Goal: Task Accomplishment & Management: Complete application form

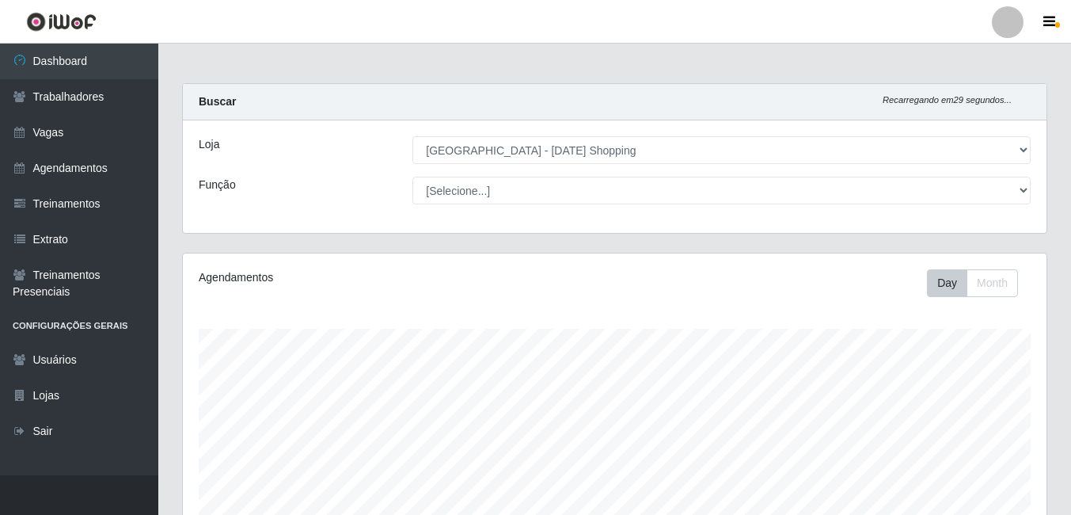
select select "471"
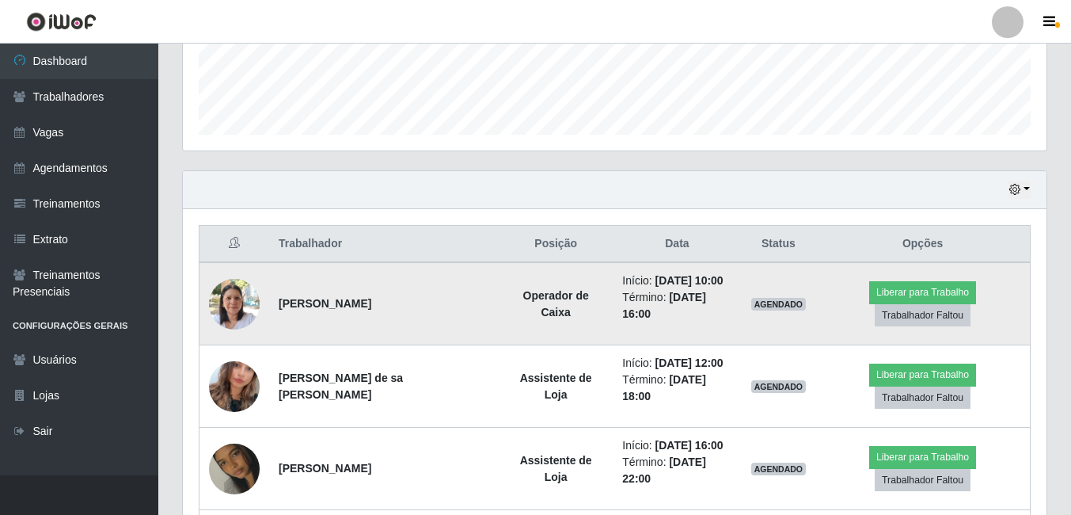
scroll to position [492, 0]
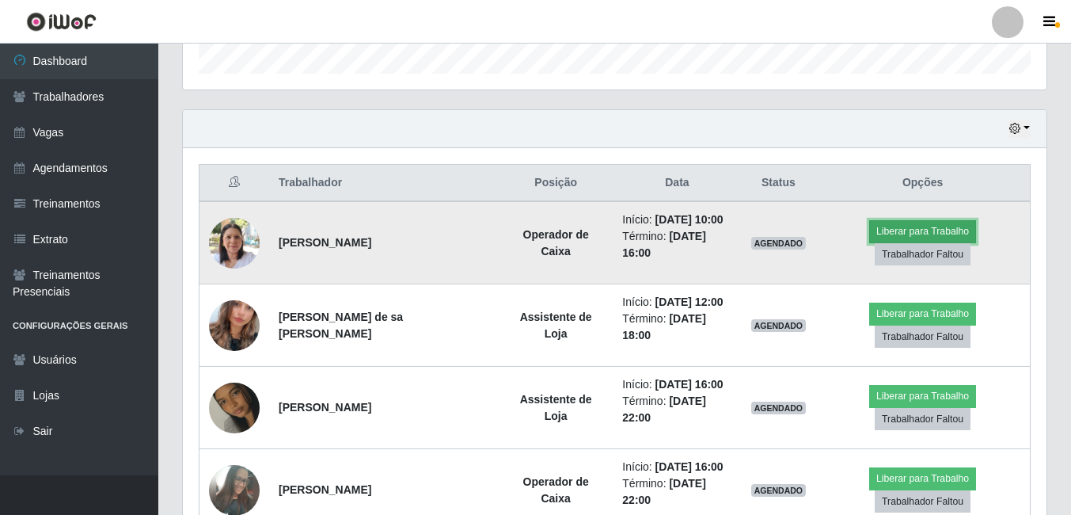
click at [926, 232] on button "Liberar para Trabalho" at bounding box center [922, 231] width 107 height 22
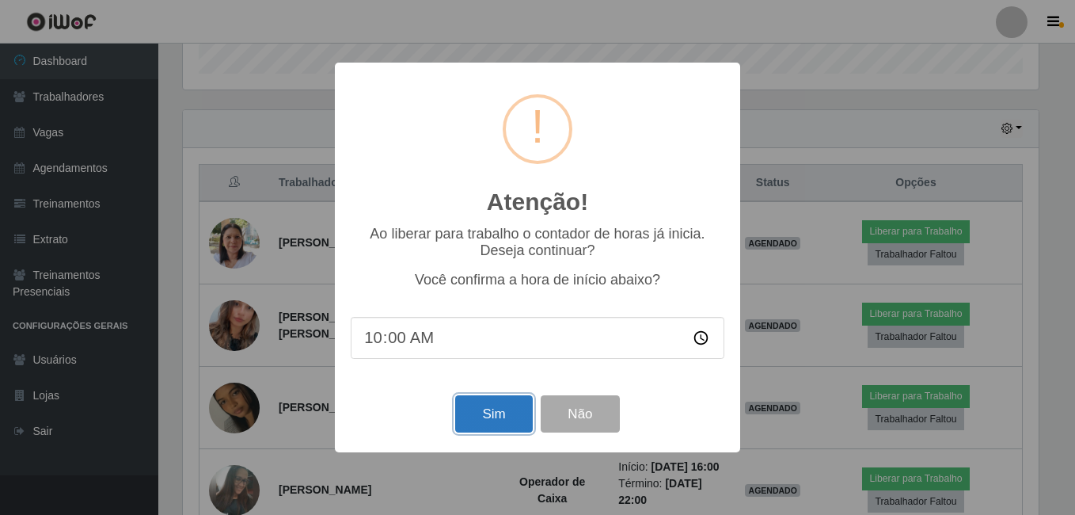
click at [509, 416] on button "Sim" at bounding box center [493, 413] width 77 height 37
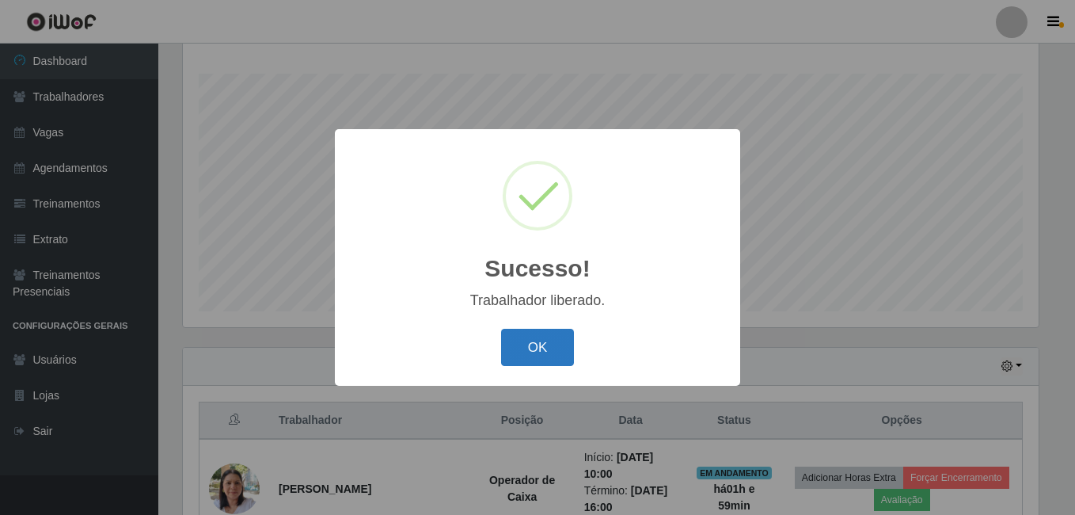
click at [544, 355] on button "OK" at bounding box center [538, 347] width 74 height 37
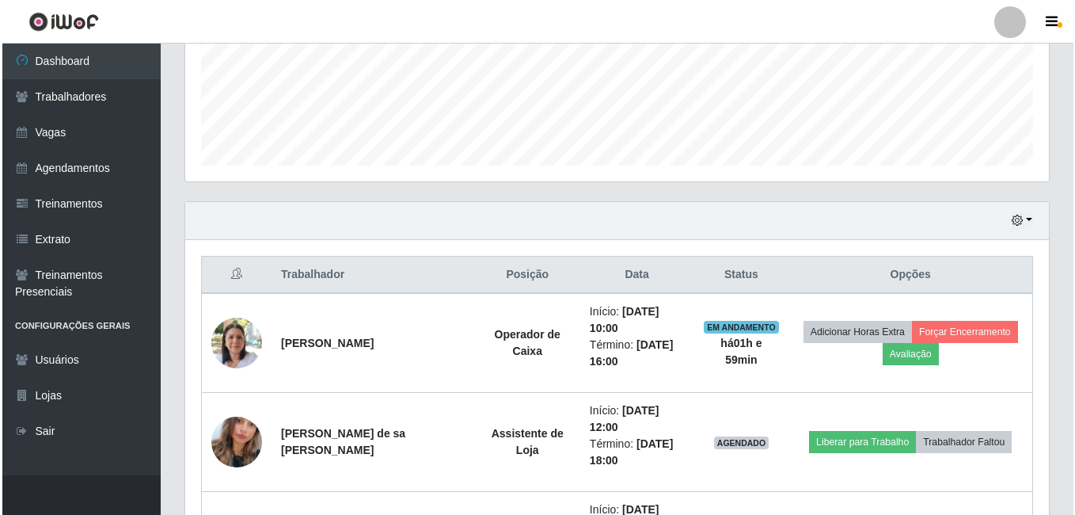
scroll to position [413, 0]
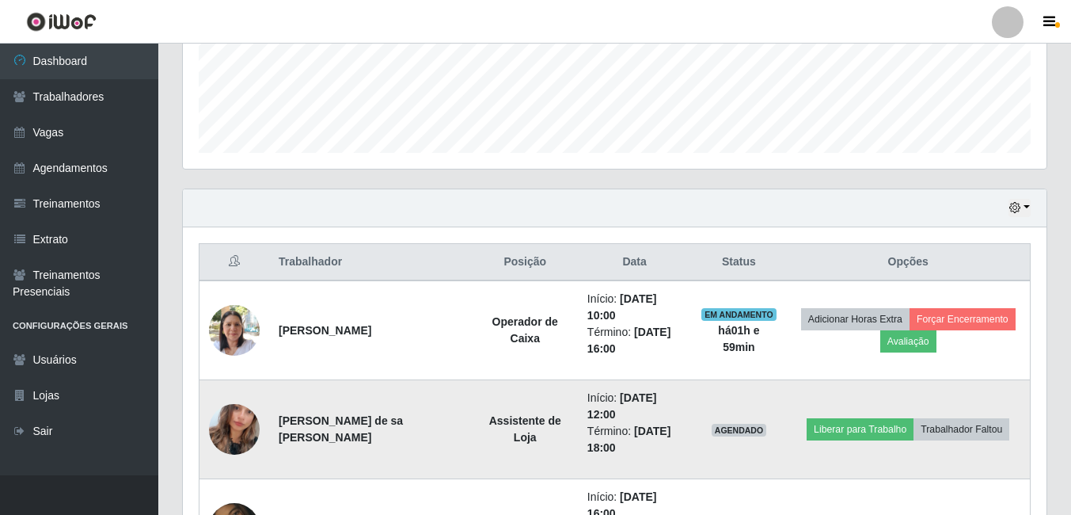
click at [228, 421] on img at bounding box center [234, 429] width 51 height 90
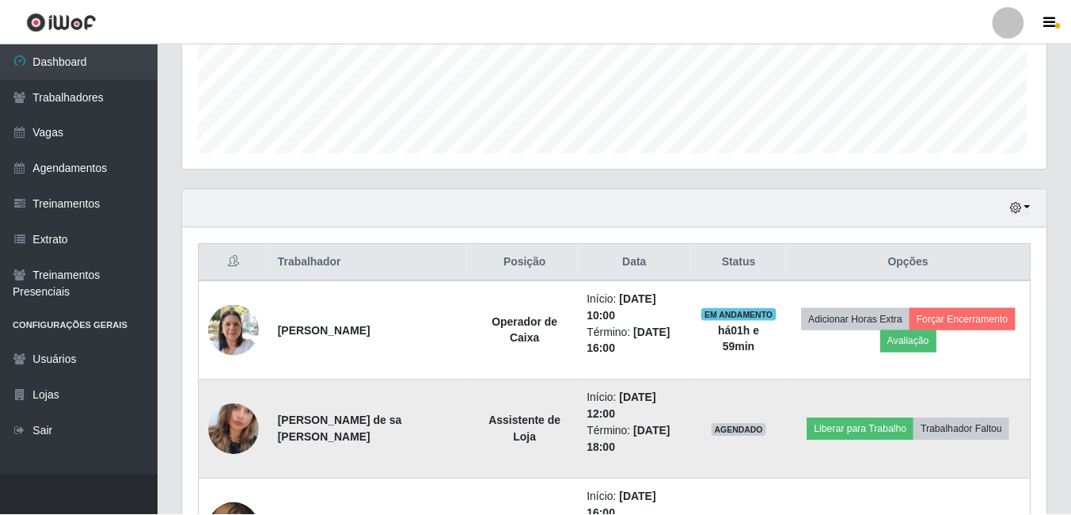
scroll to position [329, 856]
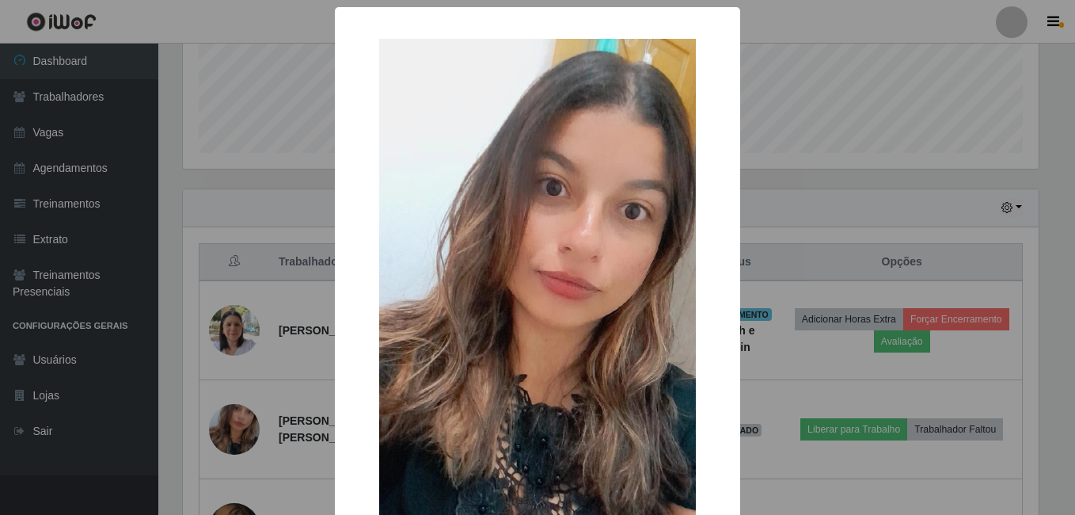
click at [977, 235] on div "× OK Cancel" at bounding box center [537, 257] width 1075 height 515
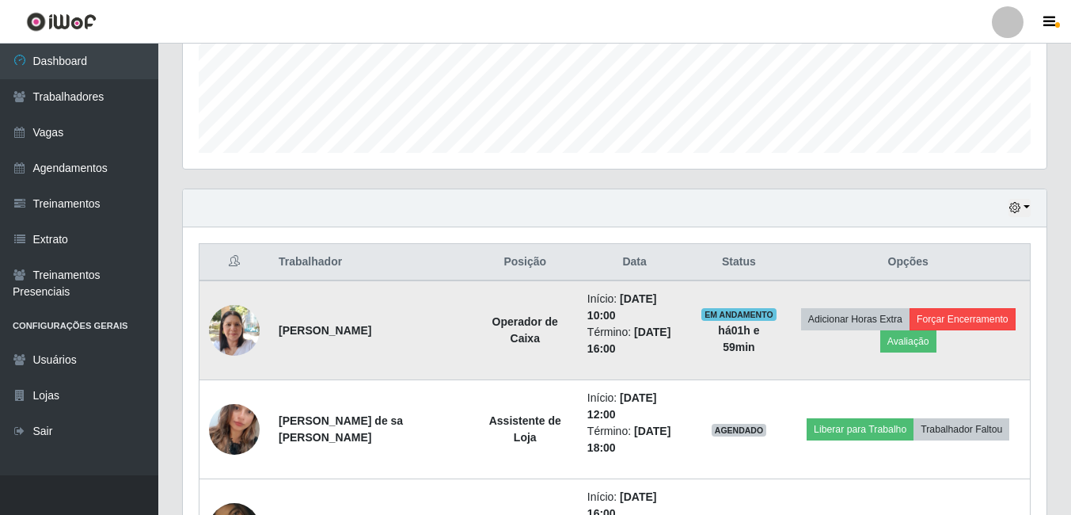
scroll to position [329, 864]
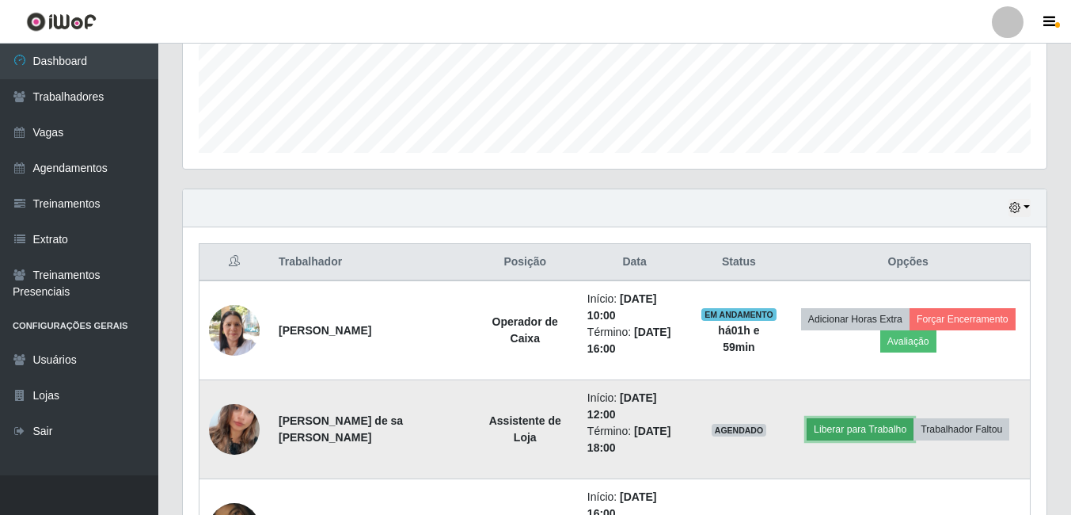
click at [865, 420] on button "Liberar para Trabalho" at bounding box center [860, 429] width 107 height 22
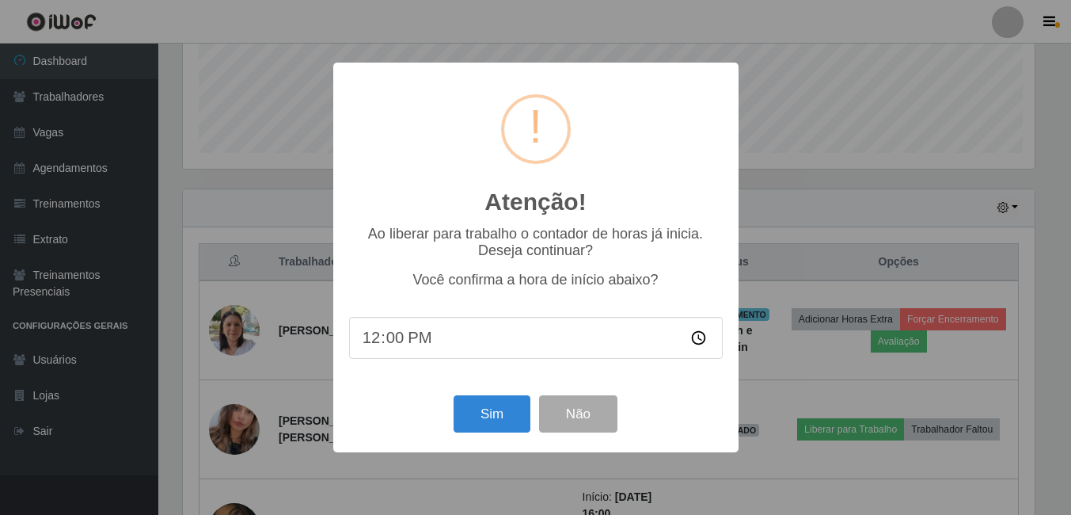
scroll to position [329, 856]
click at [470, 417] on button "Sim" at bounding box center [493, 413] width 77 height 37
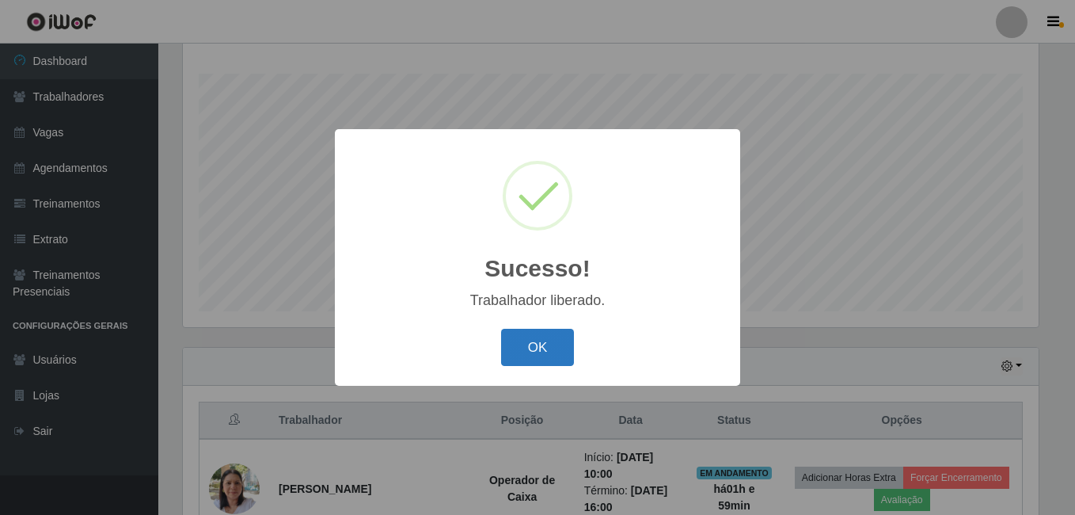
click at [548, 357] on button "OK" at bounding box center [538, 347] width 74 height 37
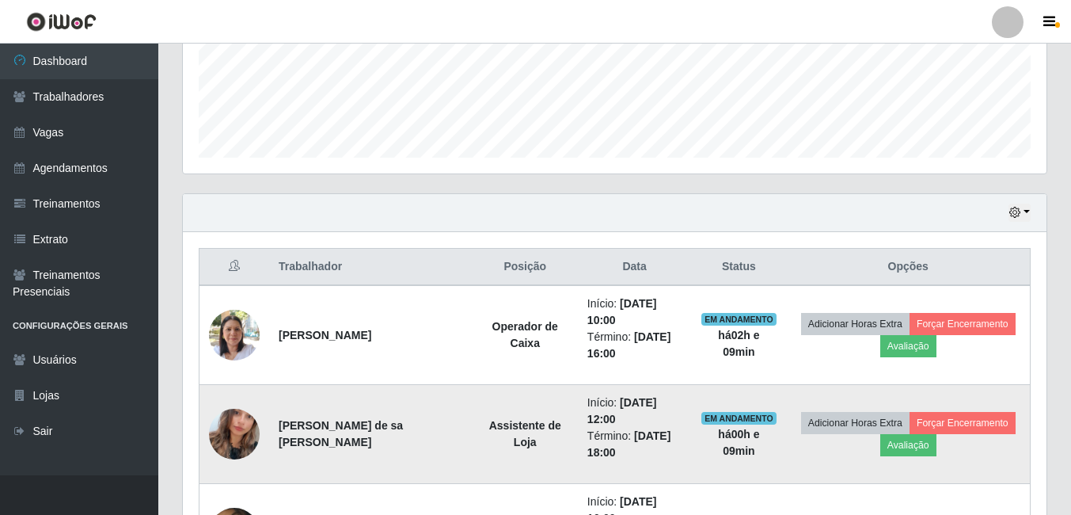
scroll to position [354, 0]
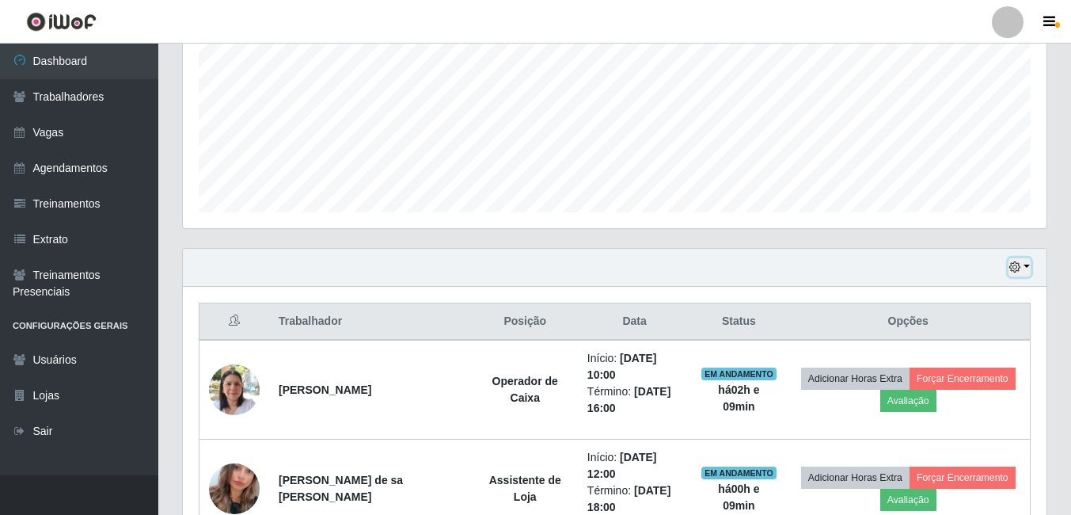
click at [1026, 261] on button "button" at bounding box center [1020, 267] width 22 height 18
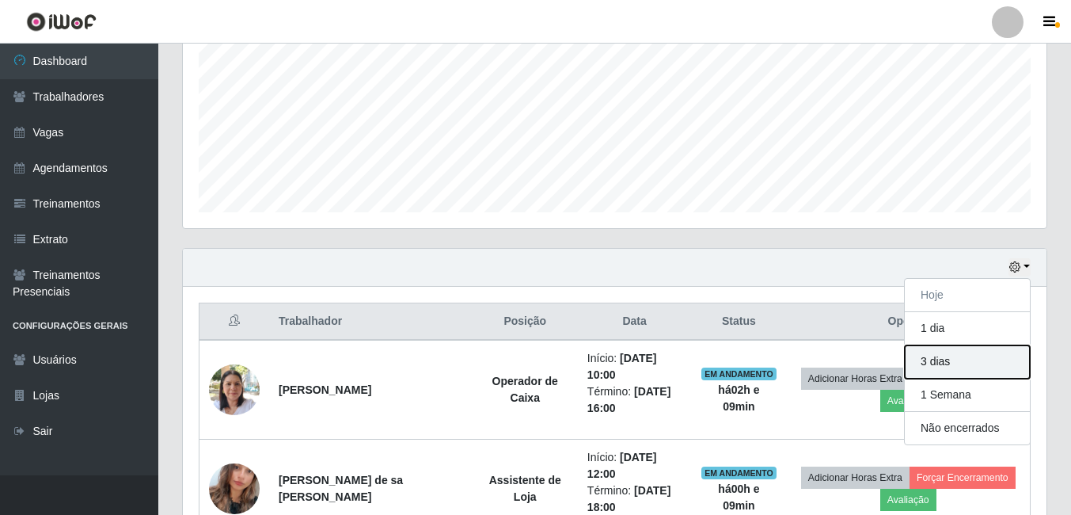
click at [953, 362] on button "3 dias" at bounding box center [967, 361] width 125 height 33
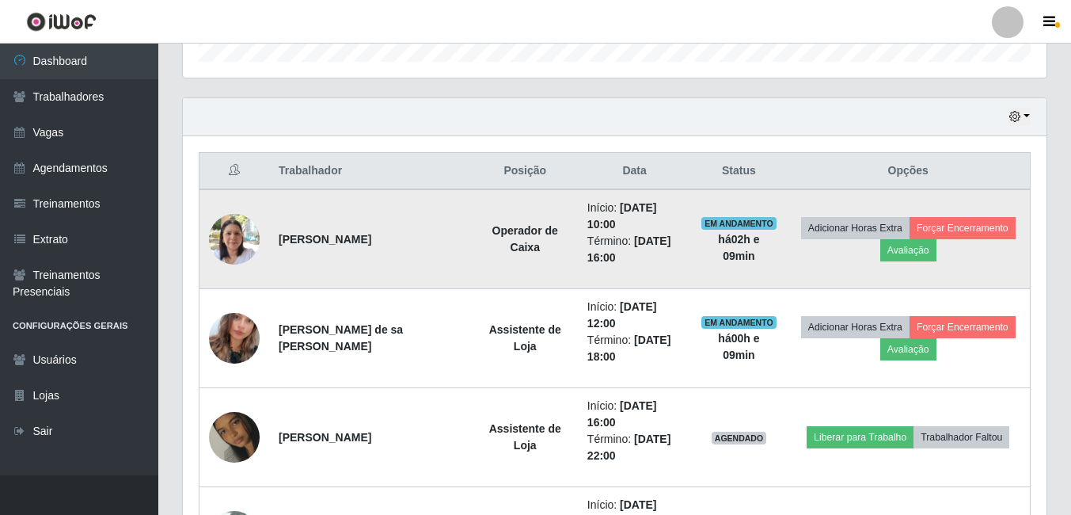
scroll to position [492, 0]
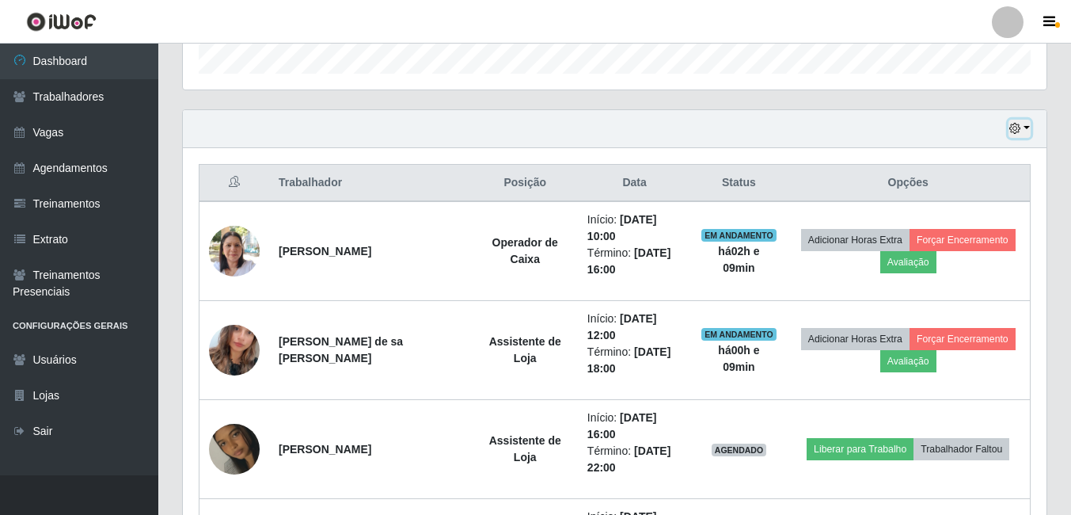
click at [1024, 130] on button "button" at bounding box center [1020, 129] width 22 height 18
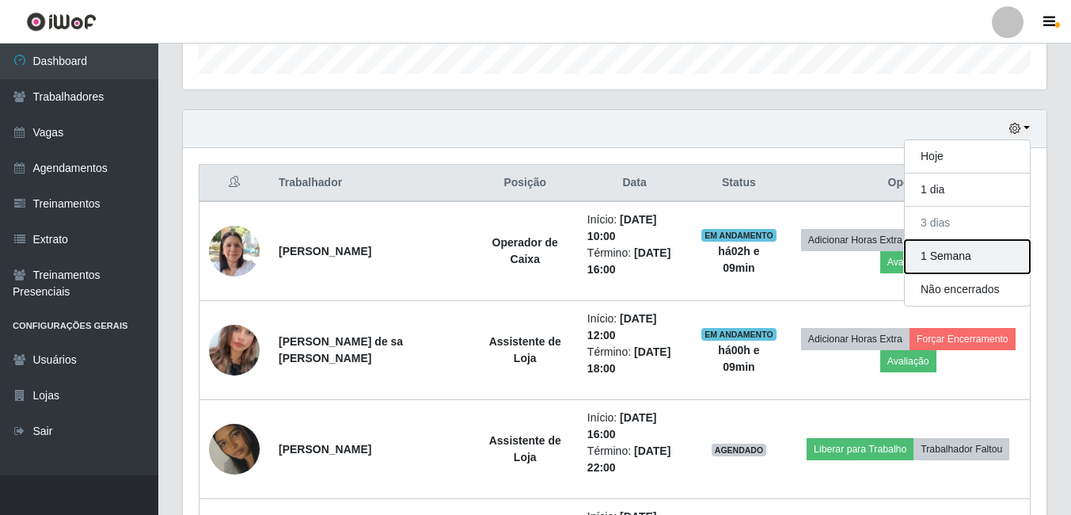
click at [949, 256] on button "1 Semana" at bounding box center [967, 256] width 125 height 33
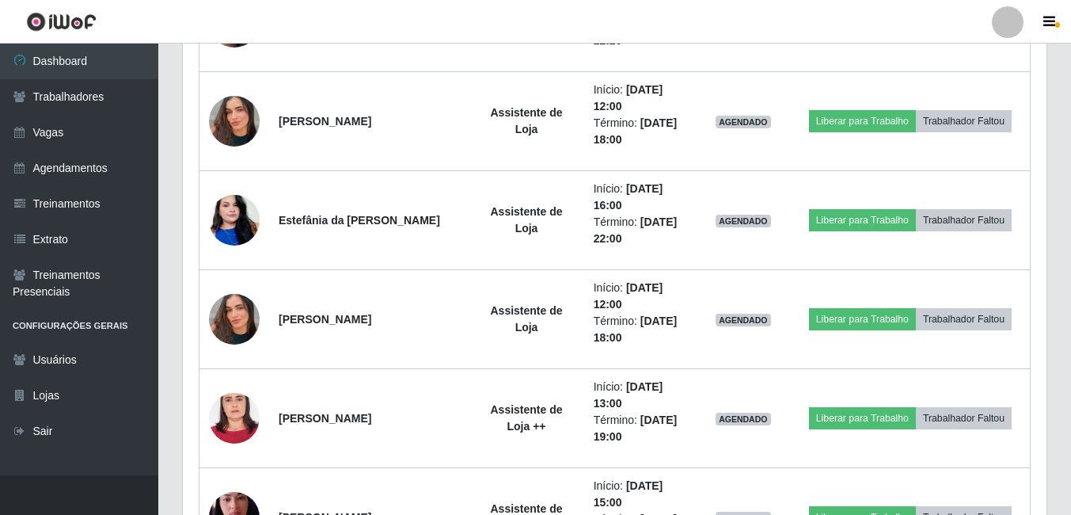
scroll to position [1581, 0]
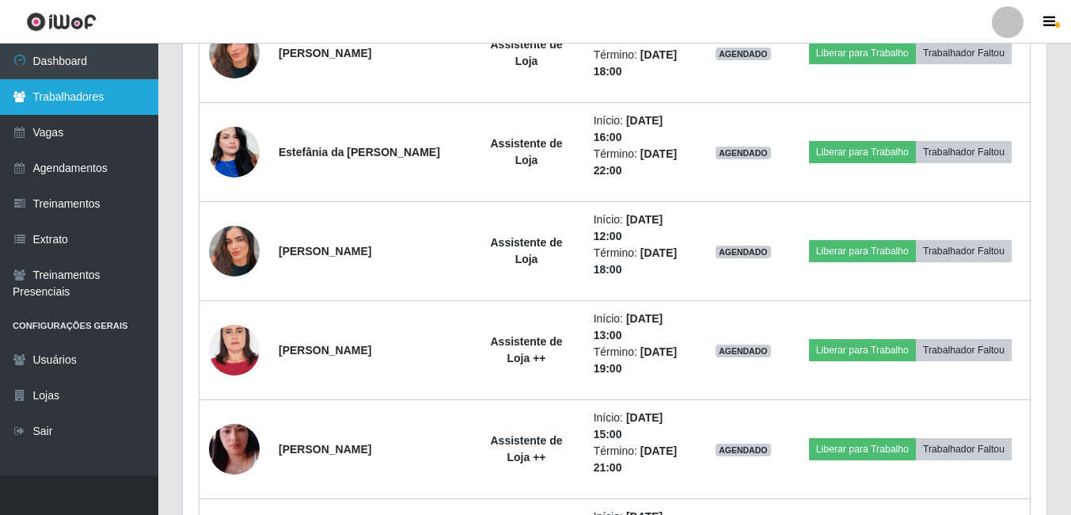
click at [111, 104] on link "Trabalhadores" at bounding box center [79, 97] width 158 height 36
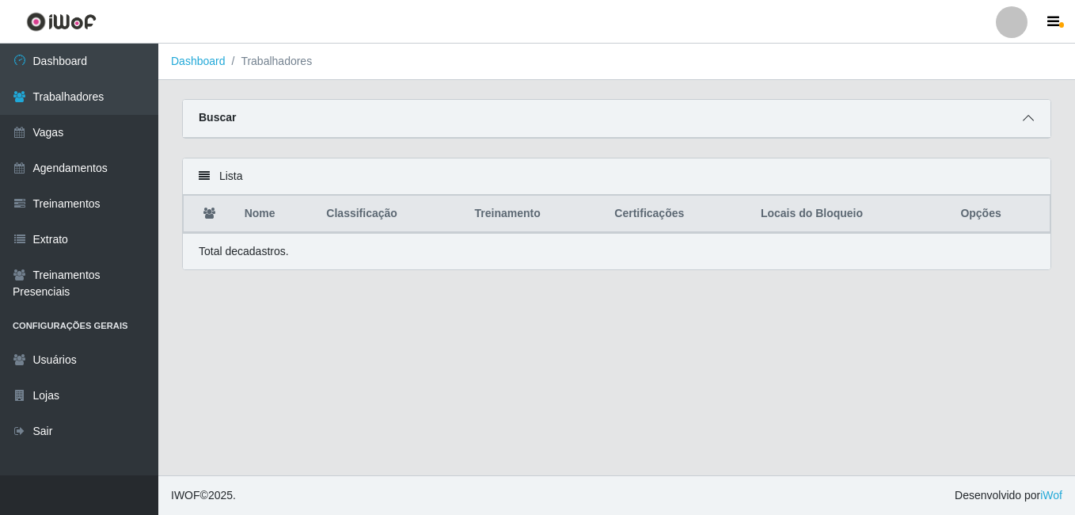
click at [1036, 121] on span at bounding box center [1028, 118] width 19 height 18
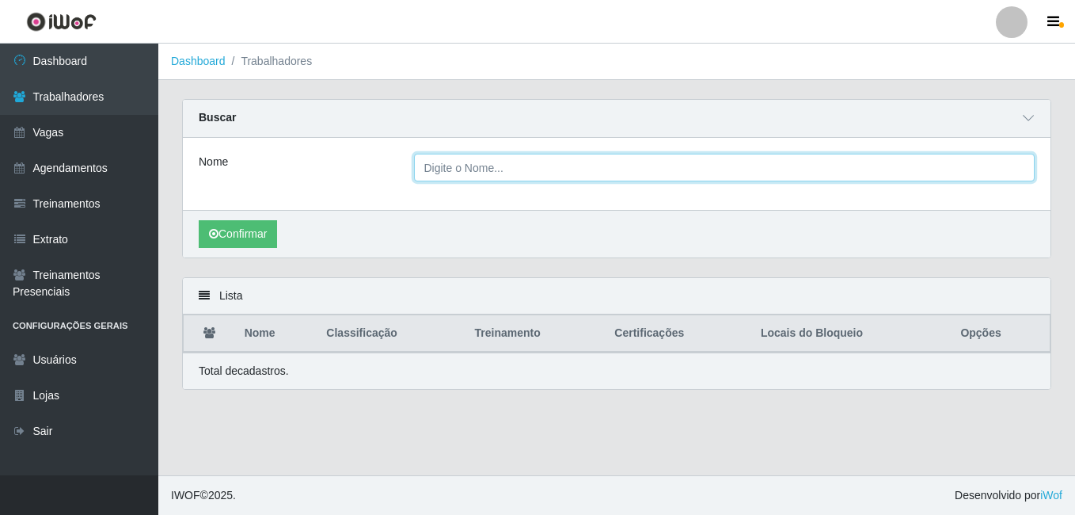
click at [805, 177] on input "Nome" at bounding box center [724, 168] width 621 height 28
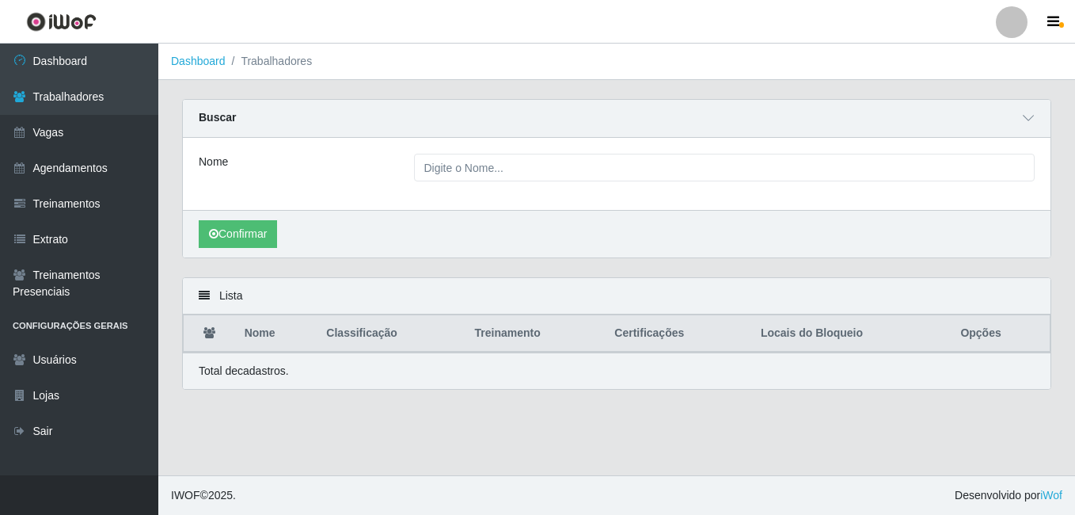
click at [952, 195] on div "Nome" at bounding box center [617, 174] width 868 height 72
click at [203, 295] on icon at bounding box center [204, 295] width 11 height 11
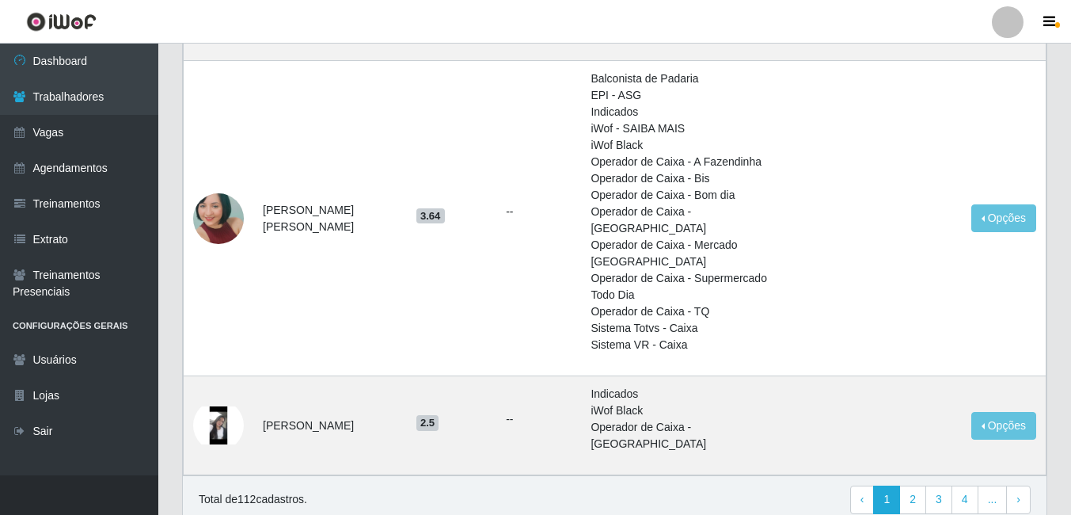
scroll to position [1680, 0]
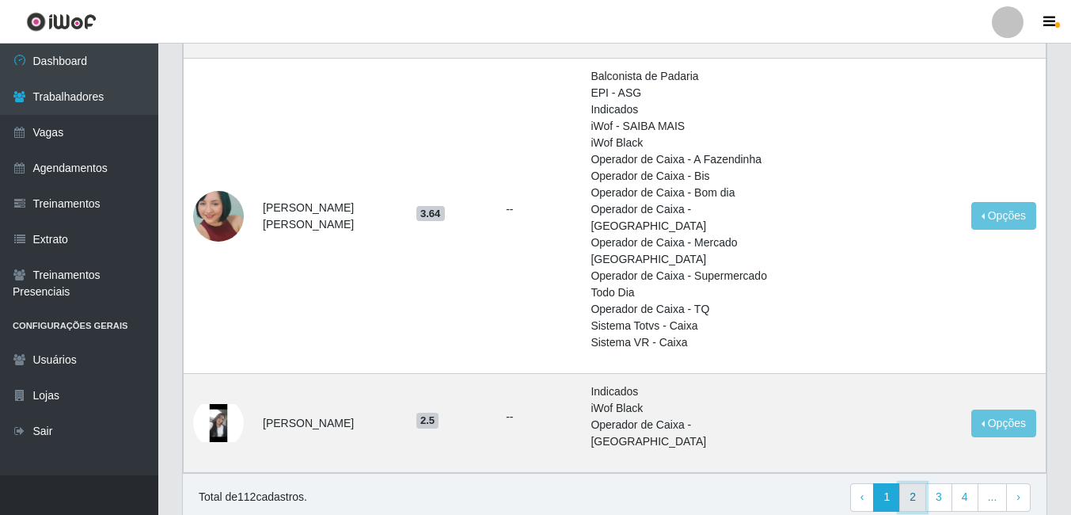
click at [911, 483] on link "2" at bounding box center [912, 497] width 27 height 29
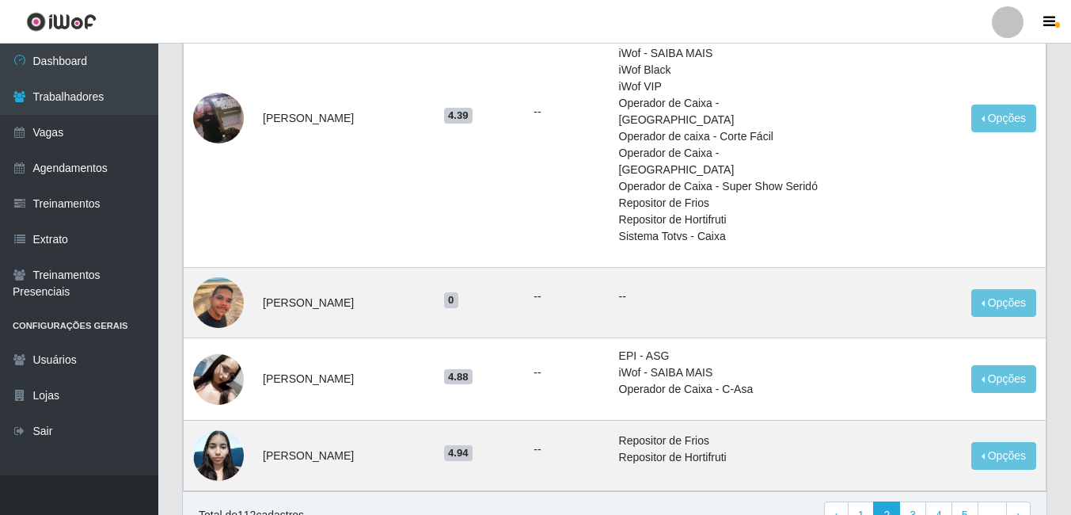
scroll to position [1551, 0]
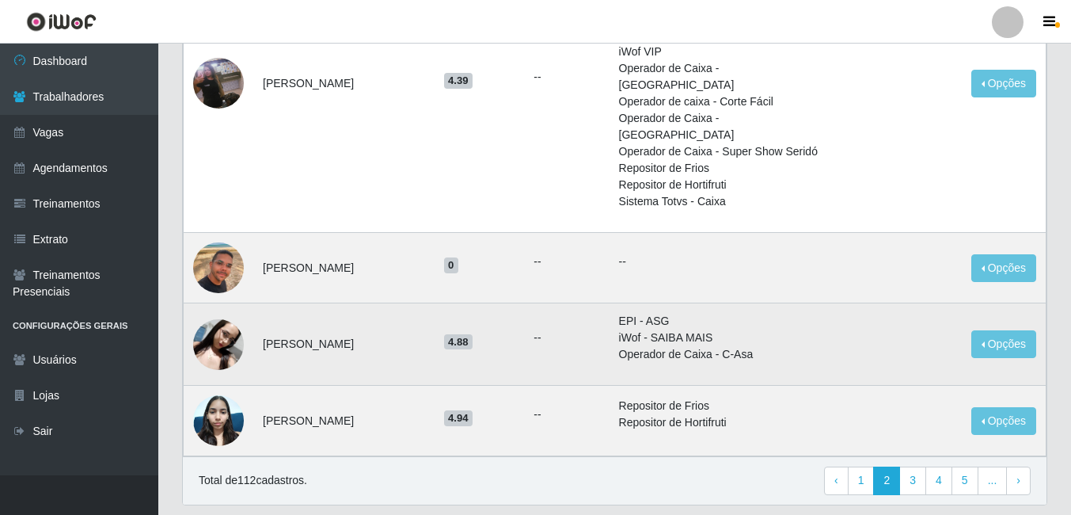
click at [1009, 310] on td "Opções Bloquear - Empresa Bloquear - Loja" at bounding box center [1004, 344] width 84 height 82
click at [1011, 330] on button "Opções" at bounding box center [1003, 344] width 65 height 28
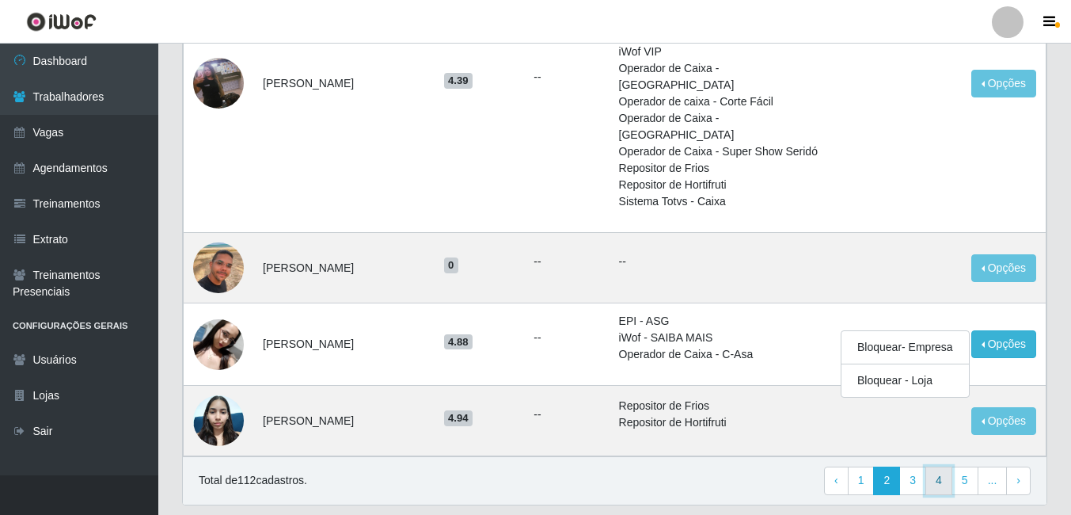
click at [948, 466] on link "4" at bounding box center [939, 480] width 27 height 29
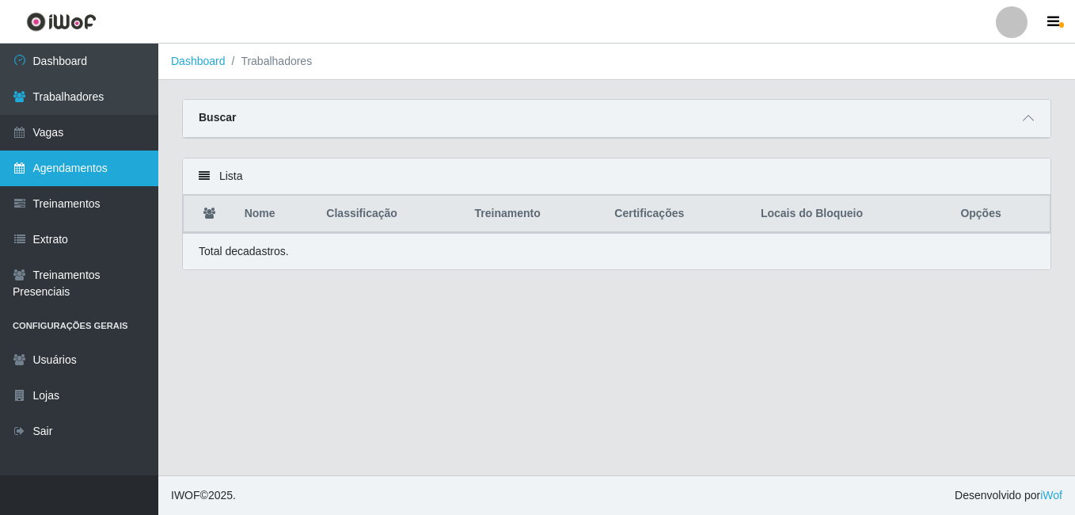
click at [127, 166] on link "Agendamentos" at bounding box center [79, 168] width 158 height 36
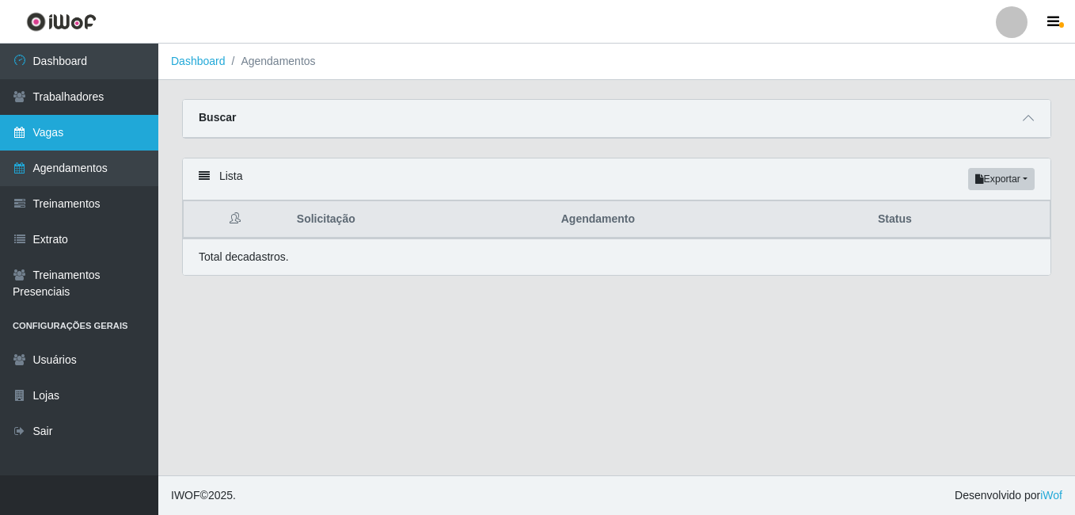
click at [105, 136] on link "Vagas" at bounding box center [79, 133] width 158 height 36
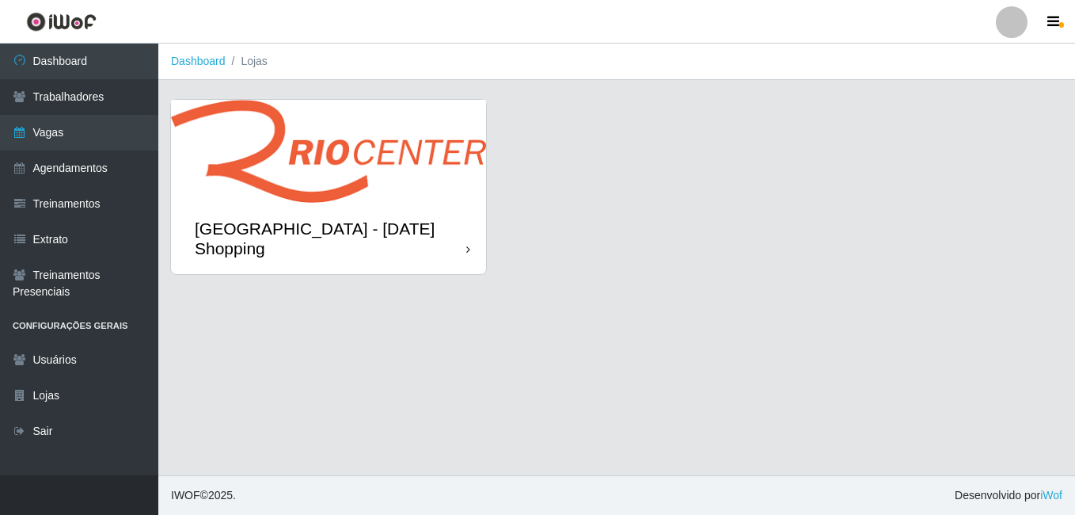
click at [324, 157] on img at bounding box center [328, 151] width 315 height 103
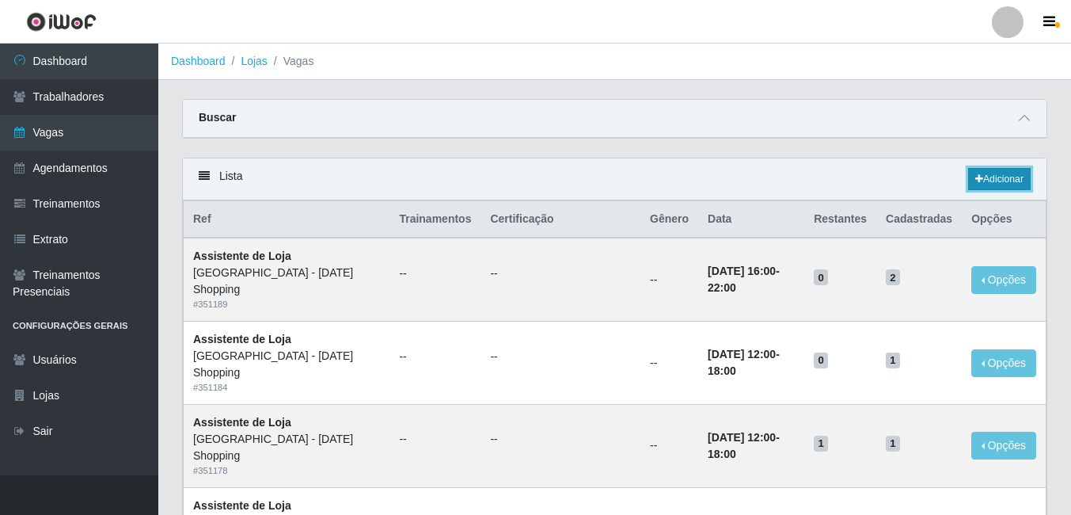
click at [1017, 183] on link "Adicionar" at bounding box center [999, 179] width 63 height 22
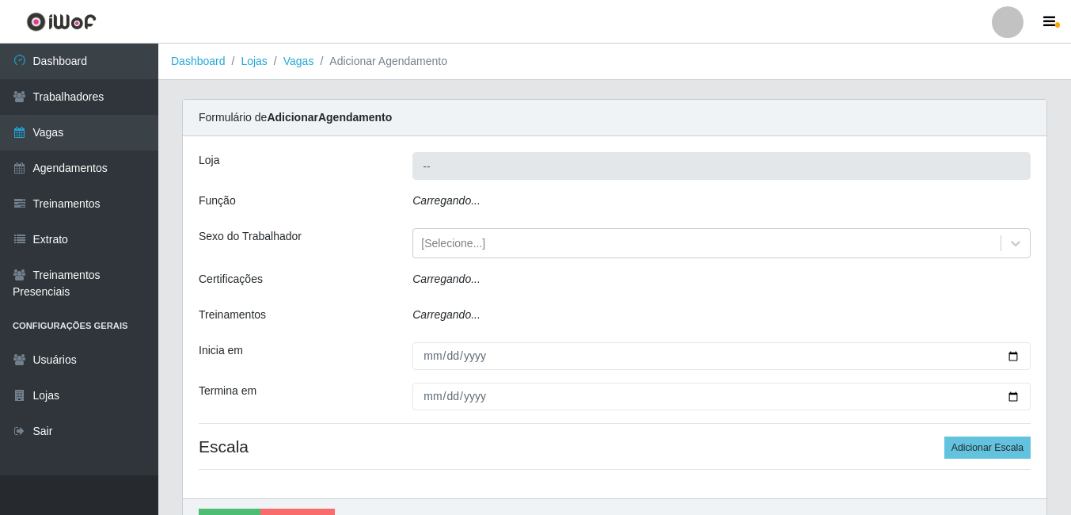
type input "[GEOGRAPHIC_DATA] - [DATE] Shopping"
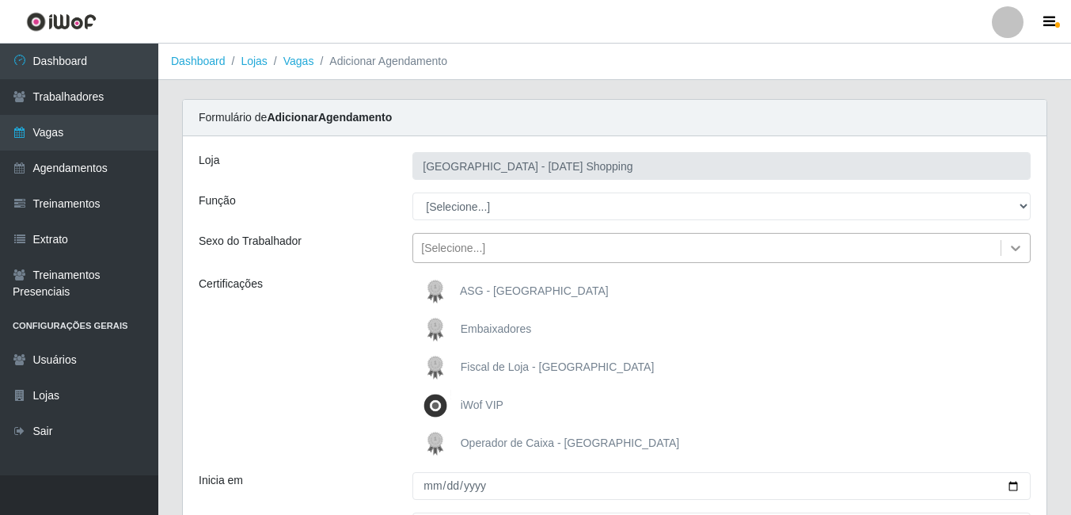
click at [1021, 253] on icon at bounding box center [1016, 248] width 16 height 16
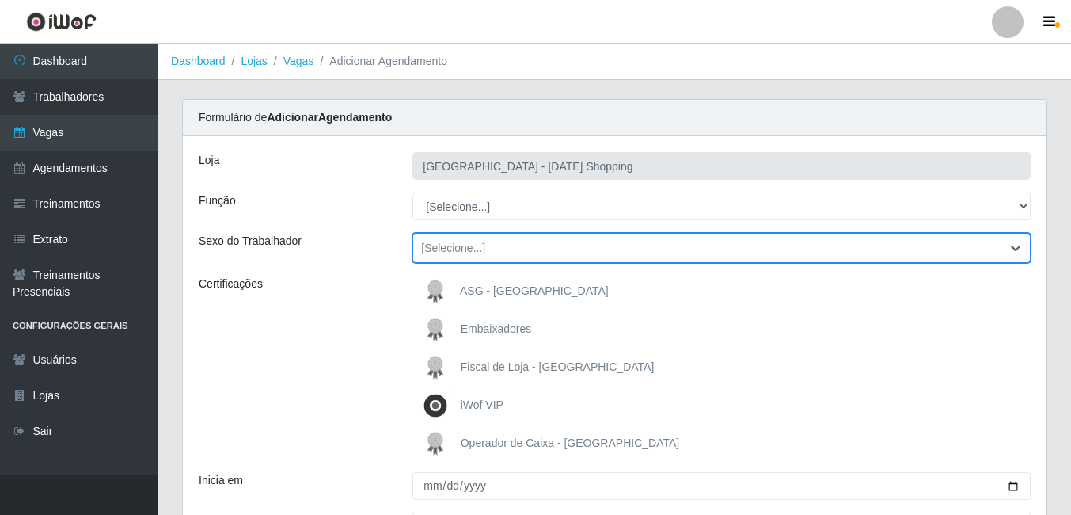
click at [914, 239] on div "[Selecione...]" at bounding box center [706, 248] width 587 height 26
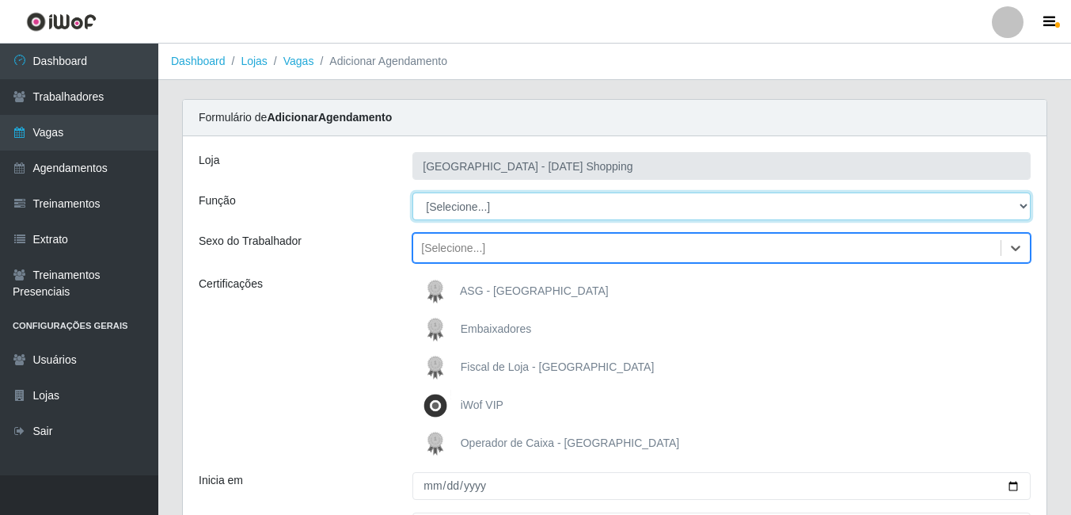
click at [926, 215] on select "[Selecione...] ASG ASG + ASG ++ Assistente de Loja Assistente de Loja + Assiste…" at bounding box center [721, 206] width 618 height 28
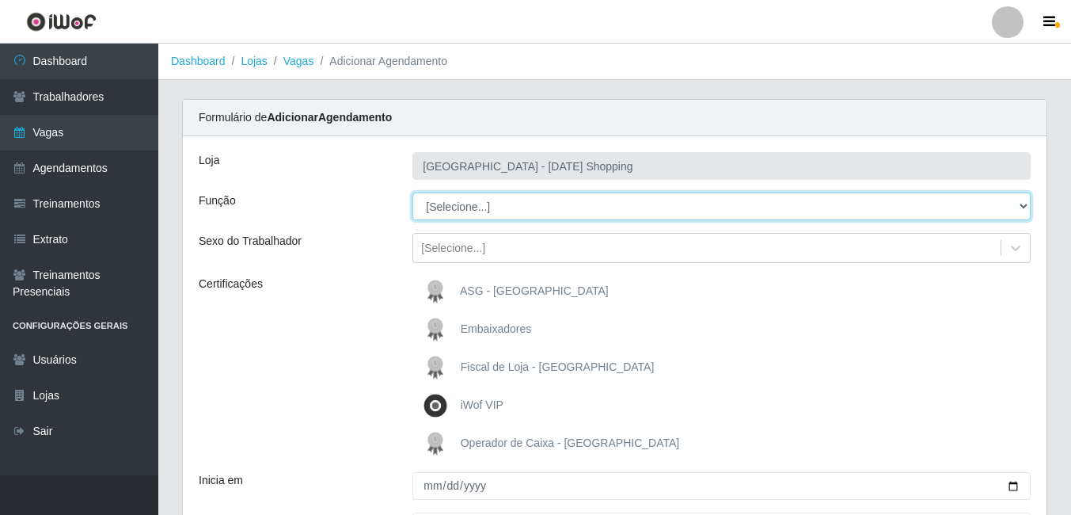
select select "22"
click at [412, 192] on select "[Selecione...] ASG ASG + ASG ++ Assistente de Loja Assistente de Loja + Assiste…" at bounding box center [721, 206] width 618 height 28
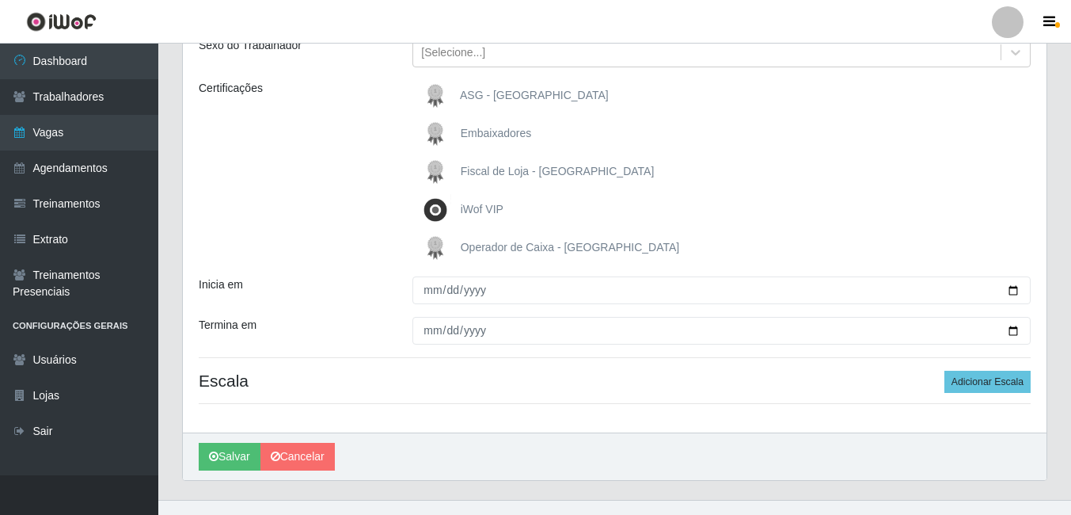
scroll to position [220, 0]
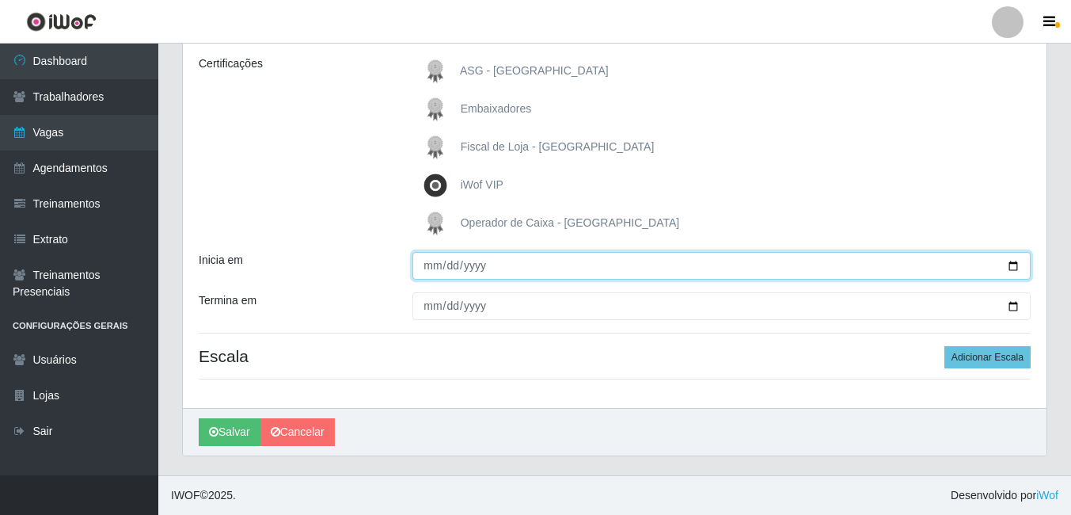
click at [1018, 268] on input "Inicia em" at bounding box center [721, 266] width 618 height 28
type input "[DATE]"
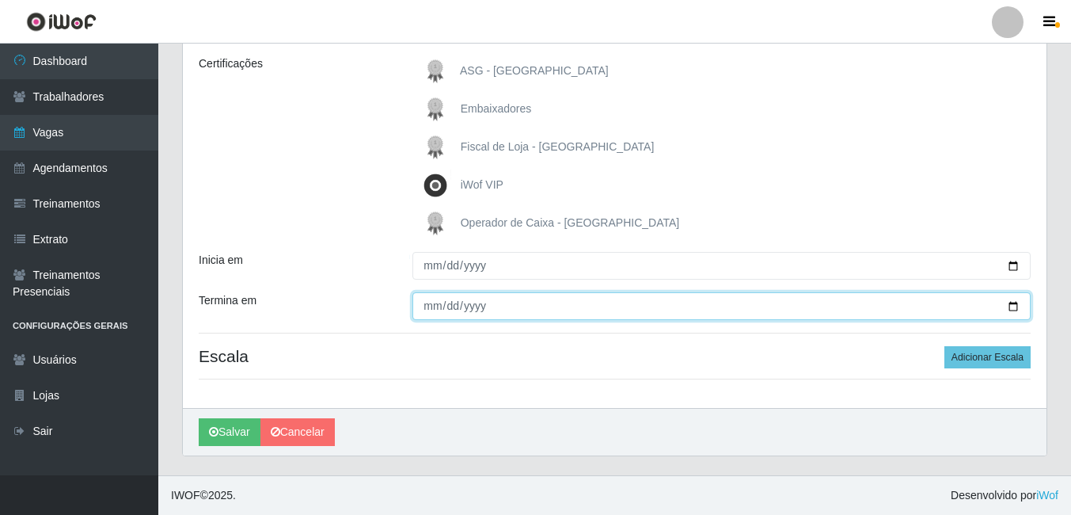
click at [1016, 307] on input "Termina em" at bounding box center [721, 306] width 618 height 28
type input "[DATE]"
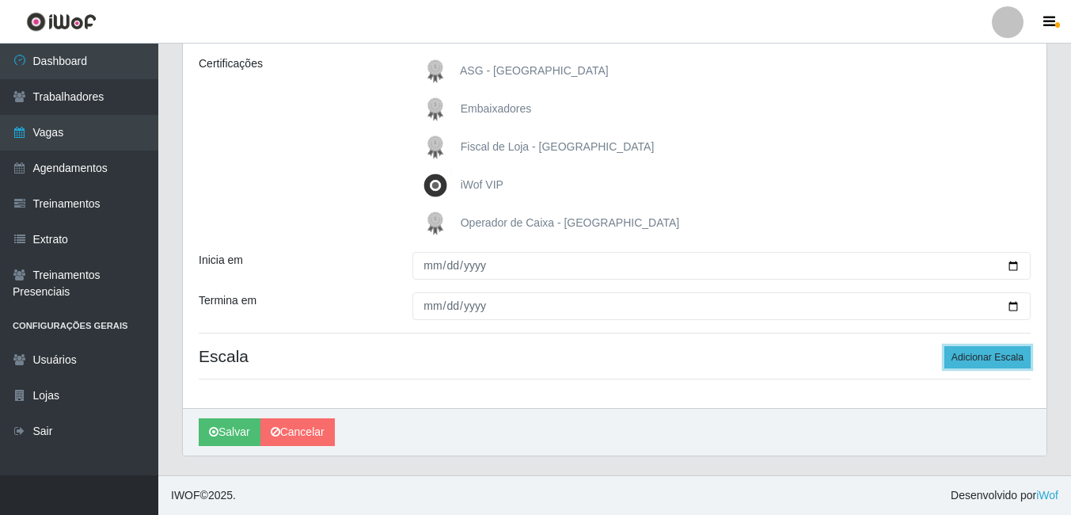
click at [991, 362] on button "Adicionar Escala" at bounding box center [988, 357] width 86 height 22
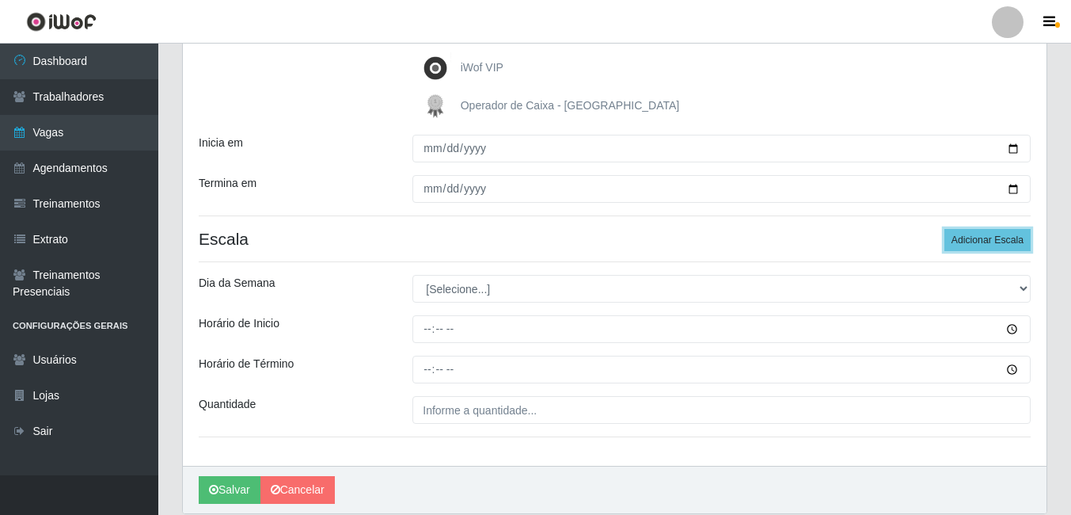
scroll to position [378, 0]
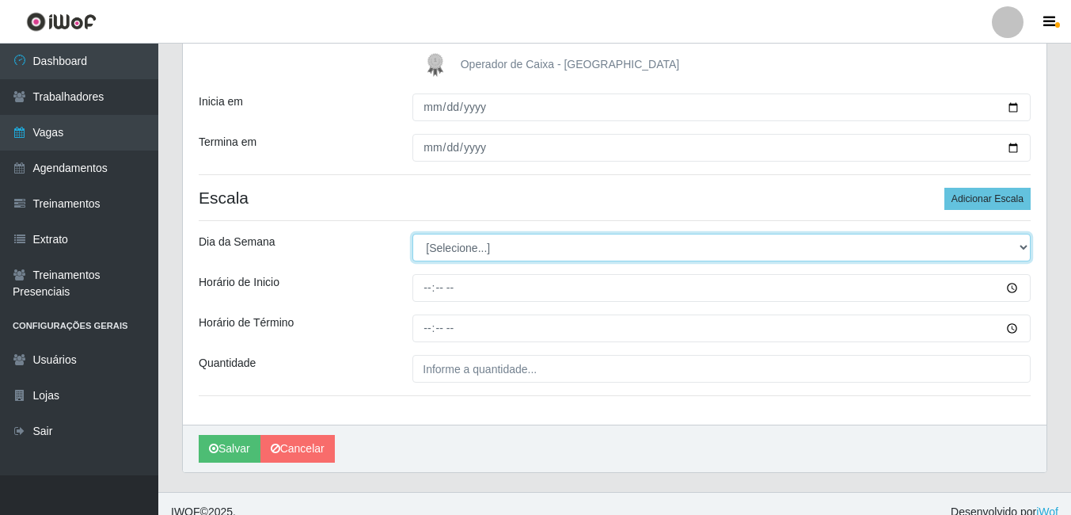
click at [526, 253] on select "[Selecione...] Segunda Terça Quarta Quinta Sexta Sábado Domingo" at bounding box center [721, 248] width 618 height 28
select select "5"
click at [412, 234] on select "[Selecione...] Segunda Terça Quarta Quinta Sexta Sábado Domingo" at bounding box center [721, 248] width 618 height 28
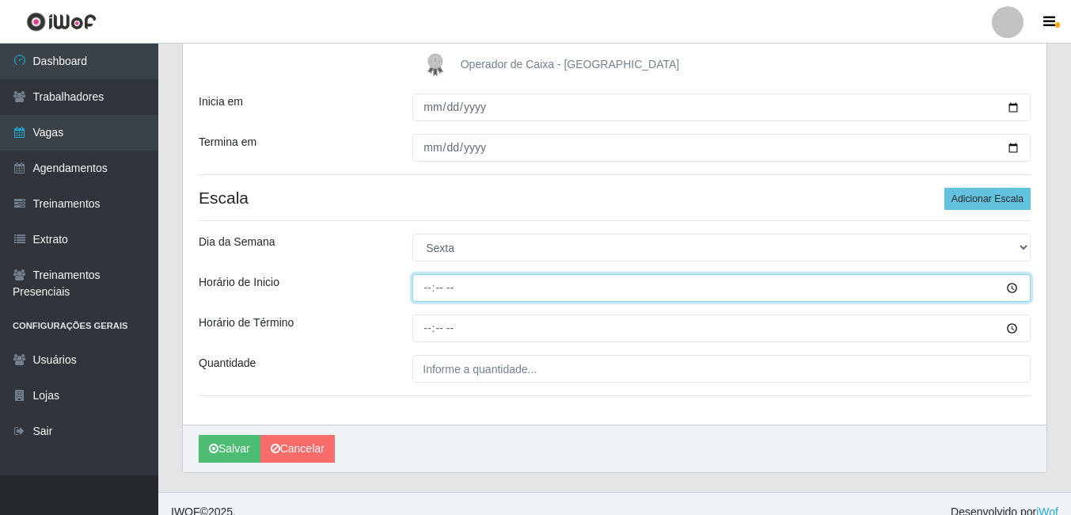
click at [643, 289] on input "Horário de Inicio" at bounding box center [721, 288] width 618 height 28
type input "11:00"
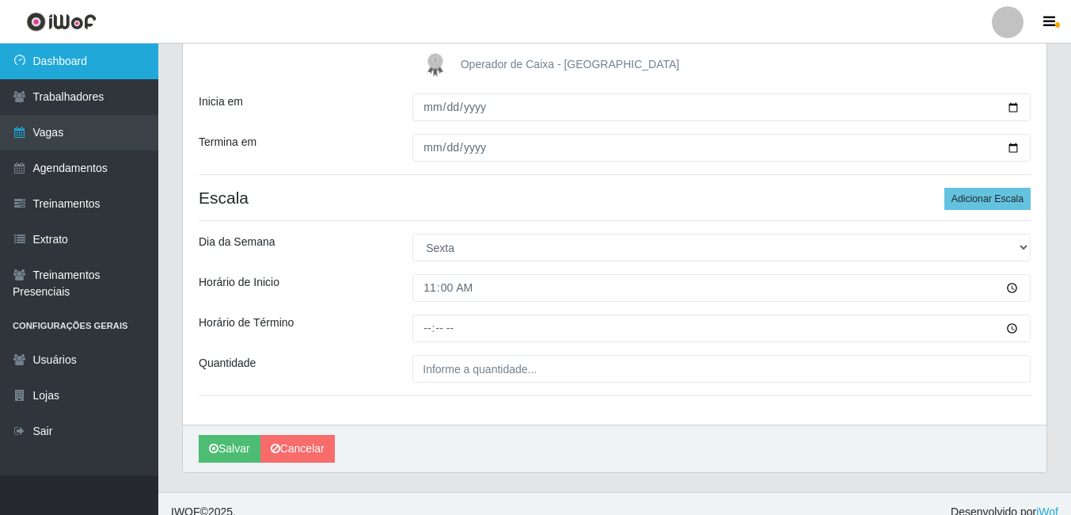
click at [92, 64] on link "Dashboard" at bounding box center [79, 62] width 158 height 36
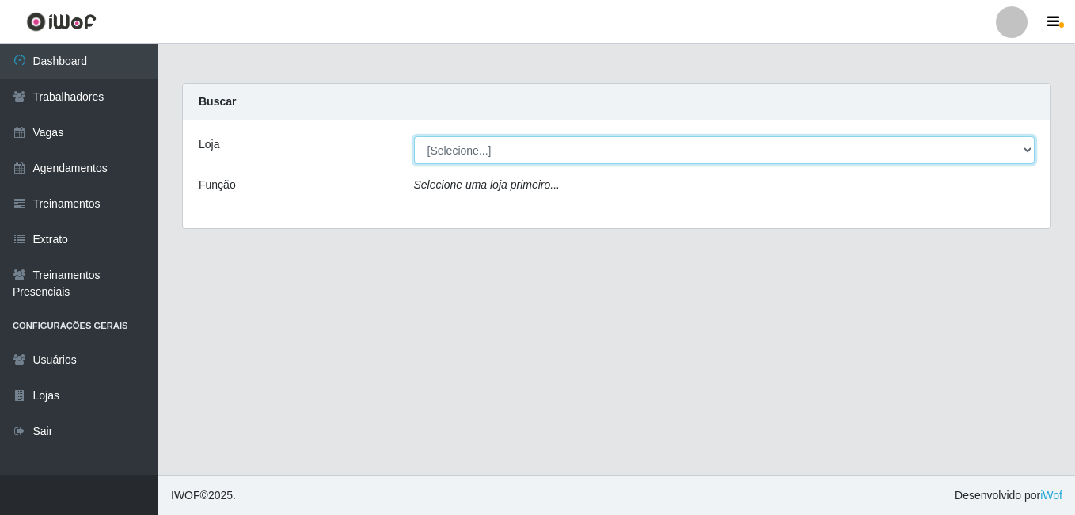
click at [550, 156] on select "[Selecione...] Rio Center - Natal Shopping" at bounding box center [724, 150] width 621 height 28
select select "471"
click at [414, 136] on select "[Selecione...] Rio Center - Natal Shopping" at bounding box center [724, 150] width 621 height 28
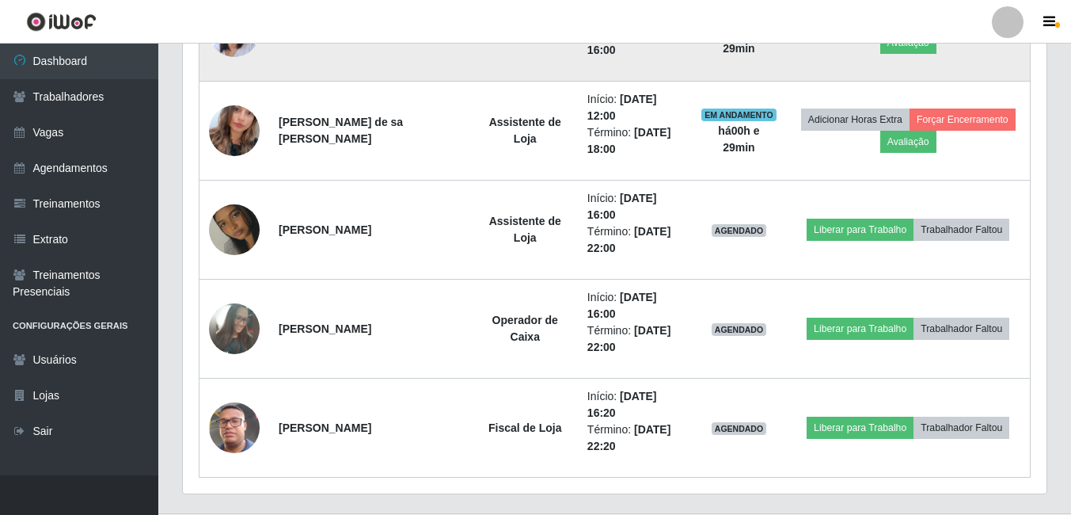
scroll to position [713, 0]
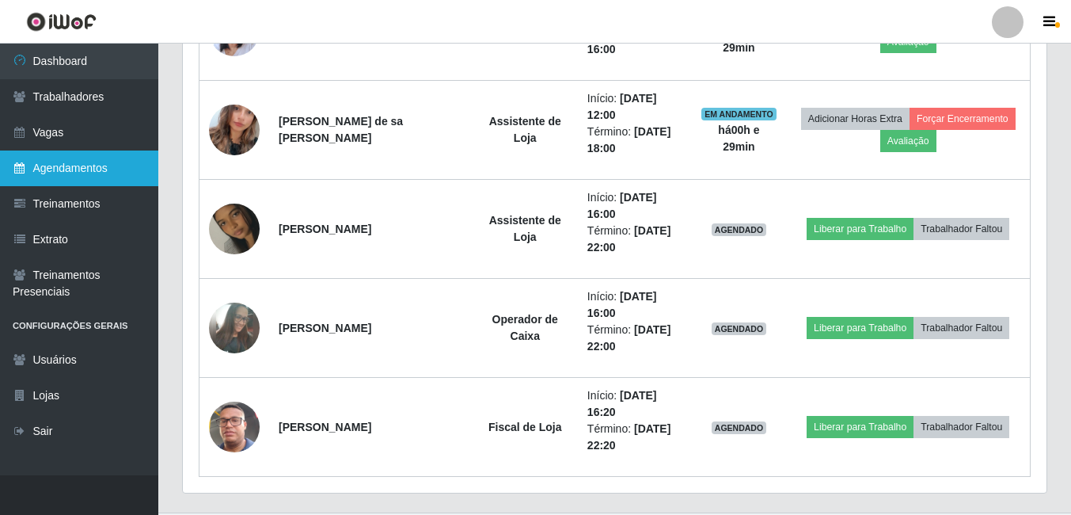
click at [89, 167] on link "Agendamentos" at bounding box center [79, 168] width 158 height 36
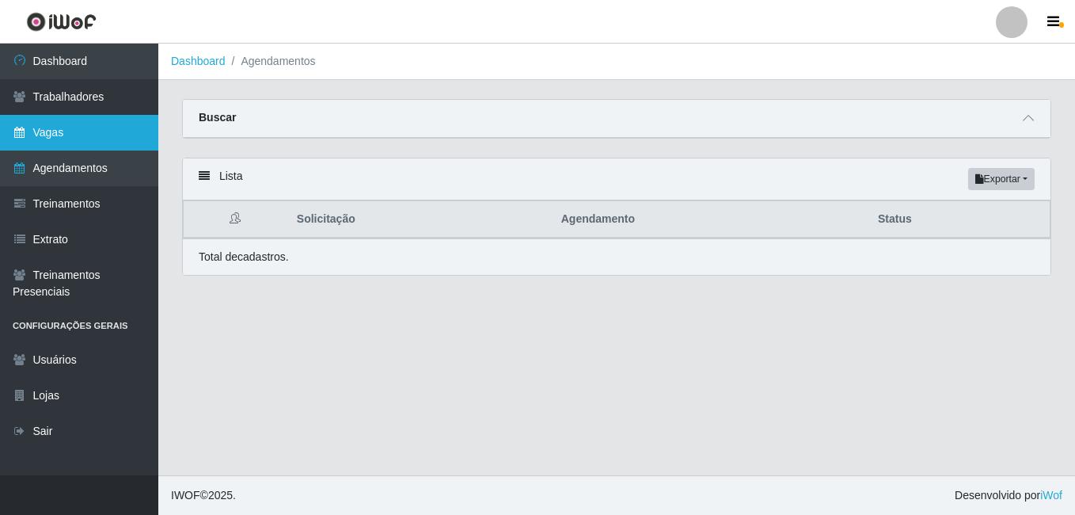
click at [50, 135] on link "Vagas" at bounding box center [79, 133] width 158 height 36
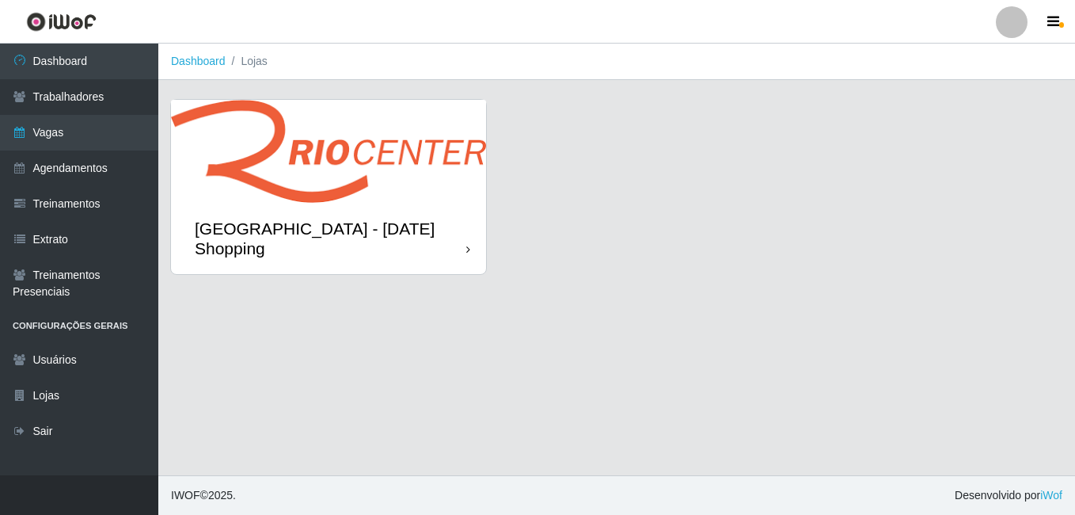
click at [268, 195] on img at bounding box center [328, 151] width 315 height 103
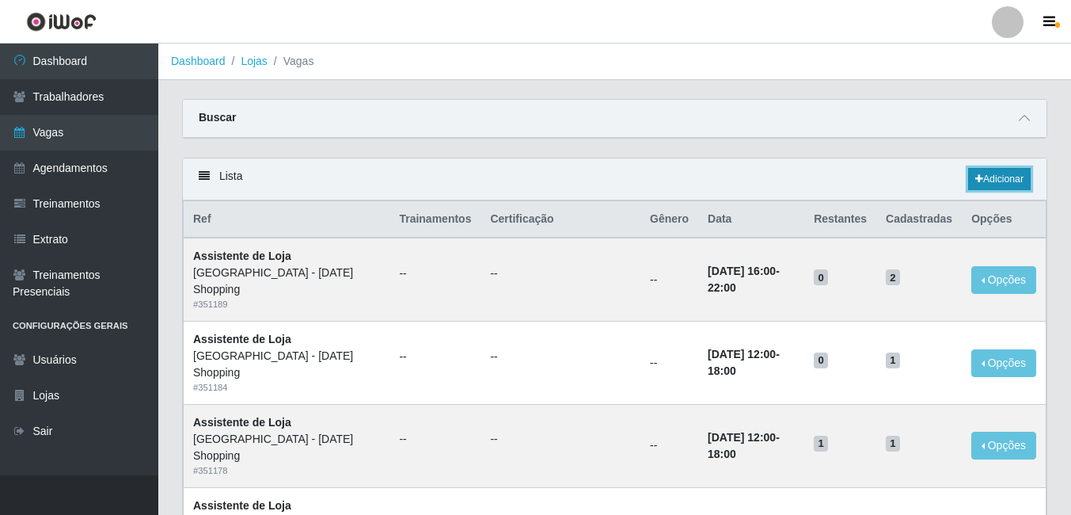
click at [1016, 177] on link "Adicionar" at bounding box center [999, 179] width 63 height 22
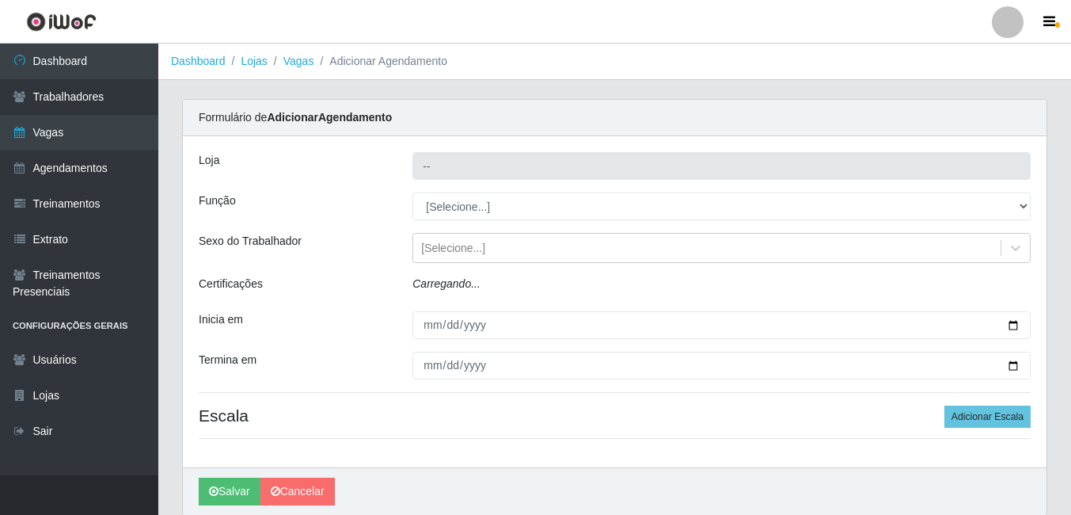
type input "[GEOGRAPHIC_DATA] - [DATE] Shopping"
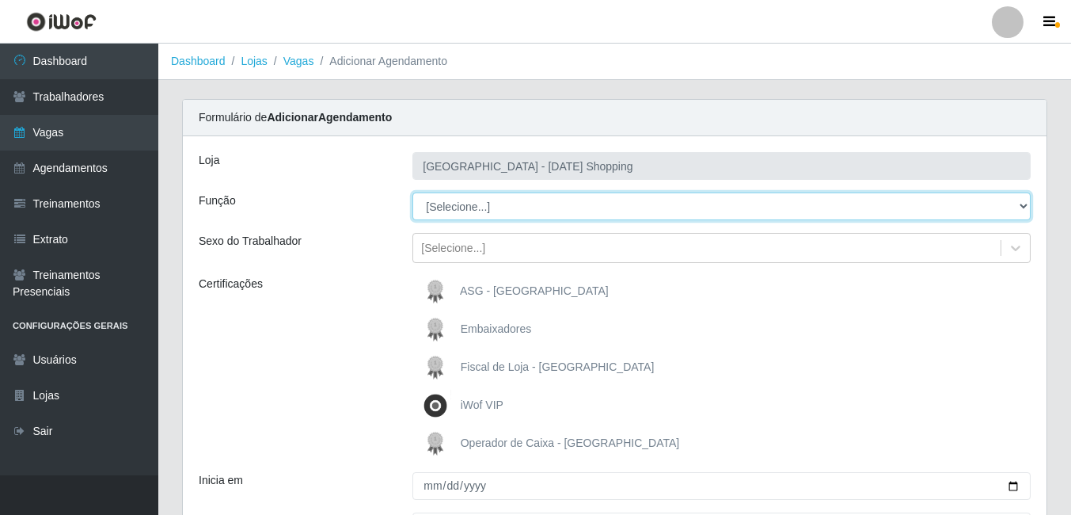
click at [582, 208] on select "[Selecione...] ASG ASG + ASG ++ Assistente de Loja Assistente de Loja + Assiste…" at bounding box center [721, 206] width 618 height 28
select select "22"
click at [412, 192] on select "[Selecione...] ASG ASG + ASG ++ Assistente de Loja Assistente de Loja + Assiste…" at bounding box center [721, 206] width 618 height 28
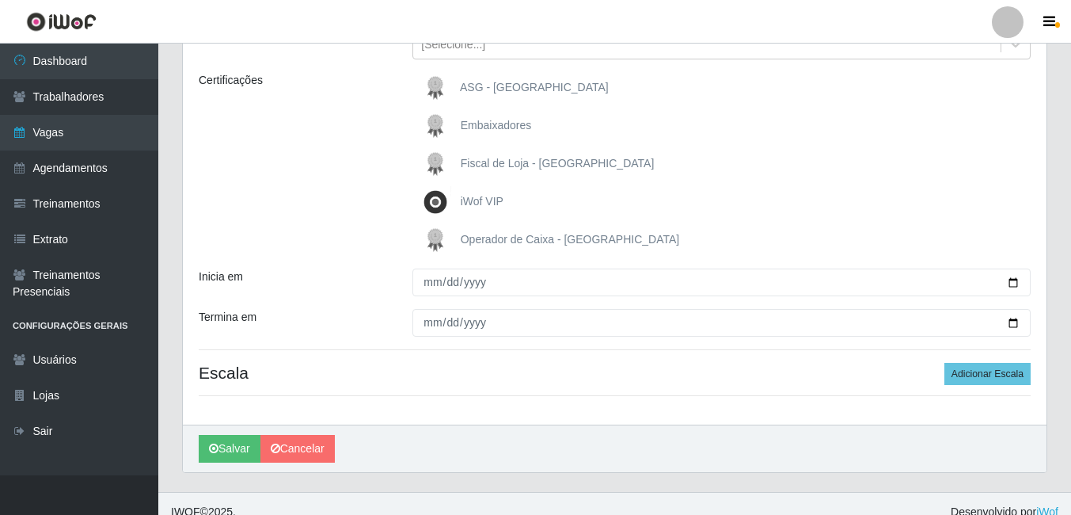
scroll to position [220, 0]
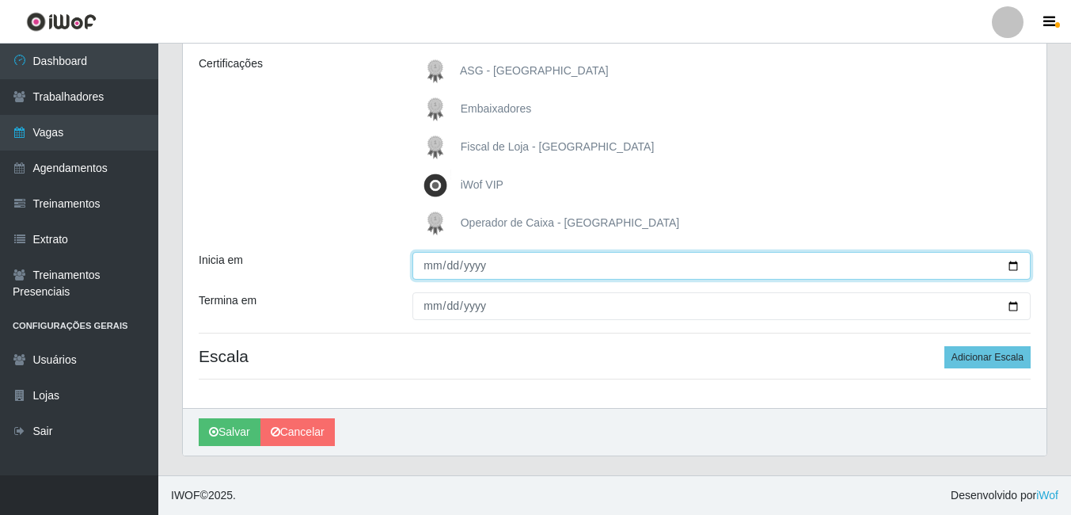
click at [1011, 264] on input "Inicia em" at bounding box center [721, 266] width 618 height 28
type input "[DATE]"
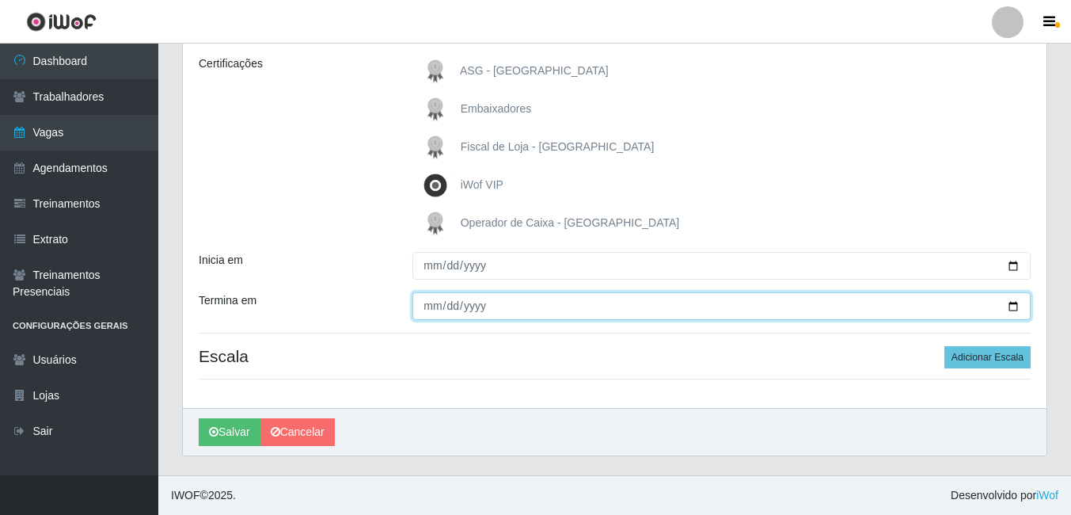
click at [1019, 310] on input "Termina em" at bounding box center [721, 306] width 618 height 28
type input "[DATE]"
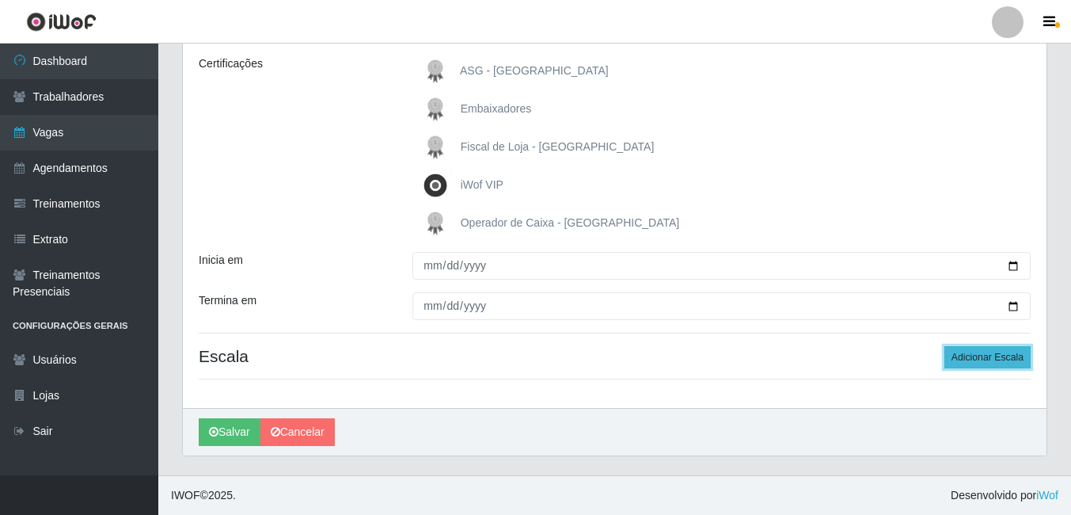
click at [1003, 355] on button "Adicionar Escala" at bounding box center [988, 357] width 86 height 22
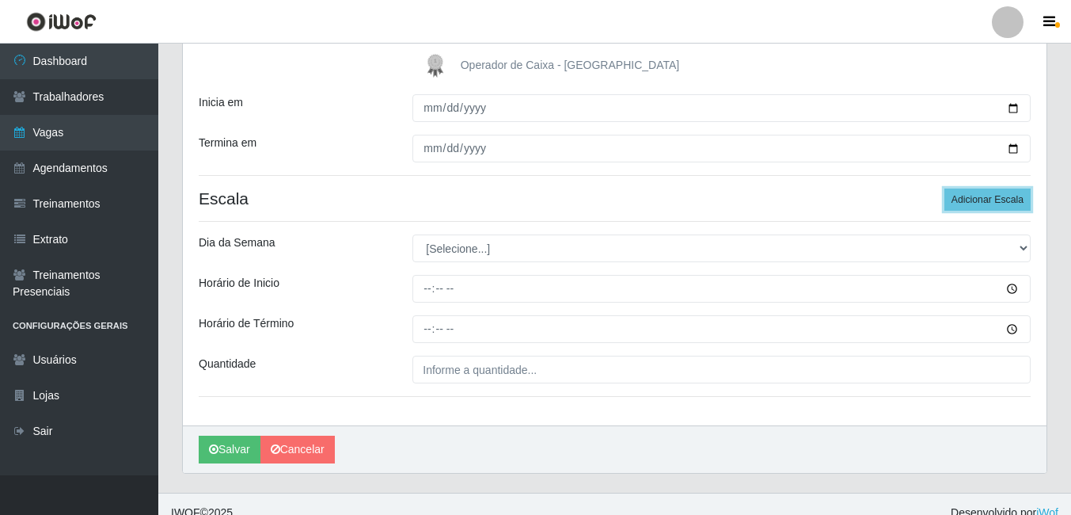
scroll to position [395, 0]
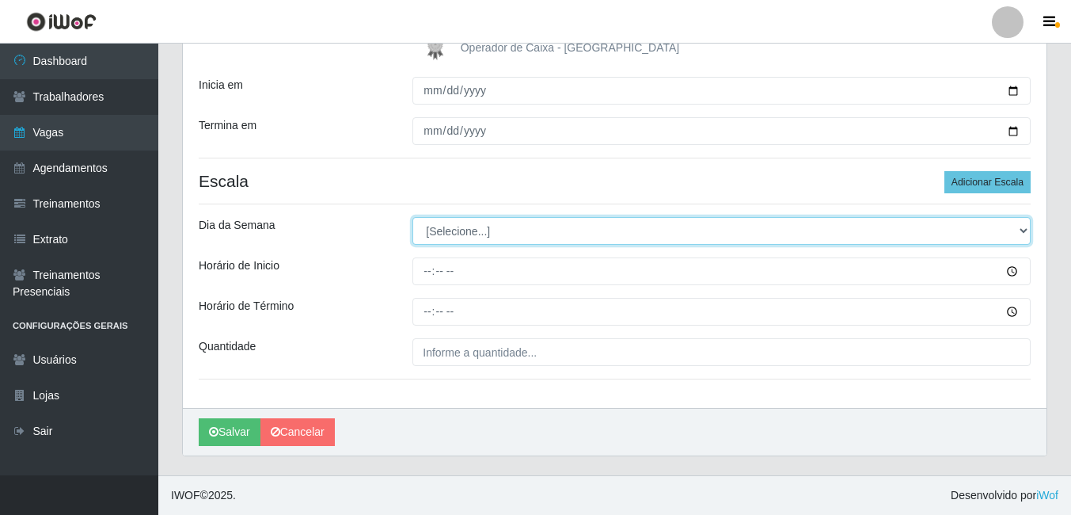
click at [536, 224] on select "[Selecione...] Segunda Terça Quarta Quinta Sexta Sábado Domingo" at bounding box center [721, 231] width 618 height 28
select select "5"
click at [412, 217] on select "[Selecione...] Segunda Terça Quarta Quinta Sexta Sábado Domingo" at bounding box center [721, 231] width 618 height 28
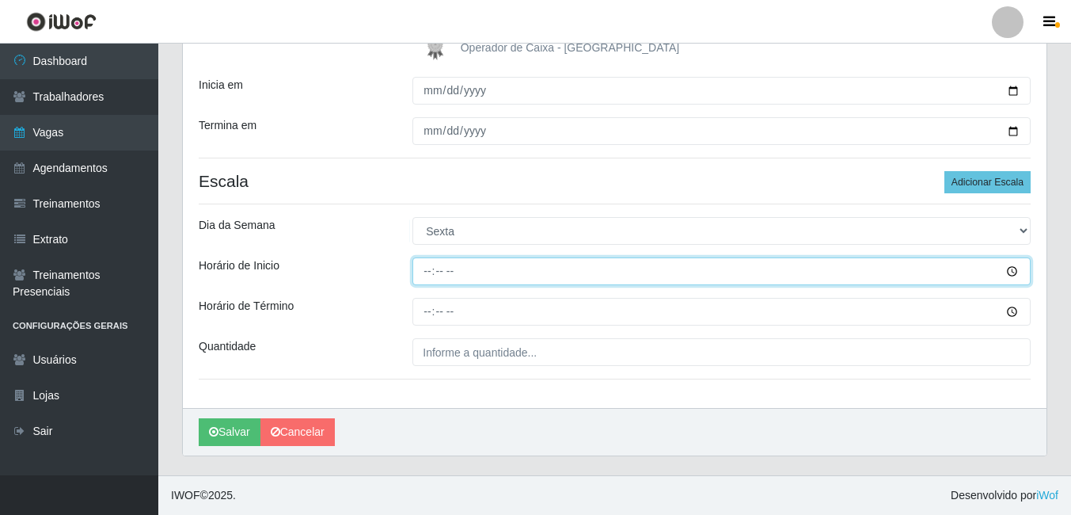
click at [535, 274] on input "Horário de Inicio" at bounding box center [721, 271] width 618 height 28
type input "10:00"
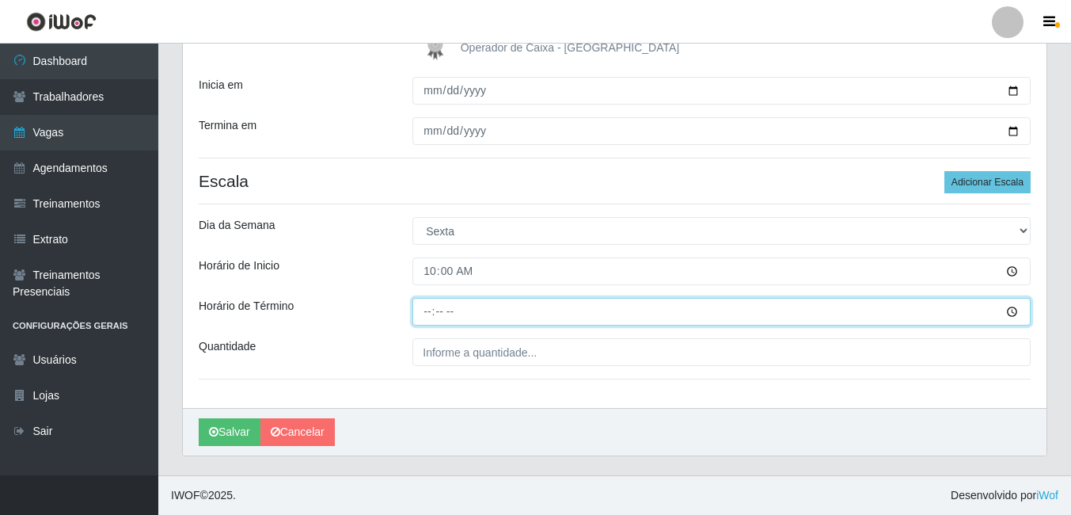
click at [473, 315] on input "Horário de Término" at bounding box center [721, 312] width 618 height 28
type input "16:00"
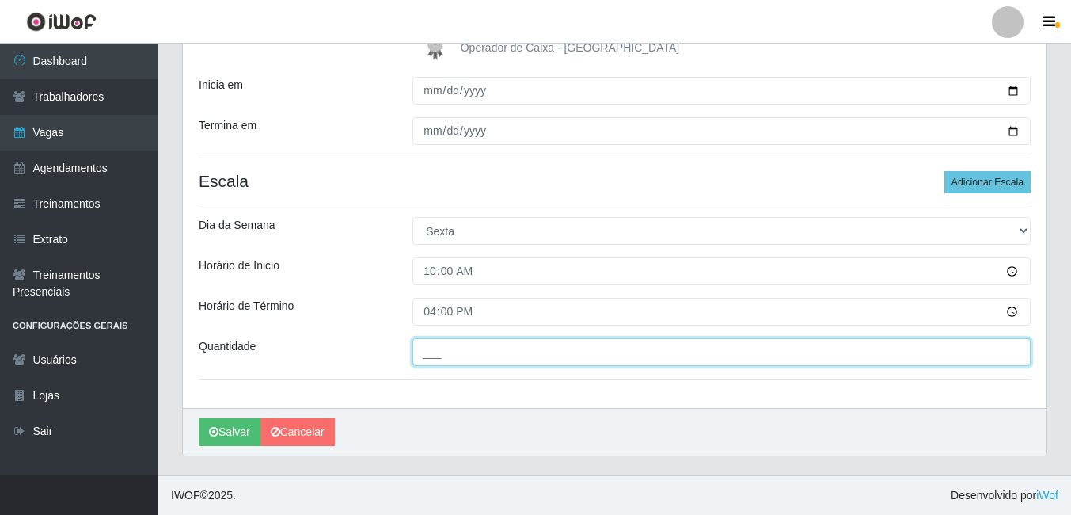
click at [805, 359] on input "___" at bounding box center [721, 352] width 618 height 28
type input "01_"
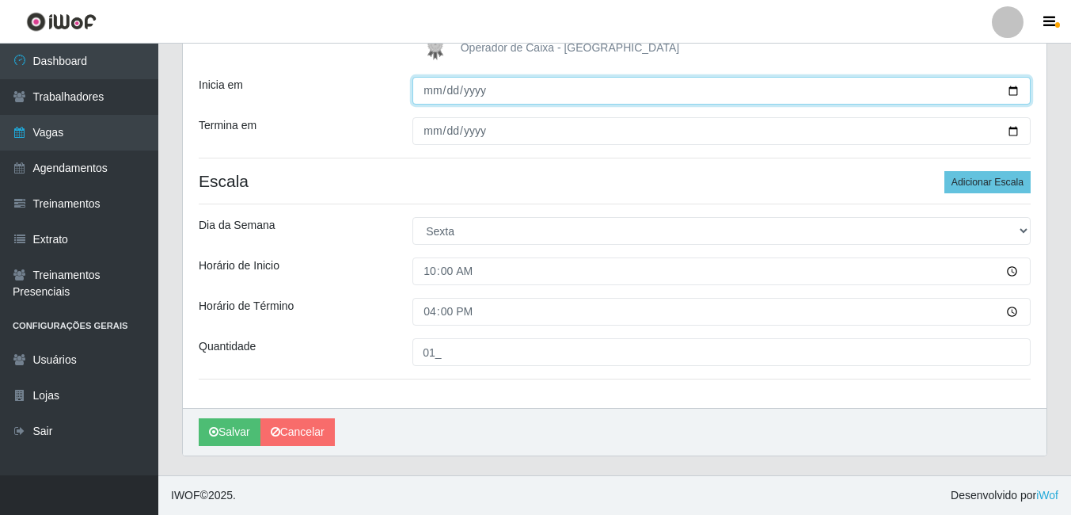
click at [1017, 89] on input "[DATE]" at bounding box center [721, 91] width 618 height 28
type input "2025-10-03"
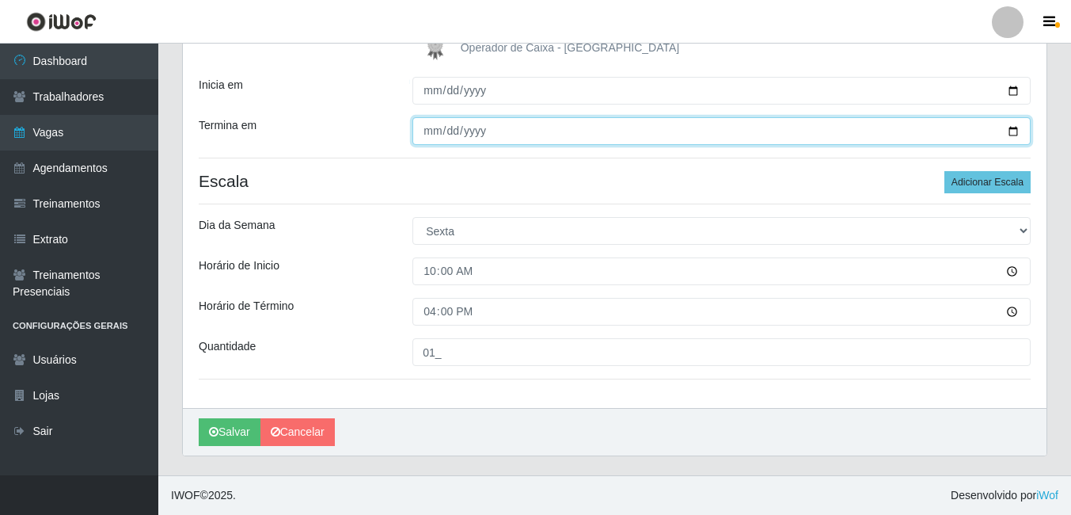
click at [1017, 130] on input "[DATE]" at bounding box center [721, 131] width 618 height 28
type input "2025-10-03"
click at [1017, 139] on input "2025-10-03" at bounding box center [721, 131] width 618 height 28
click at [1016, 134] on input "2025-10-03" at bounding box center [721, 131] width 618 height 28
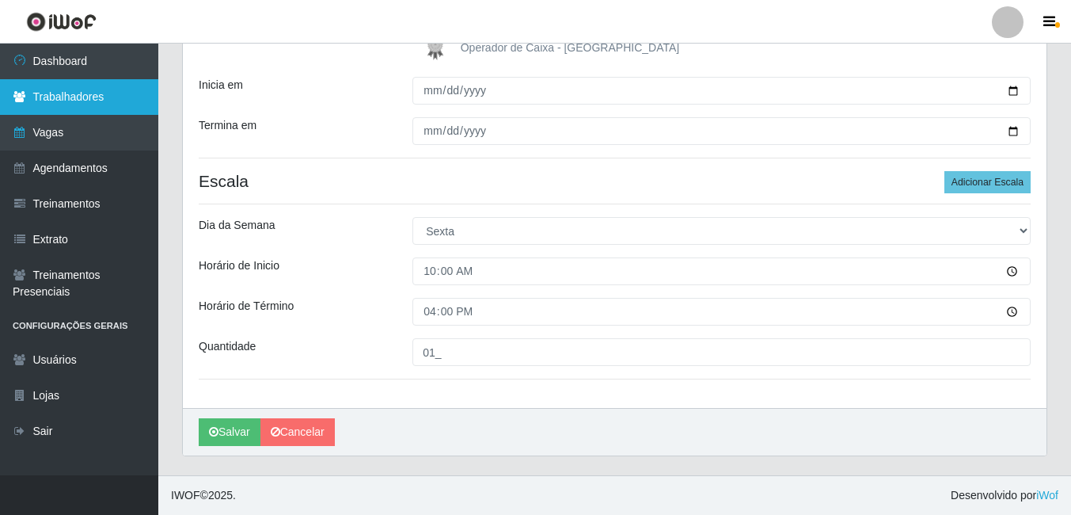
click at [102, 97] on link "Trabalhadores" at bounding box center [79, 97] width 158 height 36
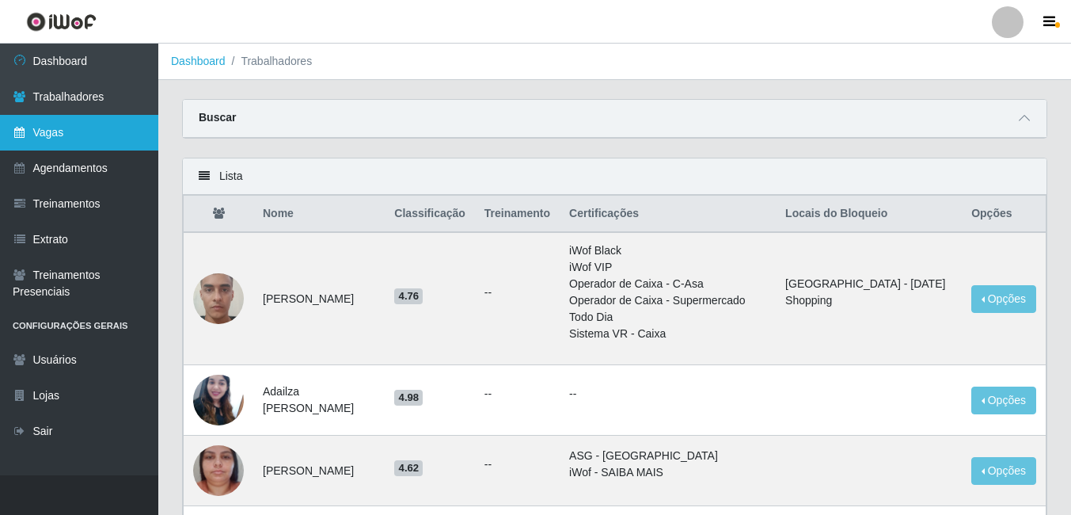
click at [69, 142] on link "Vagas" at bounding box center [79, 133] width 158 height 36
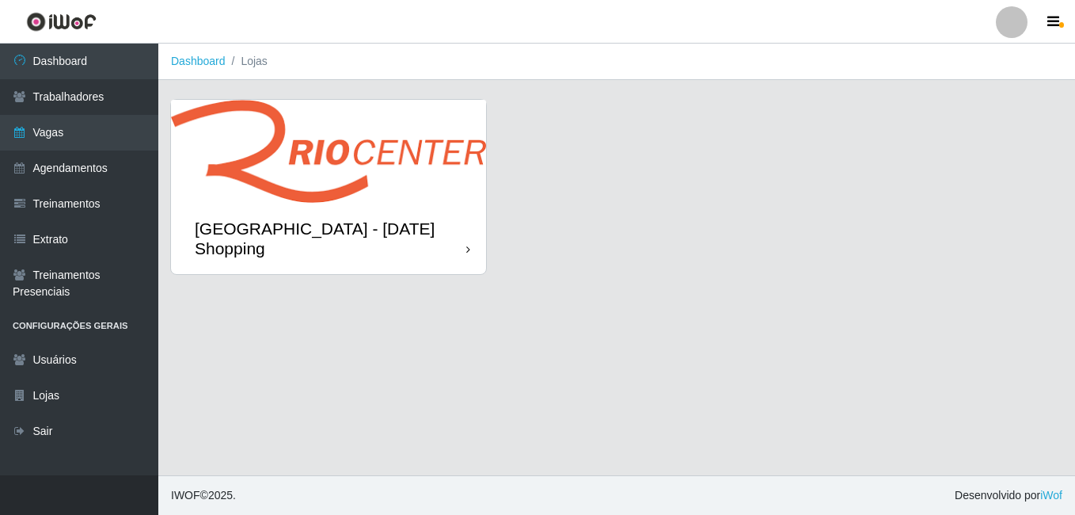
click at [279, 207] on div "[GEOGRAPHIC_DATA] - [DATE] Shopping" at bounding box center [328, 238] width 315 height 71
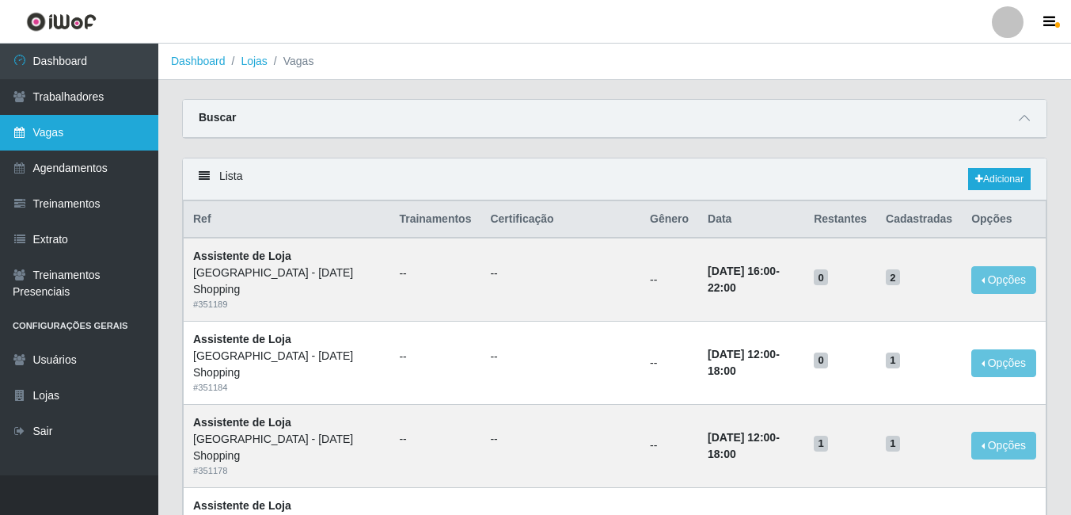
click at [71, 138] on link "Vagas" at bounding box center [79, 133] width 158 height 36
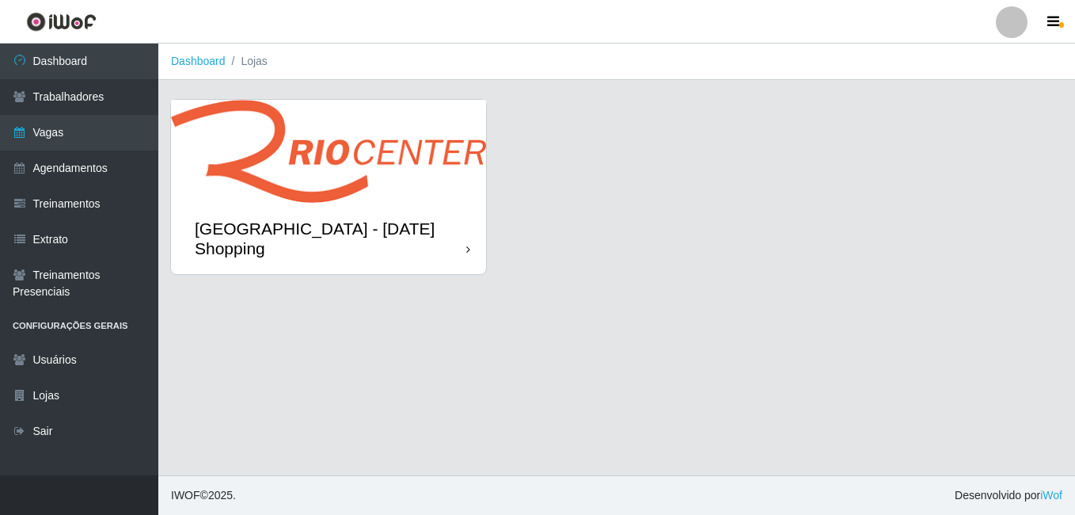
click at [373, 181] on img at bounding box center [328, 151] width 315 height 103
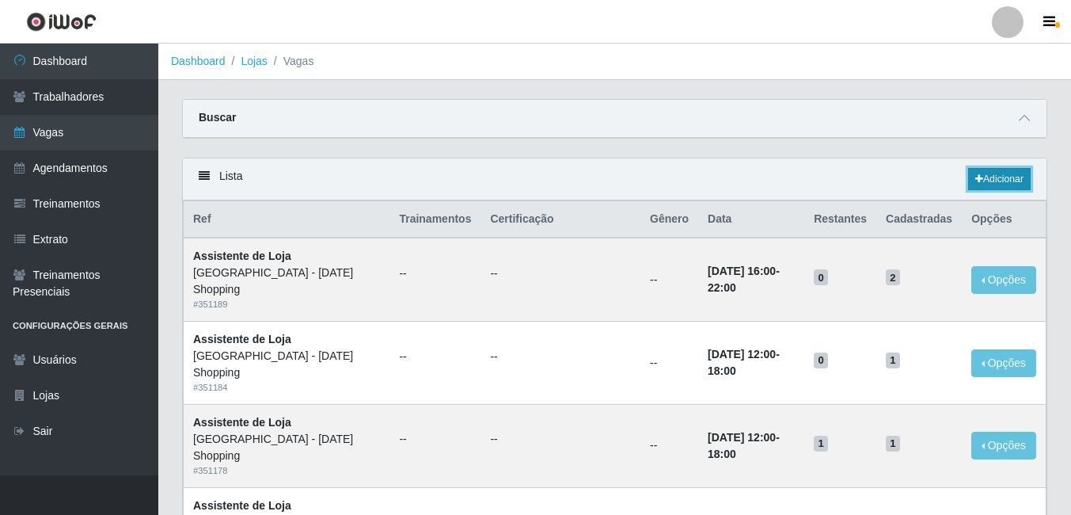
click at [987, 183] on link "Adicionar" at bounding box center [999, 179] width 63 height 22
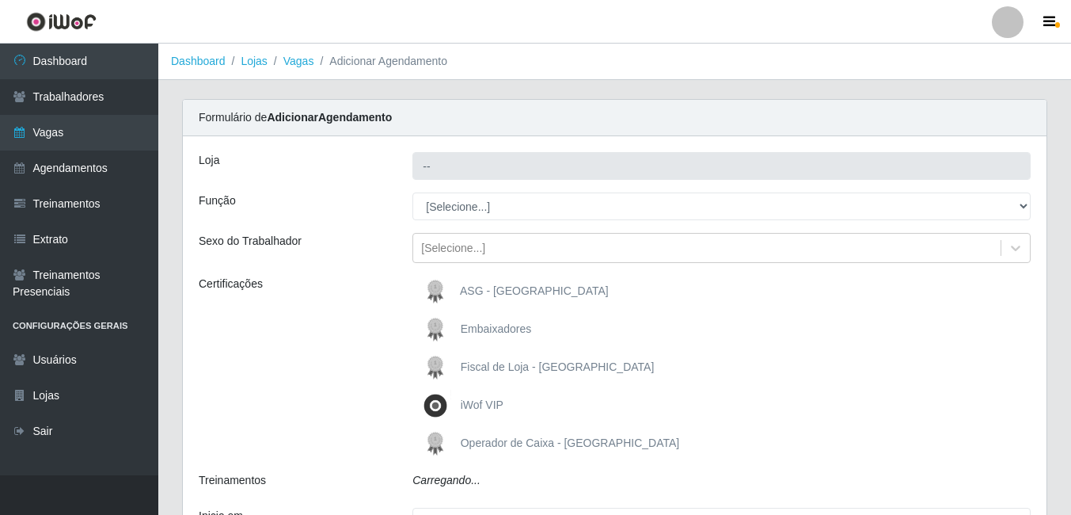
type input "[GEOGRAPHIC_DATA] - [DATE] Shopping"
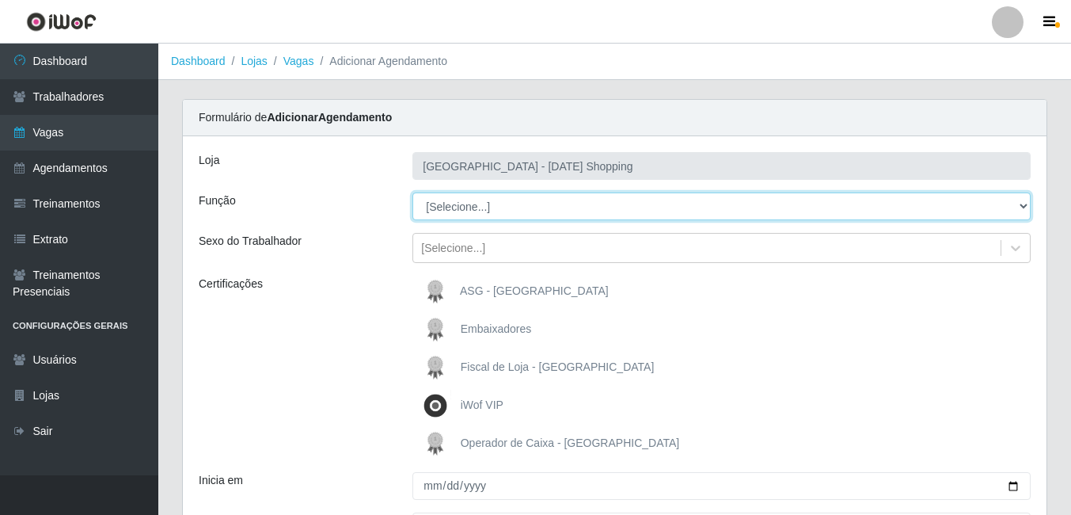
click at [557, 211] on select "[Selecione...] ASG ASG + ASG ++ Assistente de Loja Assistente de Loja + Assiste…" at bounding box center [721, 206] width 618 height 28
select select "22"
click at [412, 192] on select "[Selecione...] ASG ASG + ASG ++ Assistente de Loja Assistente de Loja + Assiste…" at bounding box center [721, 206] width 618 height 28
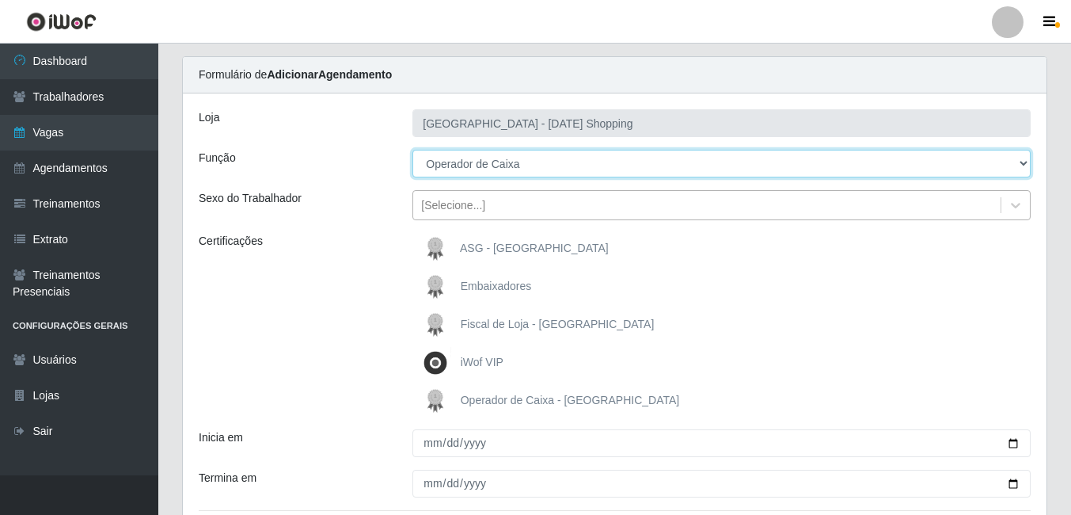
scroll to position [79, 0]
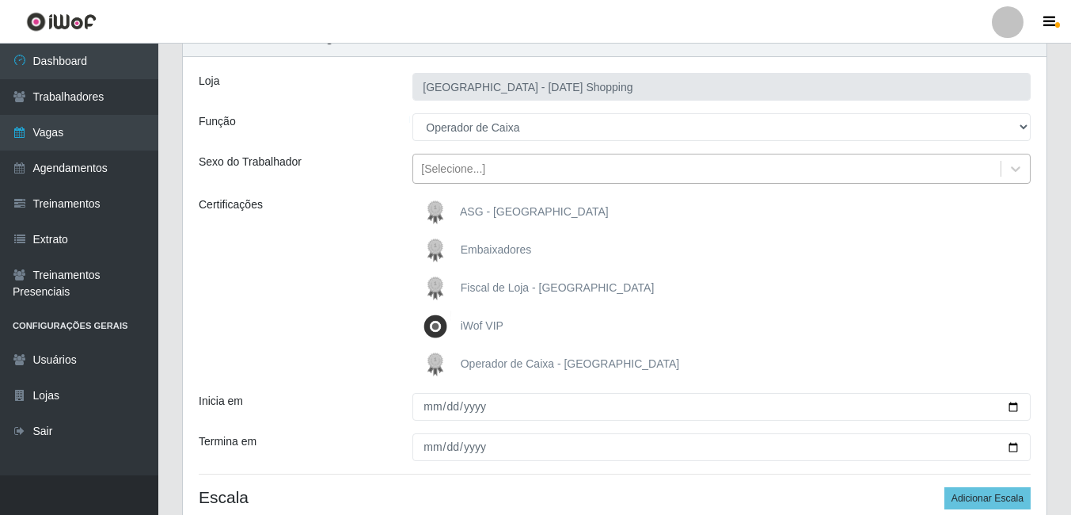
click at [763, 162] on div "[Selecione...]" at bounding box center [706, 169] width 587 height 26
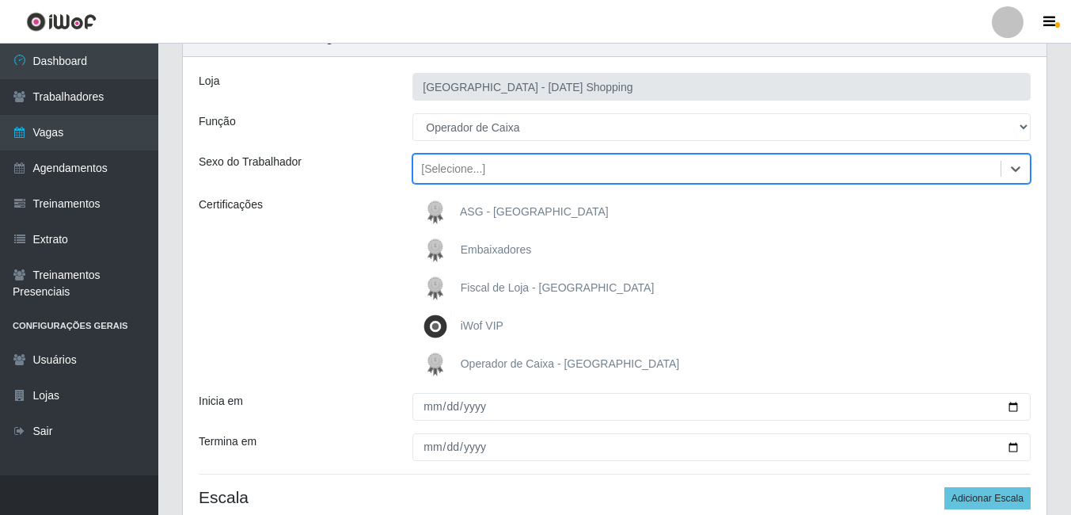
click at [763, 162] on div "[Selecione...]" at bounding box center [706, 169] width 587 height 26
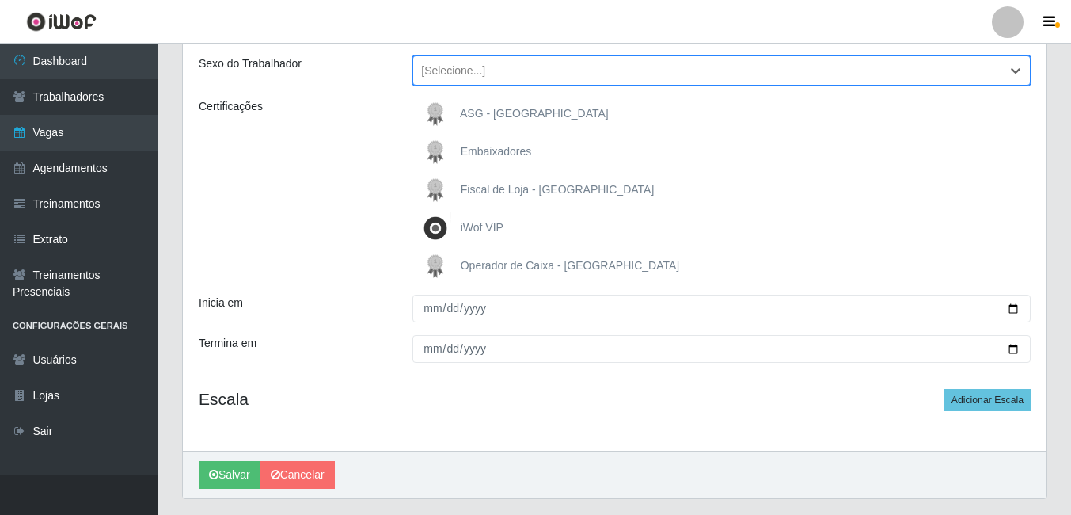
scroll to position [220, 0]
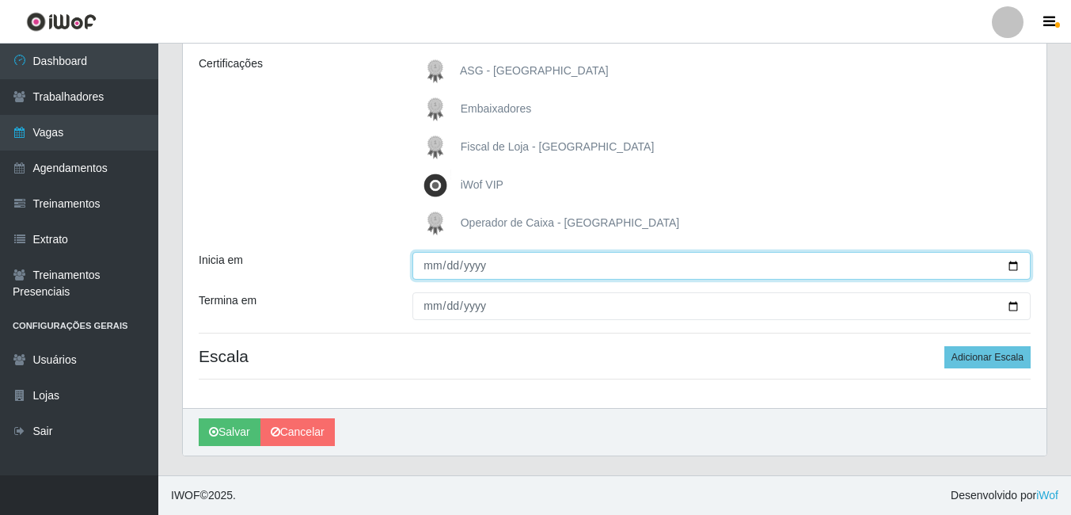
click at [600, 255] on input "Inicia em" at bounding box center [721, 266] width 618 height 28
click at [1012, 264] on input "Inicia em" at bounding box center [721, 266] width 618 height 28
type input "[DATE]"
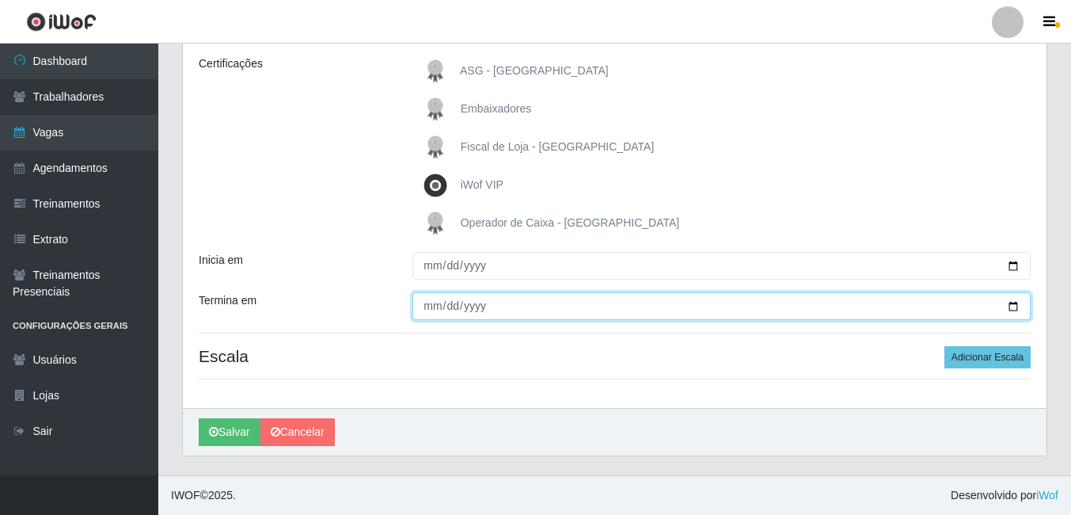
click at [1014, 304] on input "Termina em" at bounding box center [721, 306] width 618 height 28
type input "[DATE]"
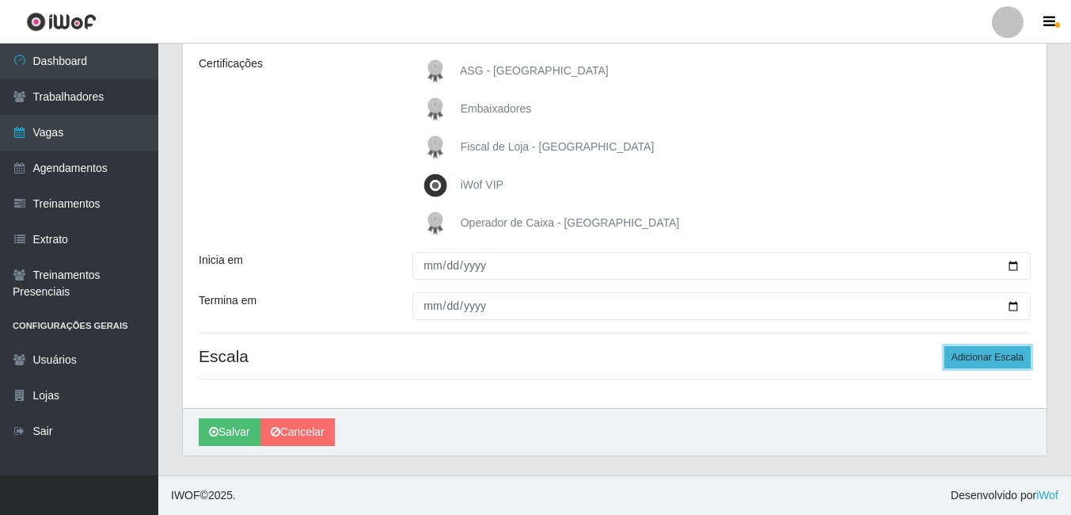
click at [996, 363] on button "Adicionar Escala" at bounding box center [988, 357] width 86 height 22
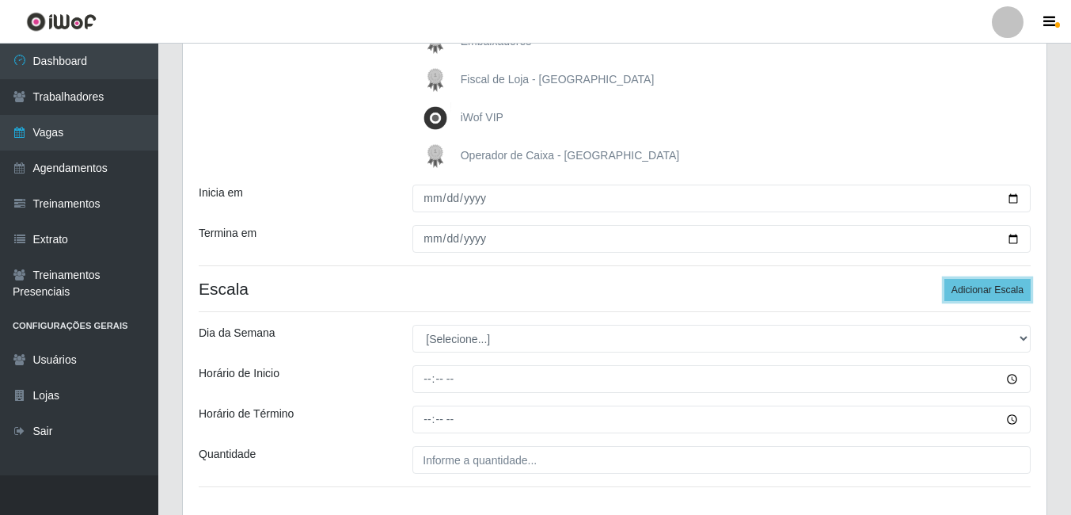
scroll to position [378, 0]
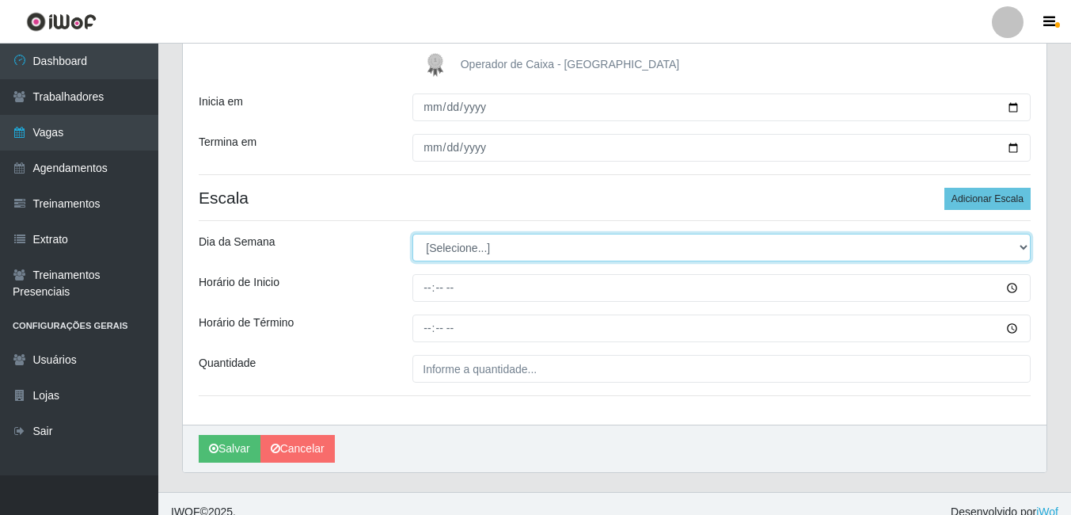
click at [481, 252] on select "[Selecione...] Segunda Terça Quarta Quinta Sexta Sábado Domingo" at bounding box center [721, 248] width 618 height 28
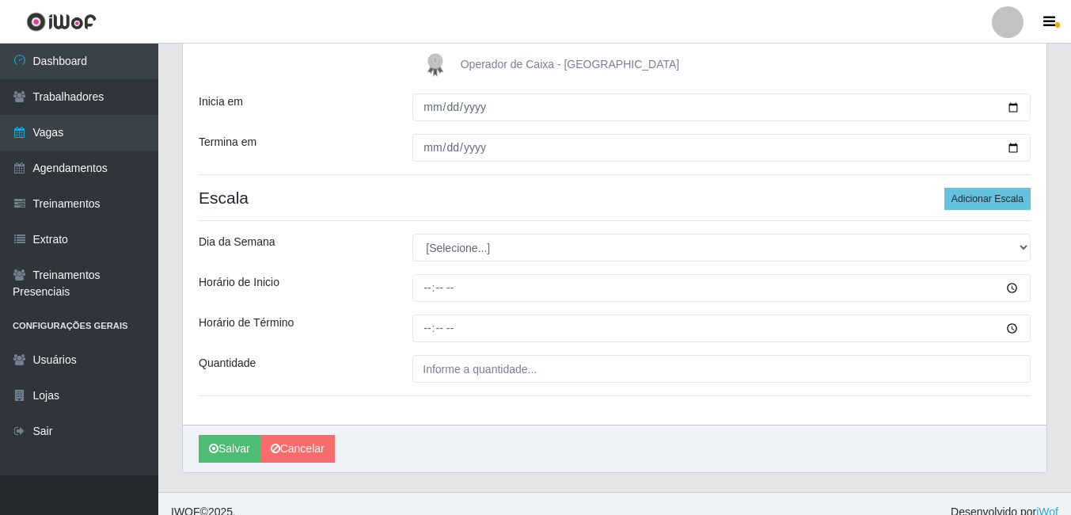
click at [343, 302] on div "Horário de Inicio" at bounding box center [294, 288] width 214 height 28
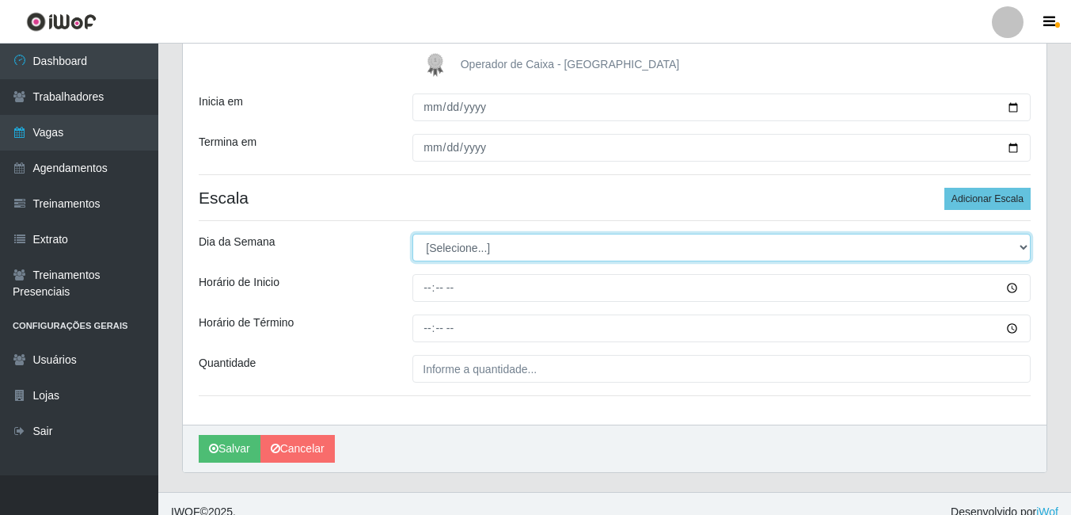
click at [1024, 249] on select "[Selecione...] Segunda Terça Quarta Quinta Sexta Sábado Domingo" at bounding box center [721, 248] width 618 height 28
select select "5"
click at [412, 234] on select "[Selecione...] Segunda Terça Quarta Quinta Sexta Sábado Domingo" at bounding box center [721, 248] width 618 height 28
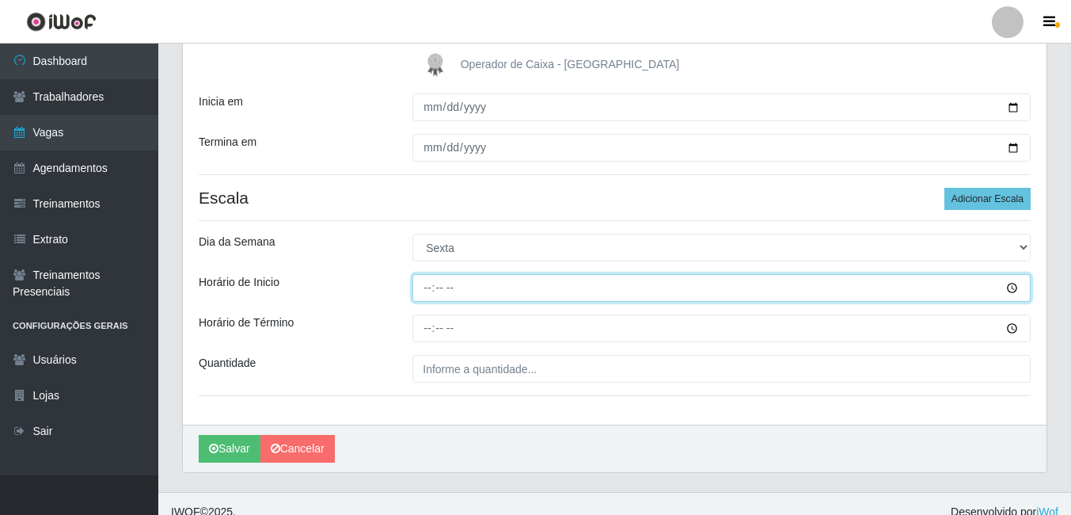
click at [578, 291] on input "Horário de Inicio" at bounding box center [721, 288] width 618 height 28
type input "10:00"
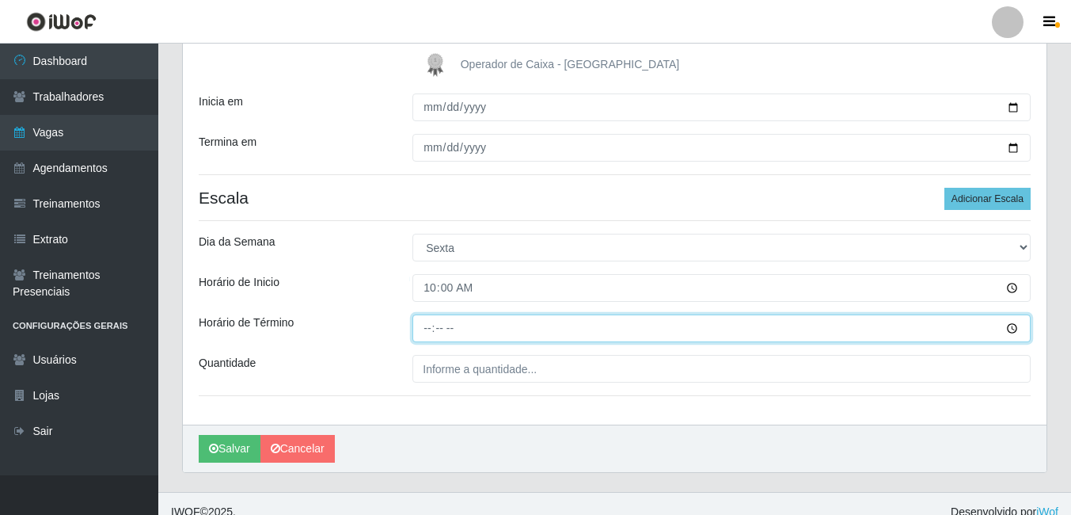
click at [503, 331] on input "Horário de Término" at bounding box center [721, 328] width 618 height 28
type input "16:00"
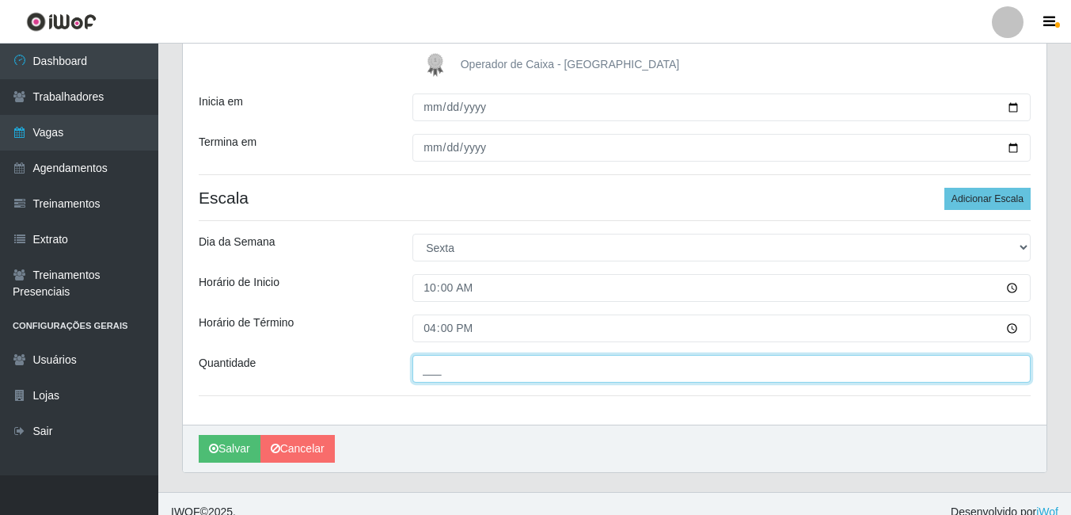
click at [532, 367] on input "___" at bounding box center [721, 369] width 618 height 28
type input "01_"
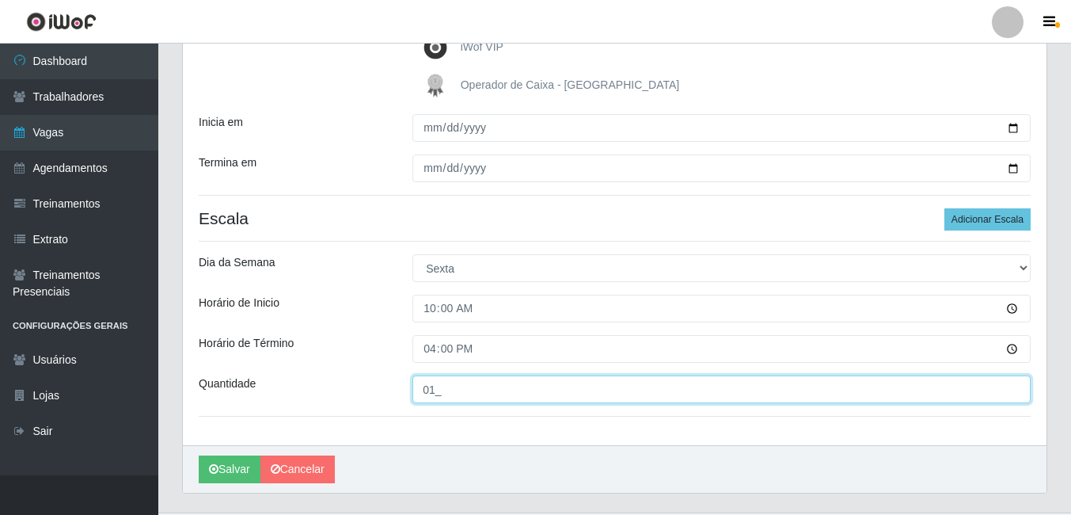
scroll to position [395, 0]
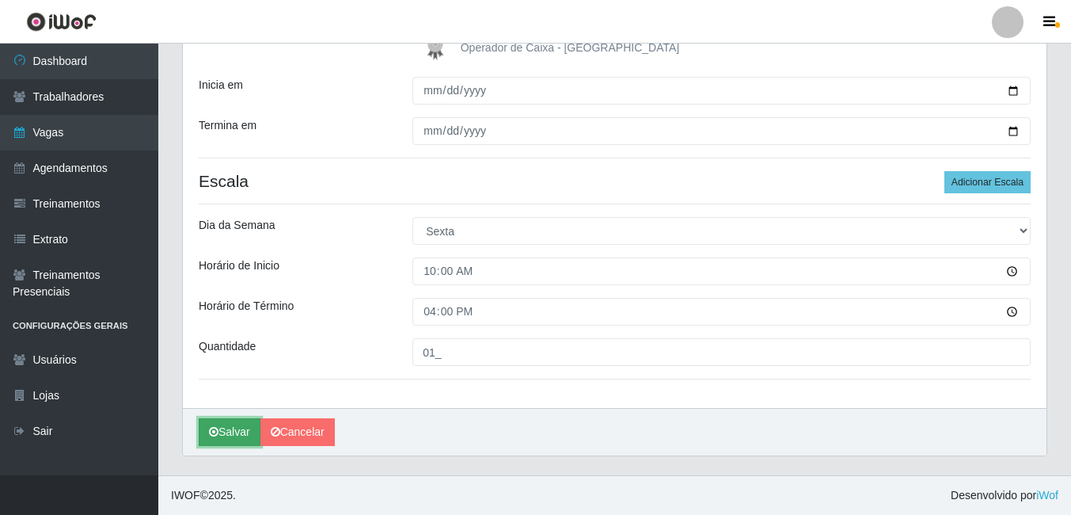
click at [230, 432] on button "Salvar" at bounding box center [230, 432] width 62 height 28
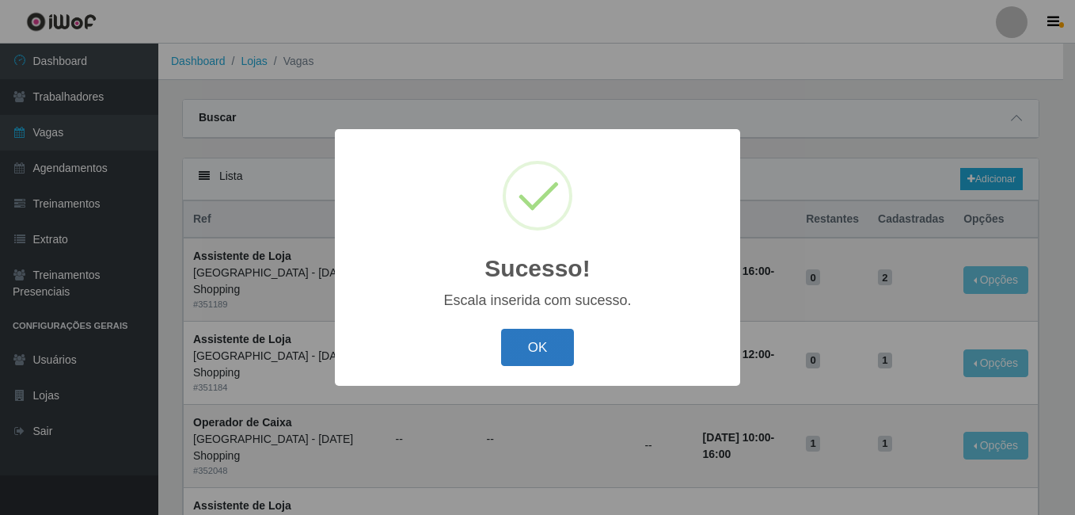
click at [529, 349] on button "OK" at bounding box center [538, 347] width 74 height 37
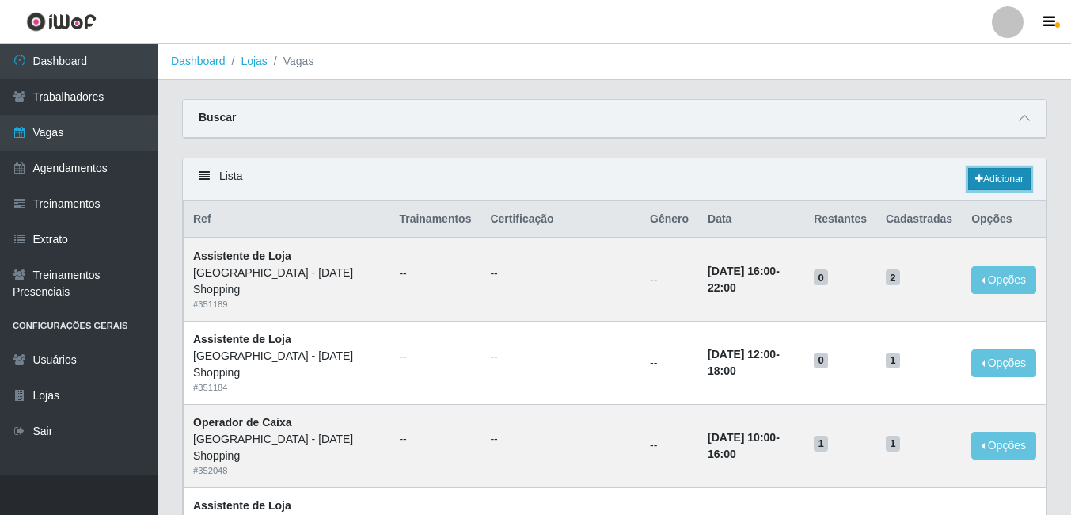
click at [1006, 173] on link "Adicionar" at bounding box center [999, 179] width 63 height 22
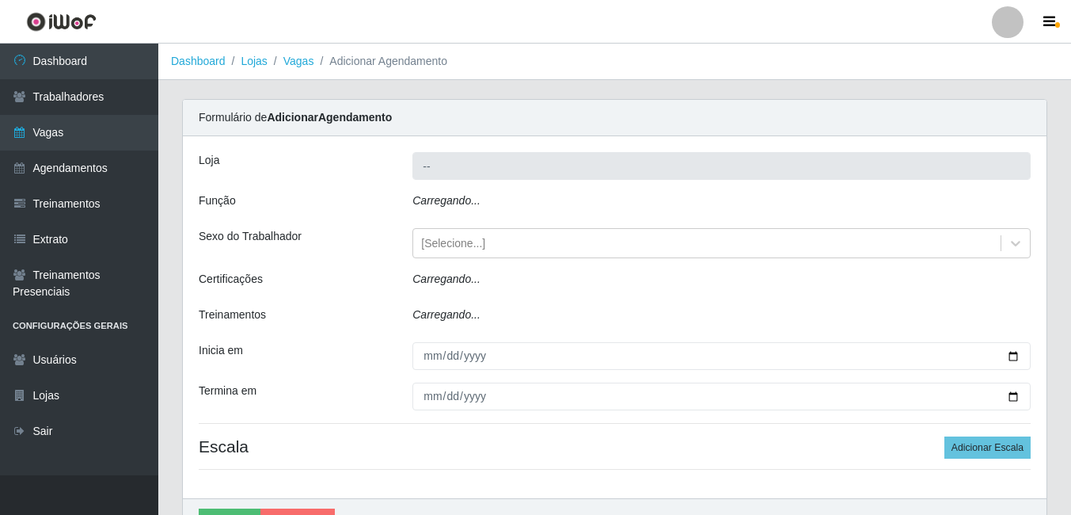
type input "[GEOGRAPHIC_DATA] - [DATE] Shopping"
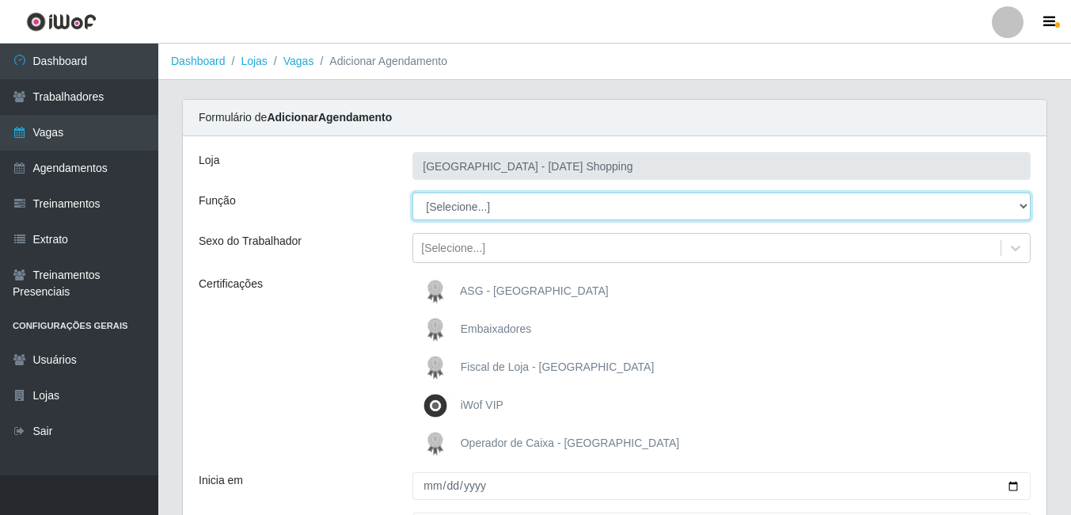
click at [499, 205] on select "[Selecione...] ASG ASG + ASG ++ Assistente de Loja Assistente de Loja + Assiste…" at bounding box center [721, 206] width 618 height 28
select select "22"
click at [412, 192] on select "[Selecione...] ASG ASG + ASG ++ Assistente de Loja Assistente de Loja + Assiste…" at bounding box center [721, 206] width 618 height 28
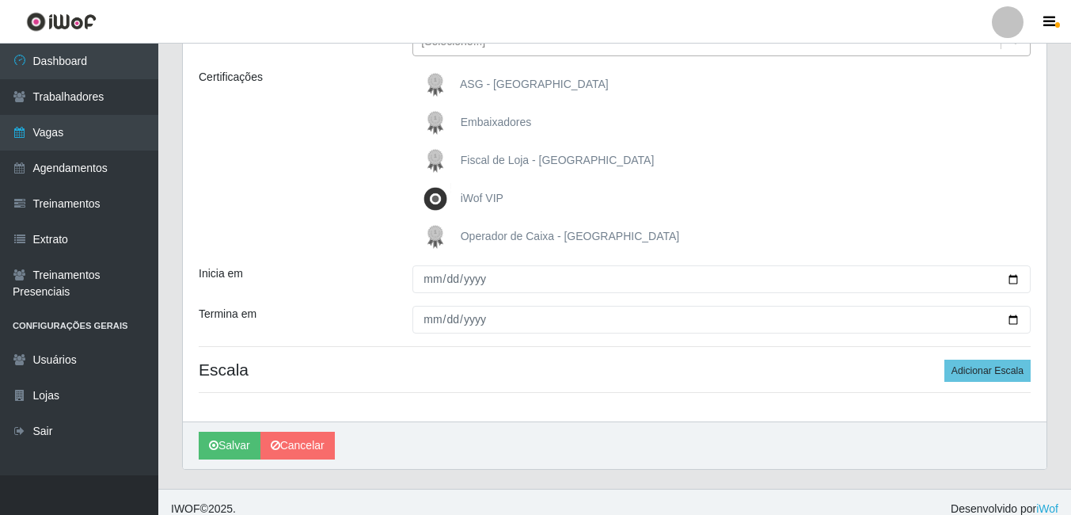
scroll to position [220, 0]
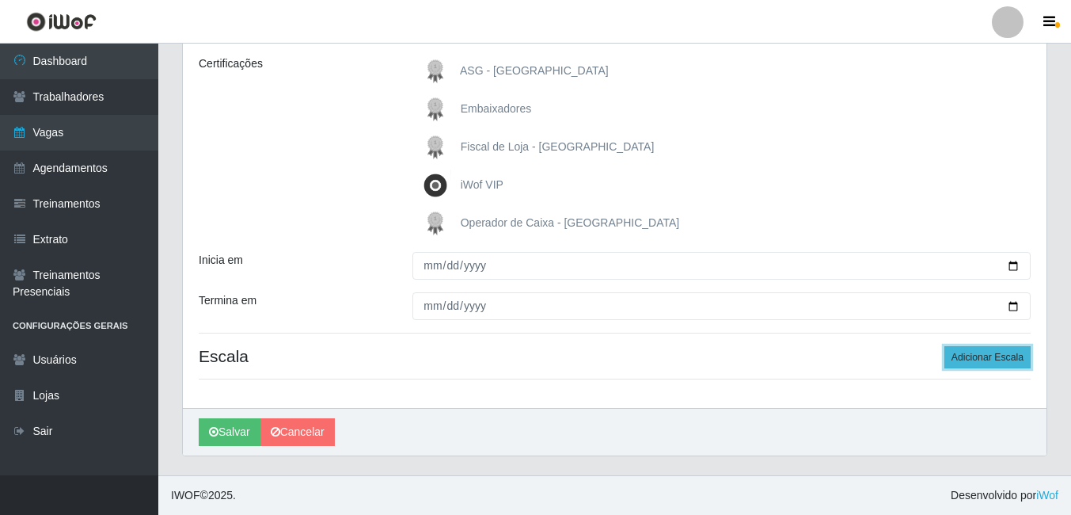
click at [983, 354] on button "Adicionar Escala" at bounding box center [988, 357] width 86 height 22
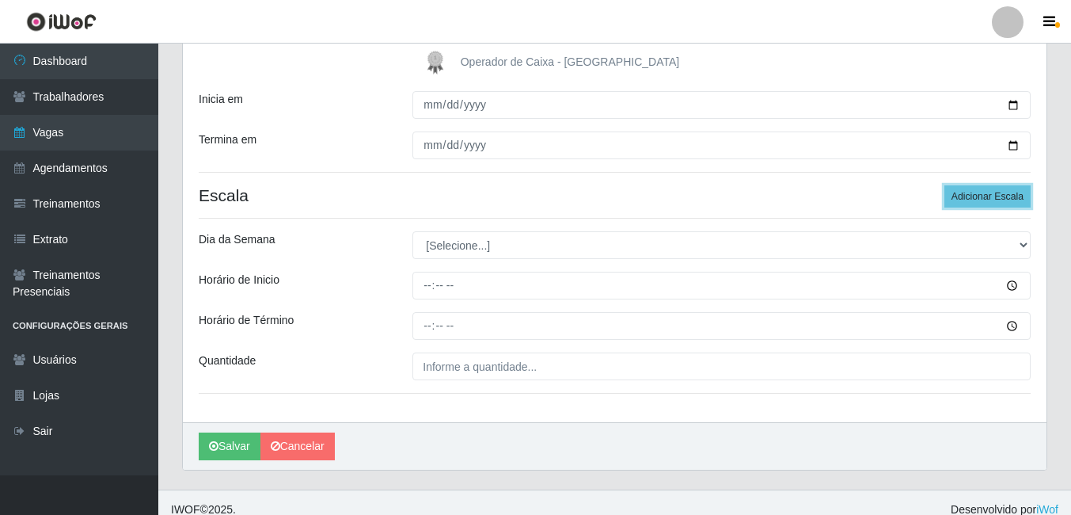
scroll to position [395, 0]
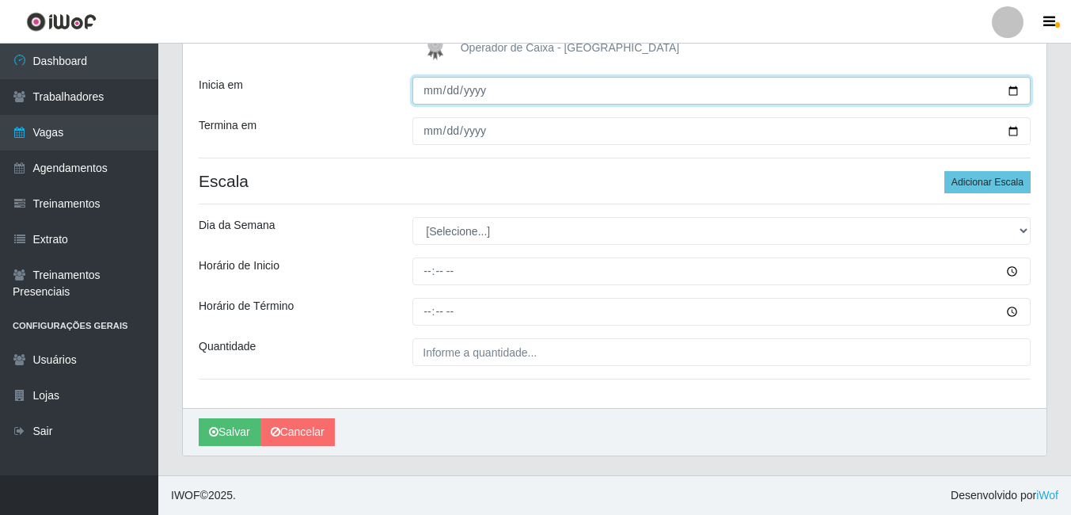
click at [547, 78] on input "Inicia em" at bounding box center [721, 91] width 618 height 28
click at [529, 93] on input "Inicia em" at bounding box center [721, 91] width 618 height 28
click at [1011, 90] on input "Inicia em" at bounding box center [721, 91] width 618 height 28
type input "2025-09-01"
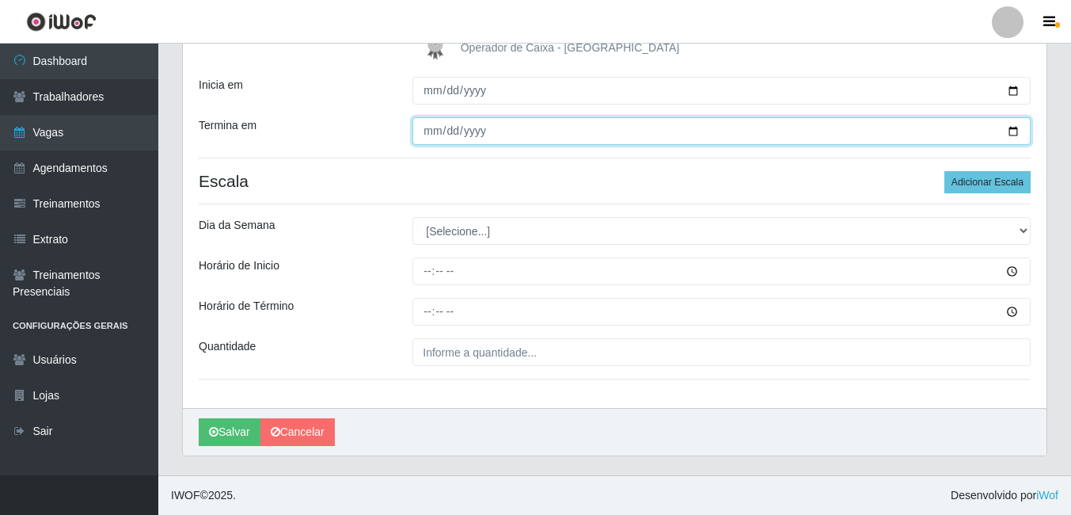
click at [1012, 131] on input "Termina em" at bounding box center [721, 131] width 618 height 28
type input "[DATE]"
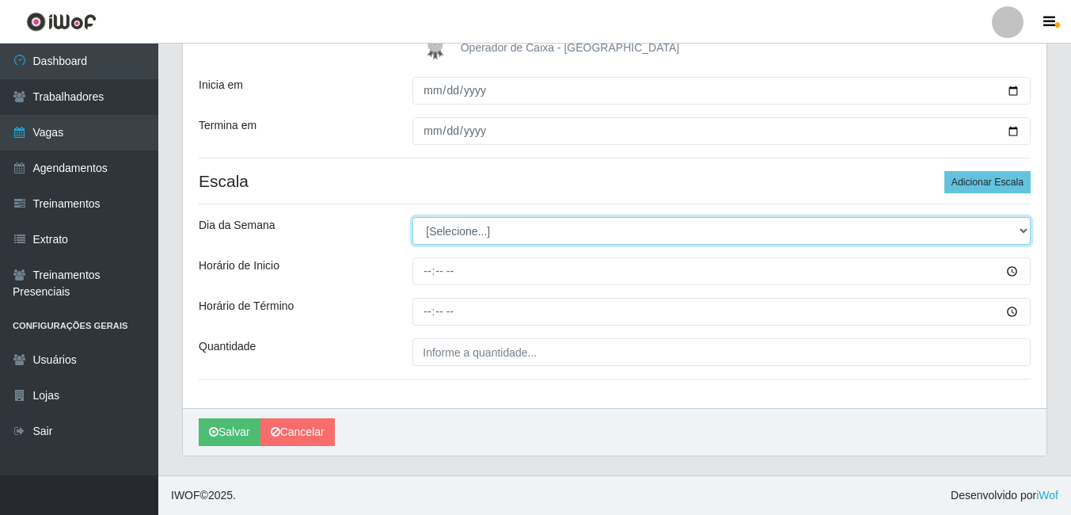
click at [551, 230] on select "[Selecione...] Segunda Terça Quarta Quinta Sexta Sábado Domingo" at bounding box center [721, 231] width 618 height 28
select select "5"
click at [412, 217] on select "[Selecione...] Segunda Terça Quarta Quinta Sexta Sábado Domingo" at bounding box center [721, 231] width 618 height 28
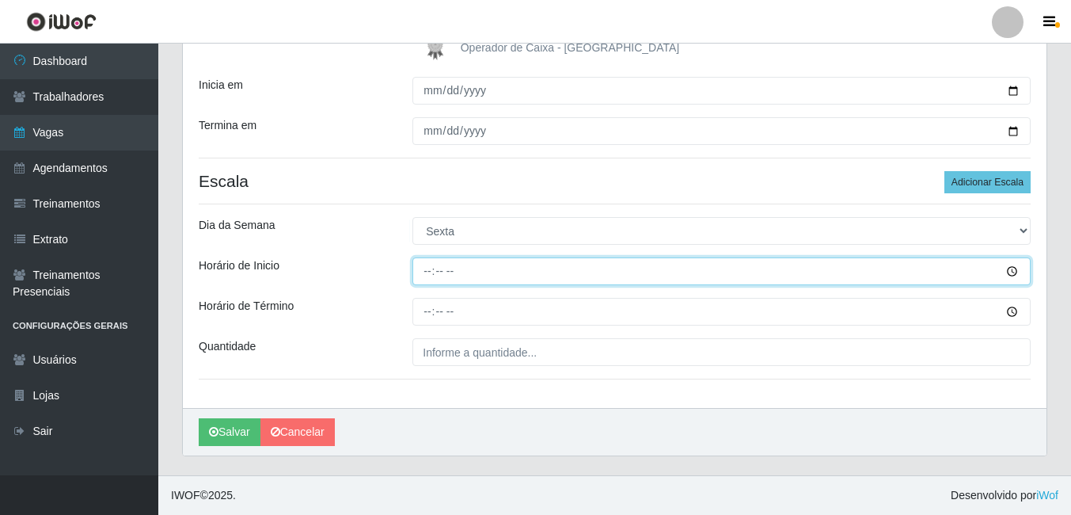
click at [488, 259] on input "Horário de Inicio" at bounding box center [721, 271] width 618 height 28
type input "16:00"
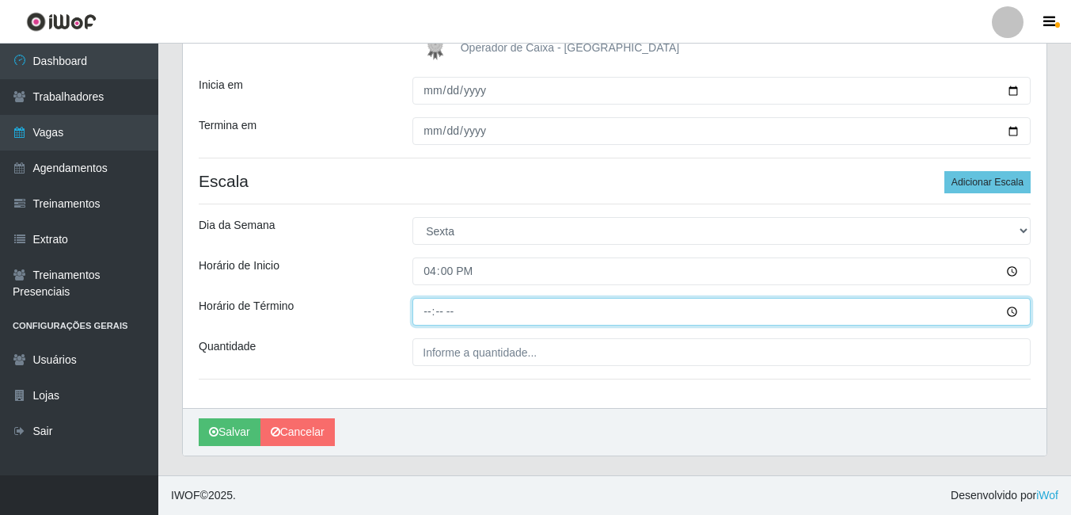
click at [425, 304] on input "Horário de Término" at bounding box center [721, 312] width 618 height 28
type input "22:00"
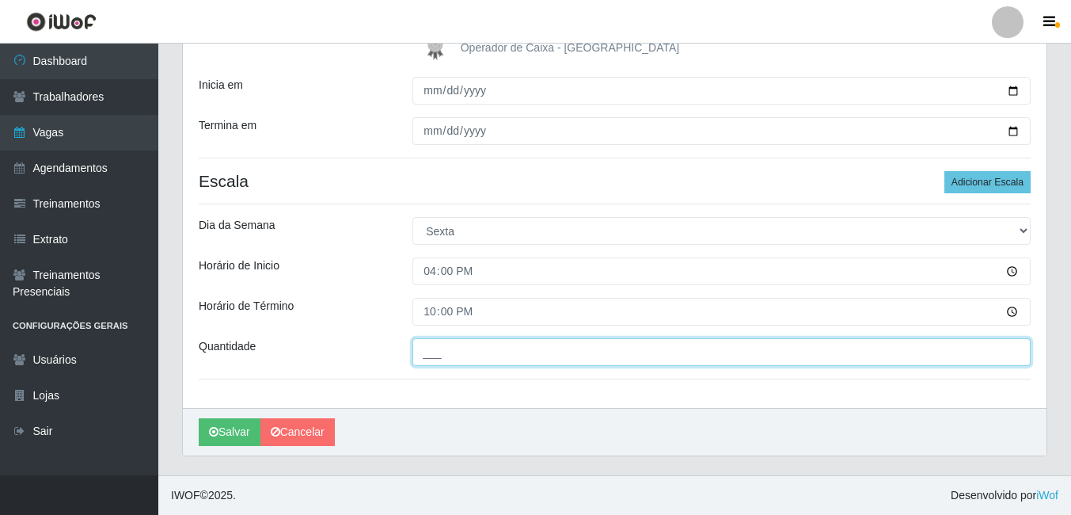
click at [531, 354] on input "___" at bounding box center [721, 352] width 618 height 28
type input "01_"
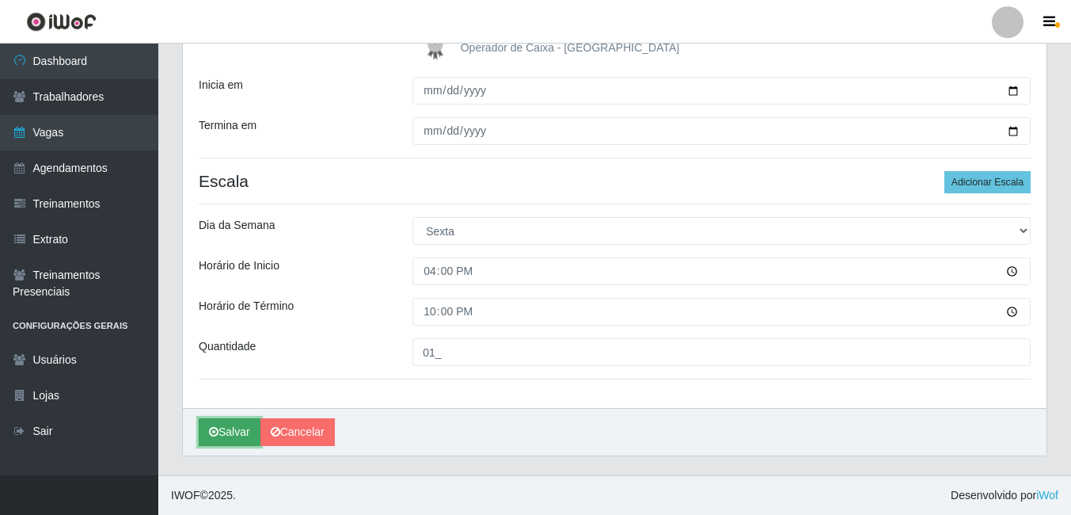
click at [248, 435] on button "Salvar" at bounding box center [230, 432] width 62 height 28
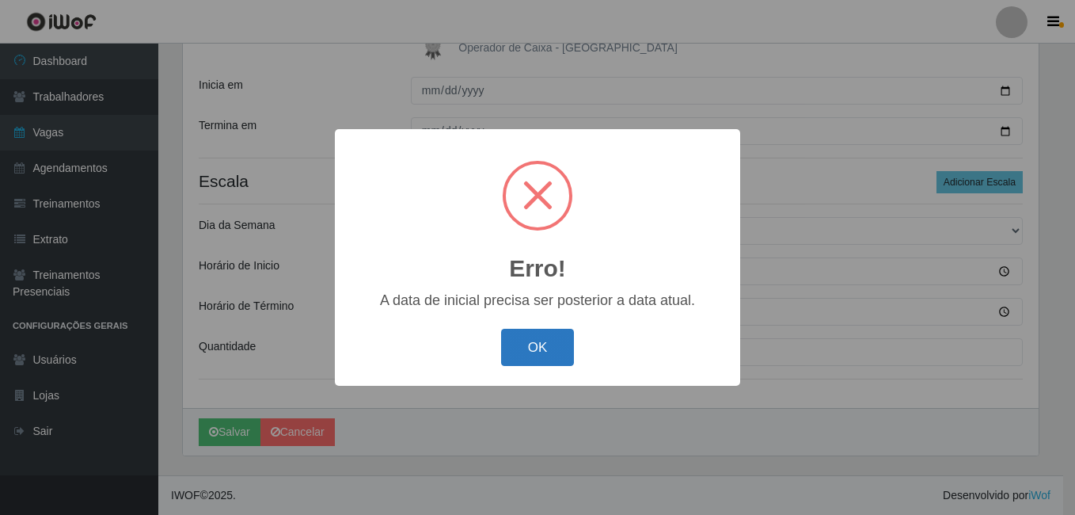
click at [552, 352] on button "OK" at bounding box center [538, 347] width 74 height 37
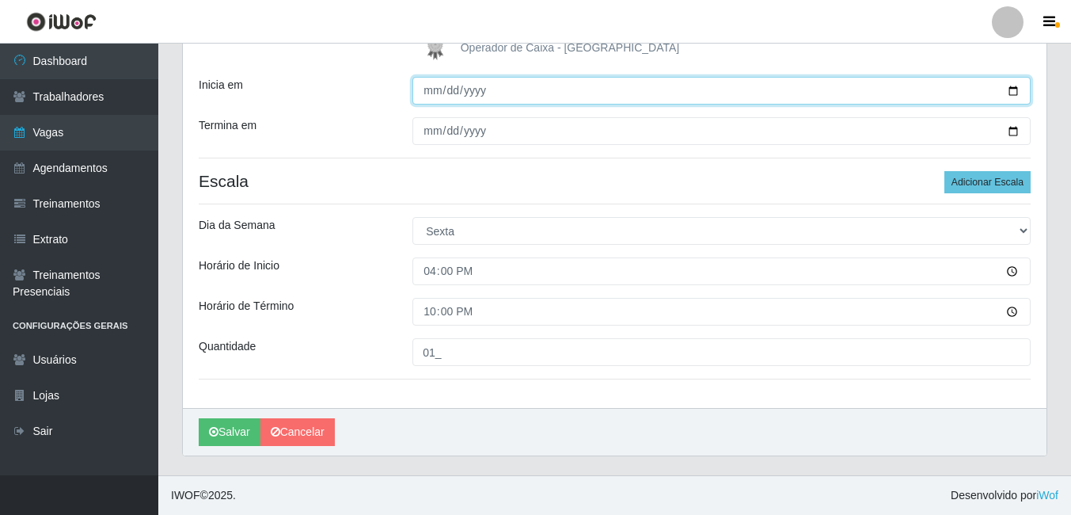
click at [1009, 89] on input "2025-09-01" at bounding box center [721, 91] width 618 height 28
type input "[DATE]"
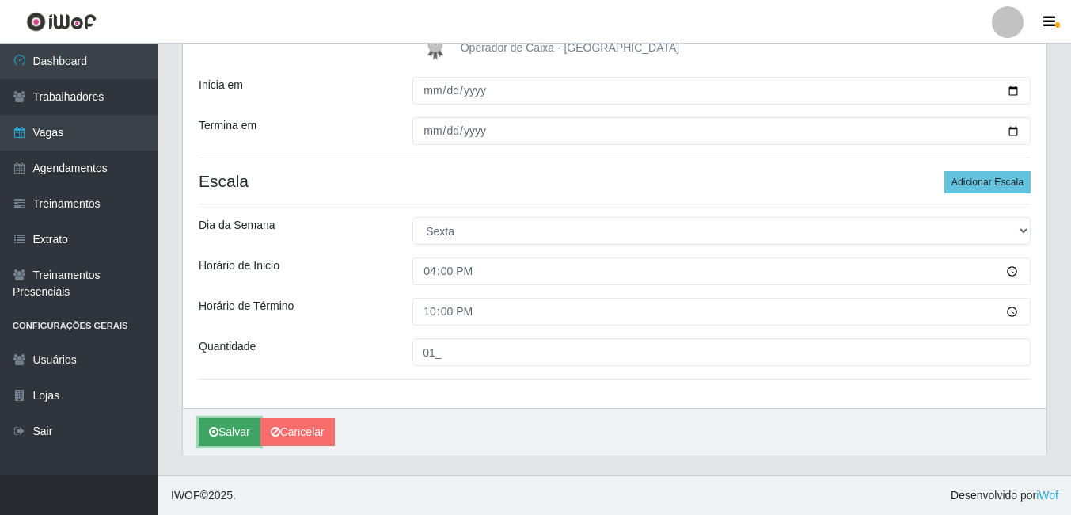
click at [249, 425] on button "Salvar" at bounding box center [230, 432] width 62 height 28
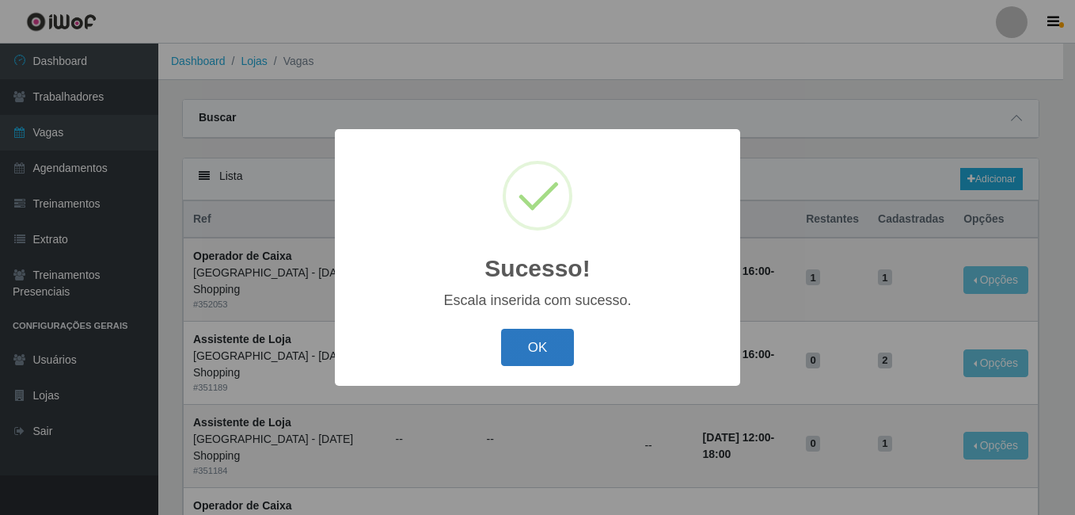
click at [554, 355] on button "OK" at bounding box center [538, 347] width 74 height 37
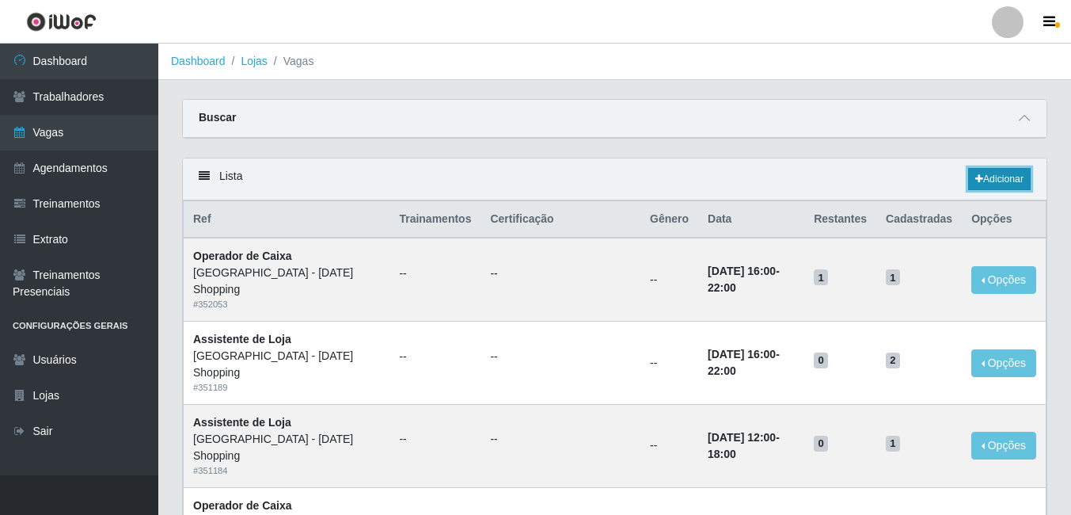
click at [998, 180] on link "Adicionar" at bounding box center [999, 179] width 63 height 22
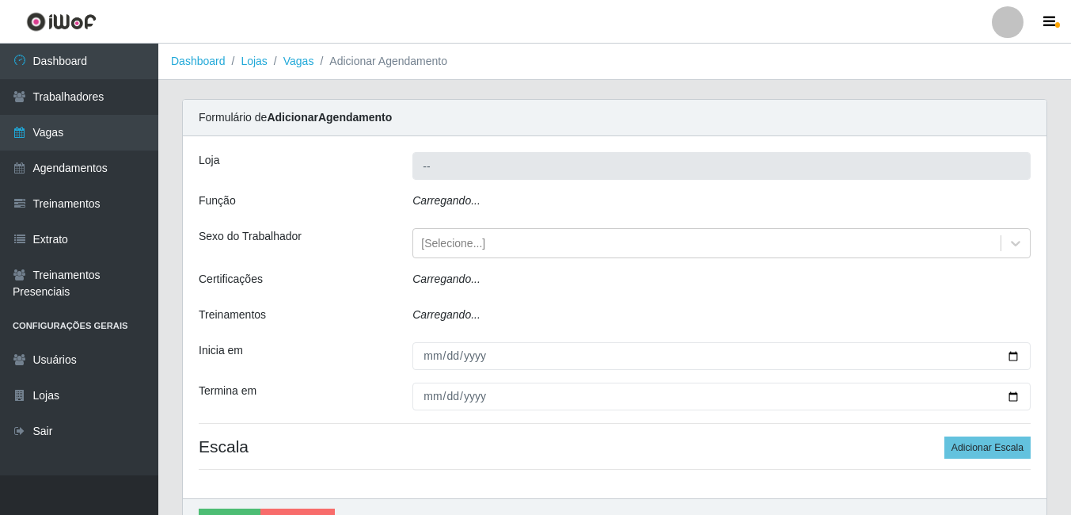
type input "[GEOGRAPHIC_DATA] - [DATE] Shopping"
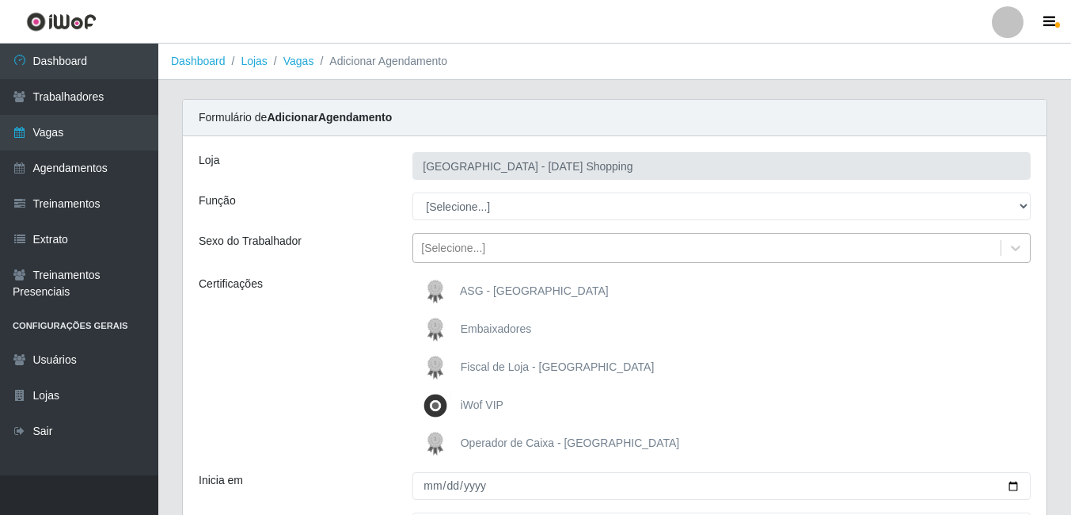
click at [495, 244] on div "[Selecione...]" at bounding box center [706, 248] width 587 height 26
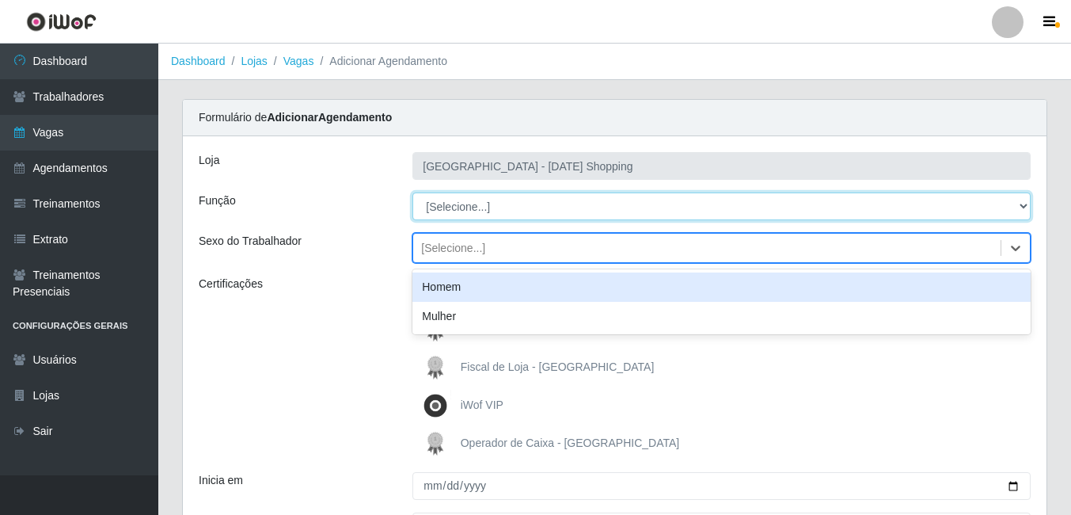
click at [525, 214] on select "[Selecione...] ASG ASG + ASG ++ Assistente de Loja Assistente de Loja + Assiste…" at bounding box center [721, 206] width 618 height 28
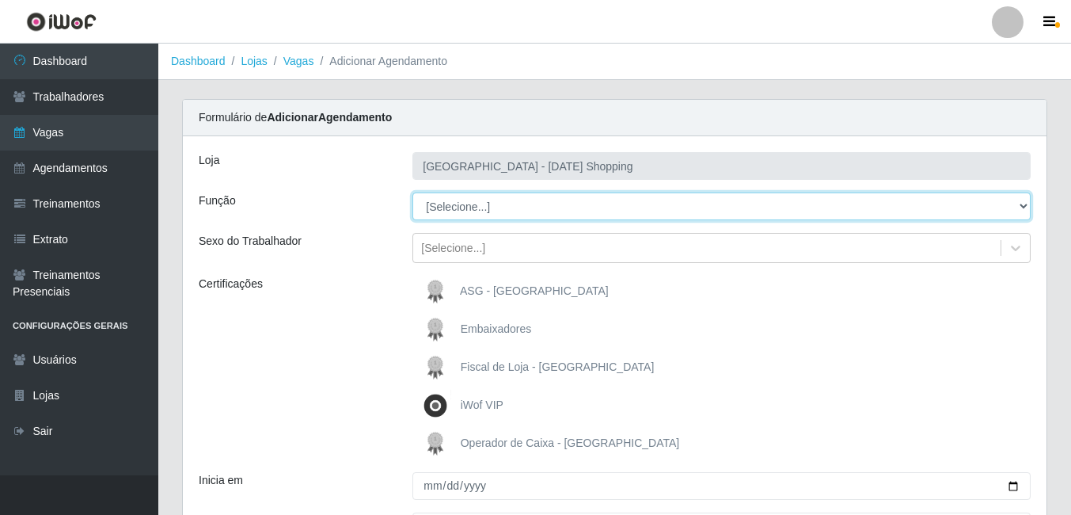
select select "149"
click at [412, 192] on select "[Selecione...] ASG ASG + ASG ++ Assistente de Loja Assistente de Loja + Assiste…" at bounding box center [721, 206] width 618 height 28
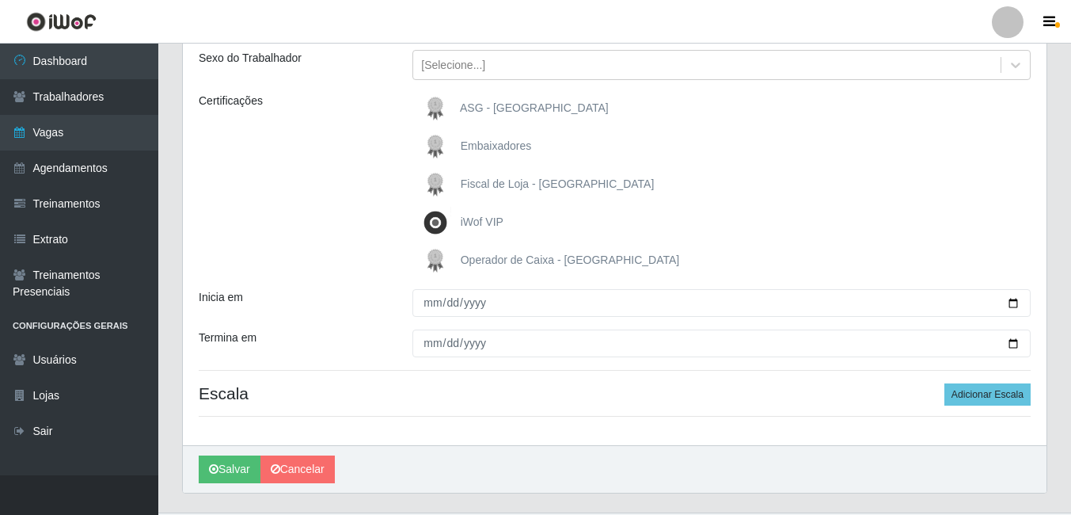
scroll to position [220, 0]
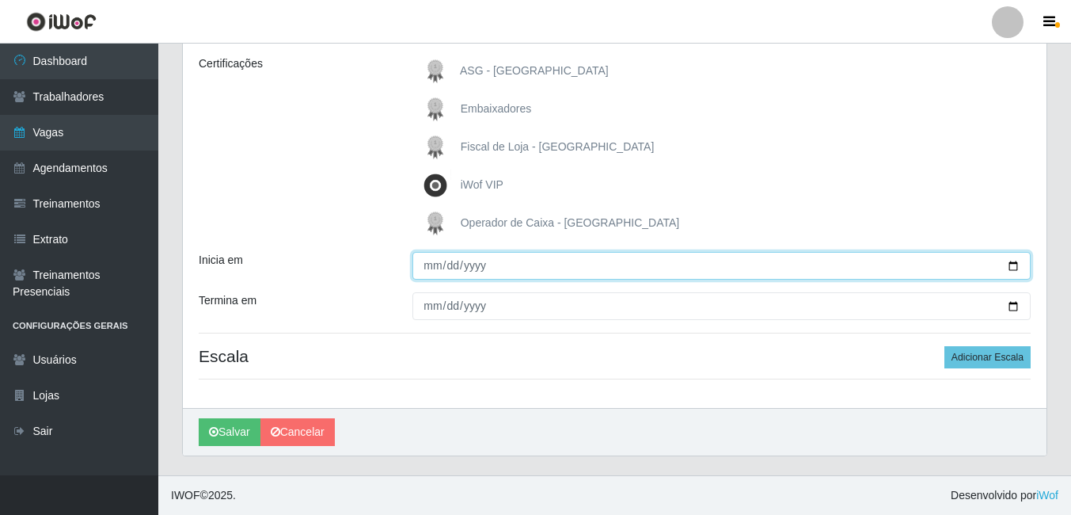
click at [535, 266] on input "Inicia em" at bounding box center [721, 266] width 618 height 28
click at [511, 266] on input "Inicia em" at bounding box center [721, 266] width 618 height 28
click at [1020, 264] on input "Inicia em" at bounding box center [721, 266] width 618 height 28
type input "[DATE]"
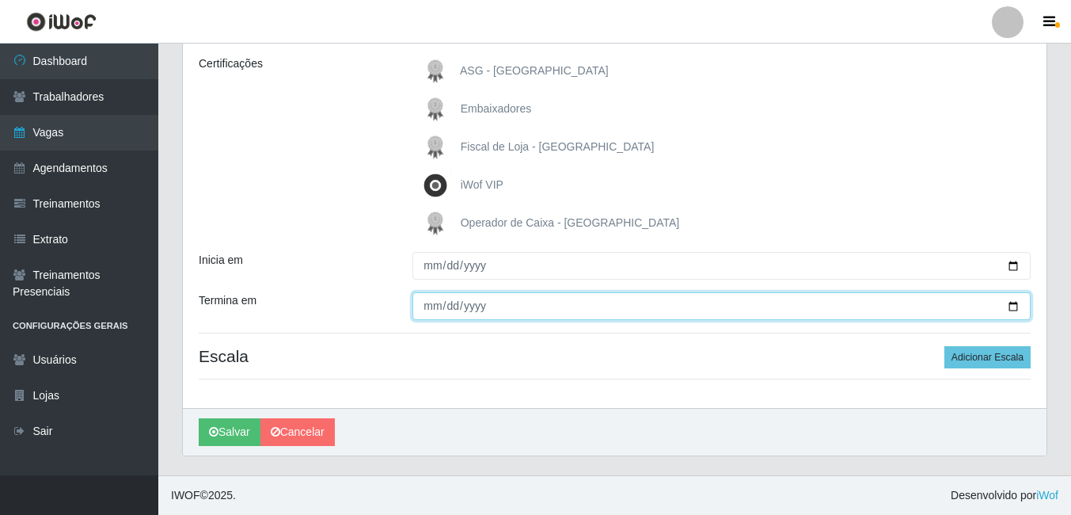
click at [767, 307] on input "Termina em" at bounding box center [721, 306] width 618 height 28
click at [1013, 309] on input "Termina em" at bounding box center [721, 306] width 618 height 28
type input "[DATE]"
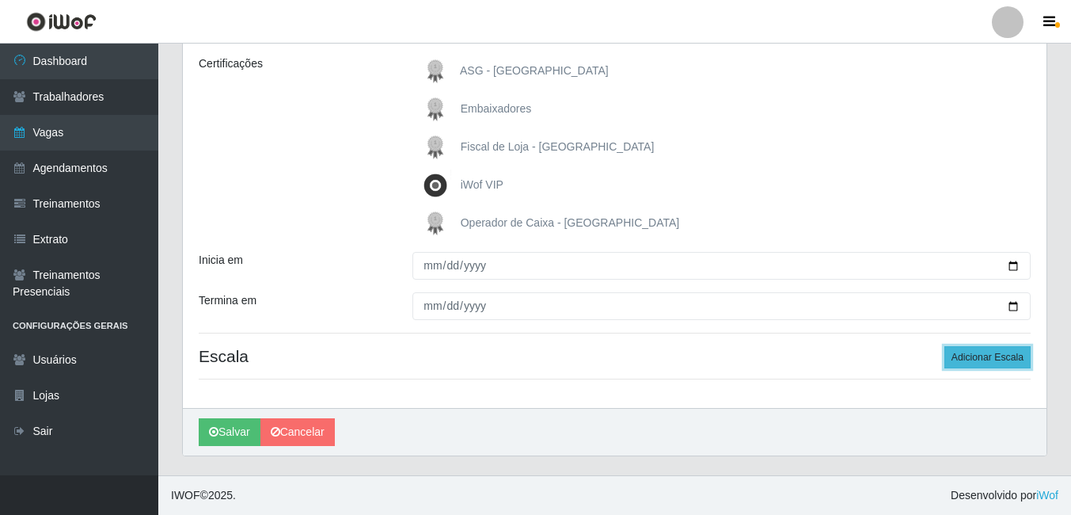
click at [995, 357] on button "Adicionar Escala" at bounding box center [988, 357] width 86 height 22
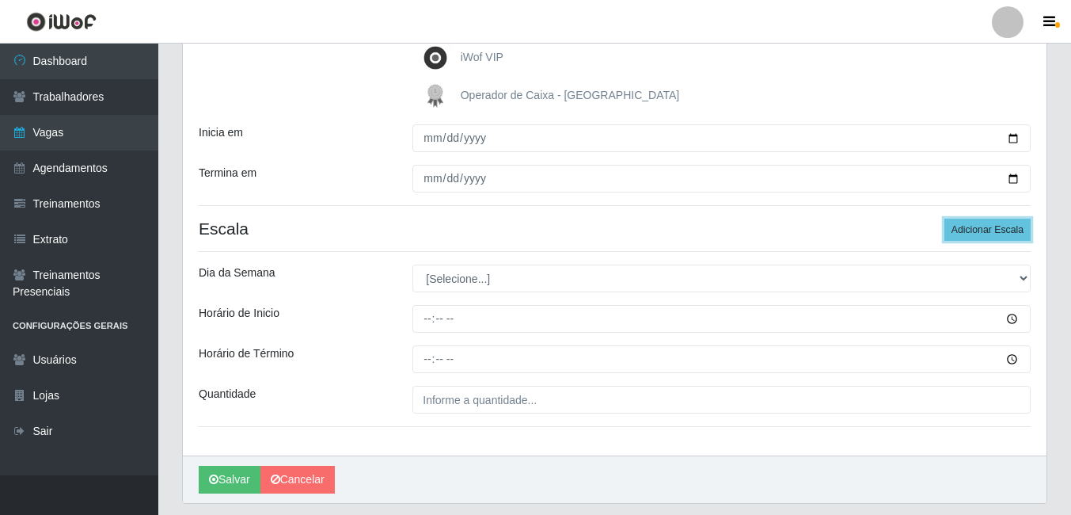
scroll to position [378, 0]
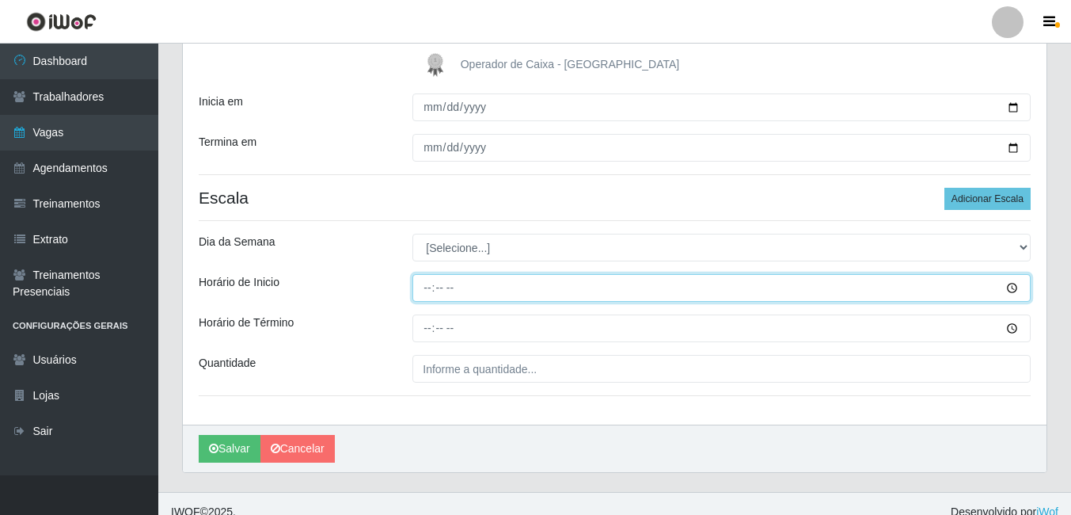
click at [497, 284] on input "Horário de Inicio" at bounding box center [721, 288] width 618 height 28
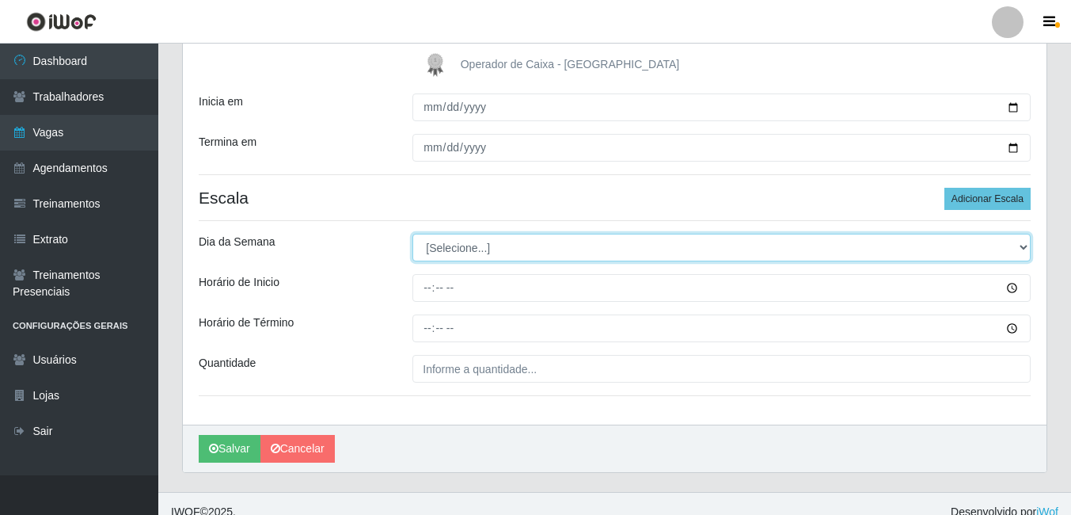
click at [521, 253] on select "[Selecione...] Segunda Terça Quarta Quinta Sexta Sábado Domingo" at bounding box center [721, 248] width 618 height 28
select select "6"
click at [412, 234] on select "[Selecione...] Segunda Terça Quarta Quinta Sexta Sábado Domingo" at bounding box center [721, 248] width 618 height 28
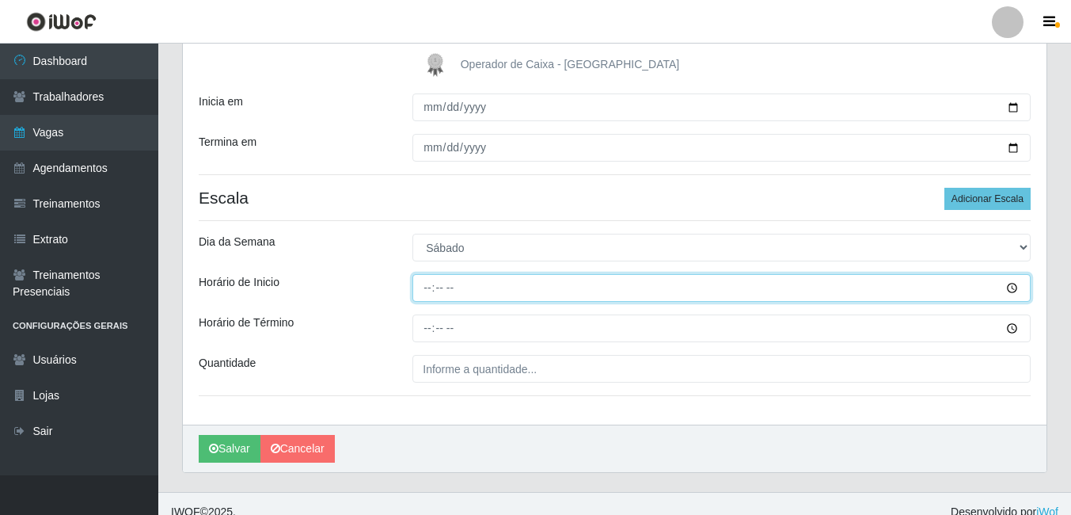
click at [514, 280] on input "Horário de Inicio" at bounding box center [721, 288] width 618 height 28
type input "10:00"
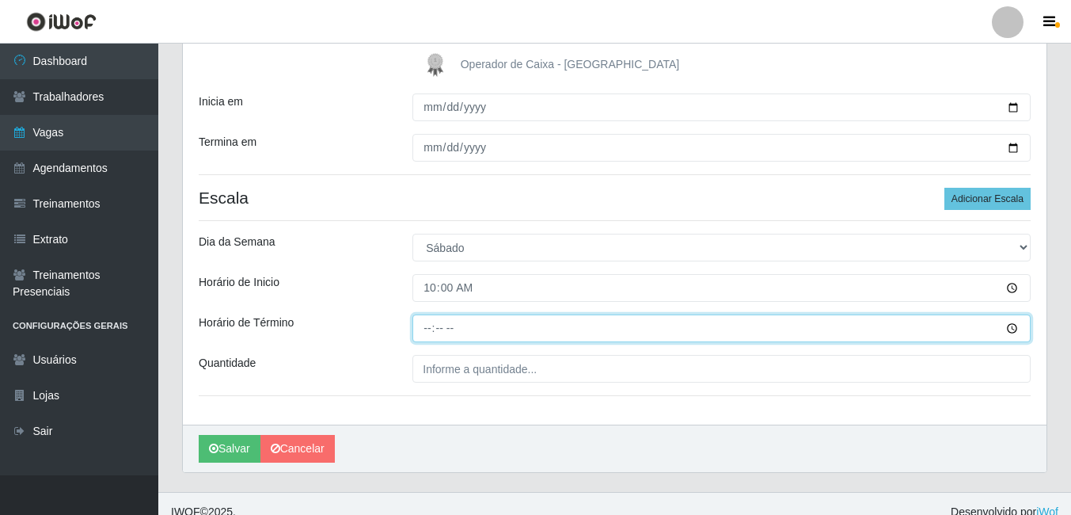
click at [538, 329] on input "Horário de Término" at bounding box center [721, 328] width 618 height 28
type input "16:00"
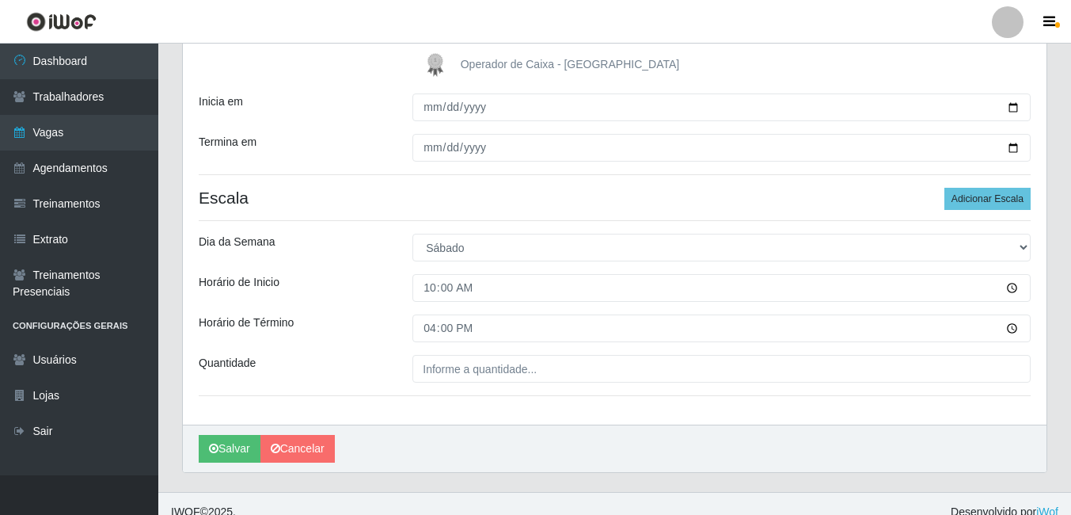
click at [636, 383] on div "Loja Rio Center - Natal Shopping Função [Selecione...] ASG ASG + ASG ++ Assiste…" at bounding box center [615, 91] width 864 height 667
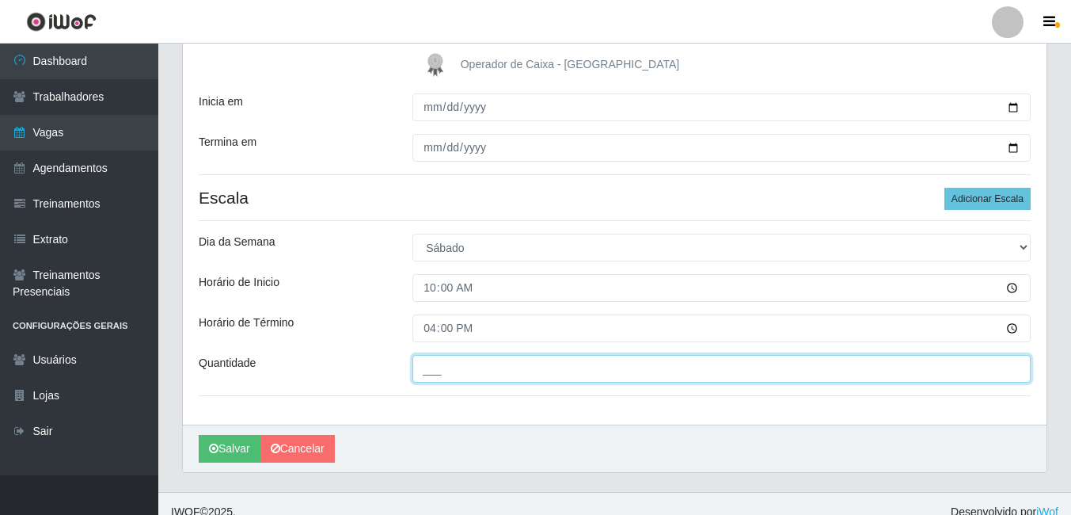
click at [635, 374] on input "___" at bounding box center [721, 369] width 618 height 28
type input "01_"
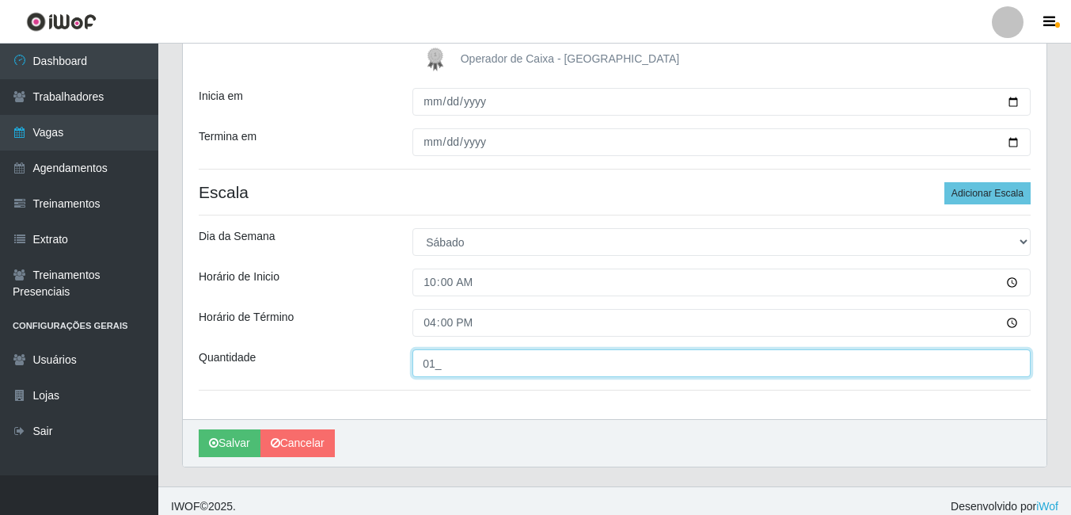
scroll to position [395, 0]
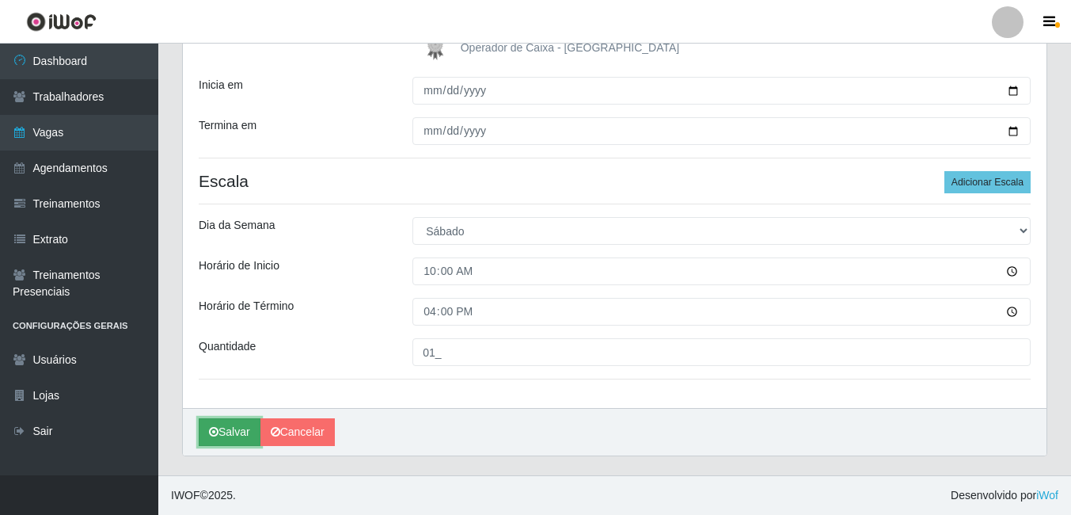
click at [245, 435] on button "Salvar" at bounding box center [230, 432] width 62 height 28
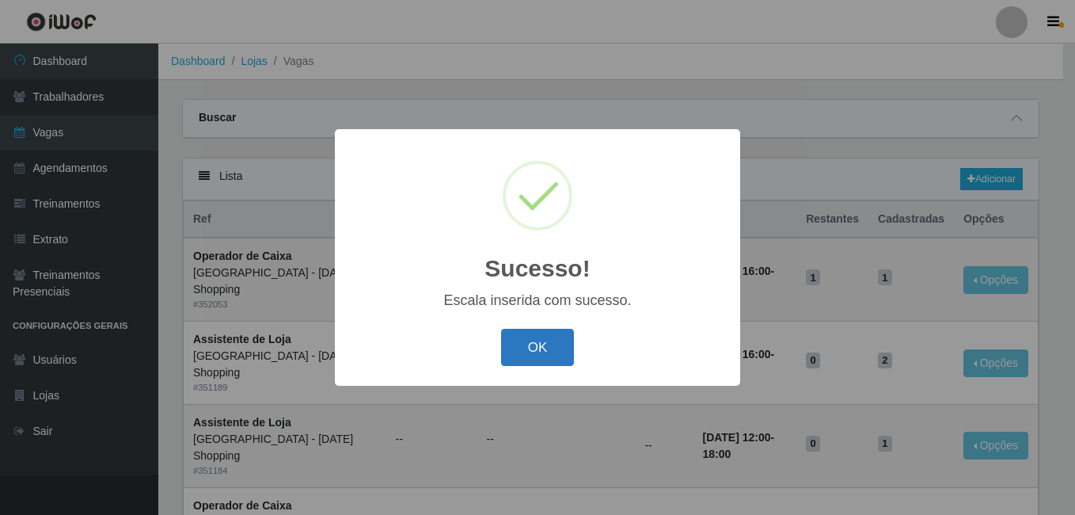
click at [520, 352] on button "OK" at bounding box center [538, 347] width 74 height 37
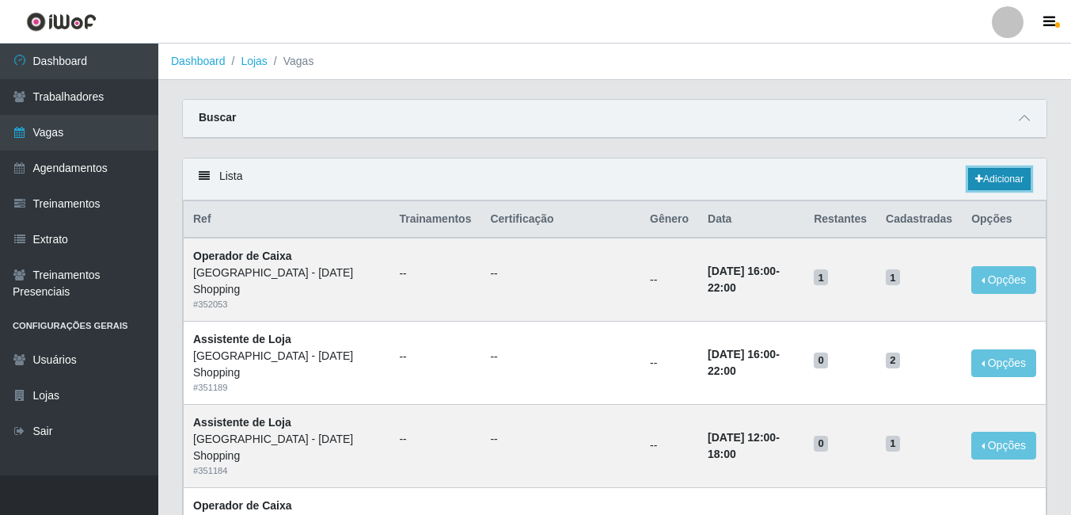
click at [995, 176] on link "Adicionar" at bounding box center [999, 179] width 63 height 22
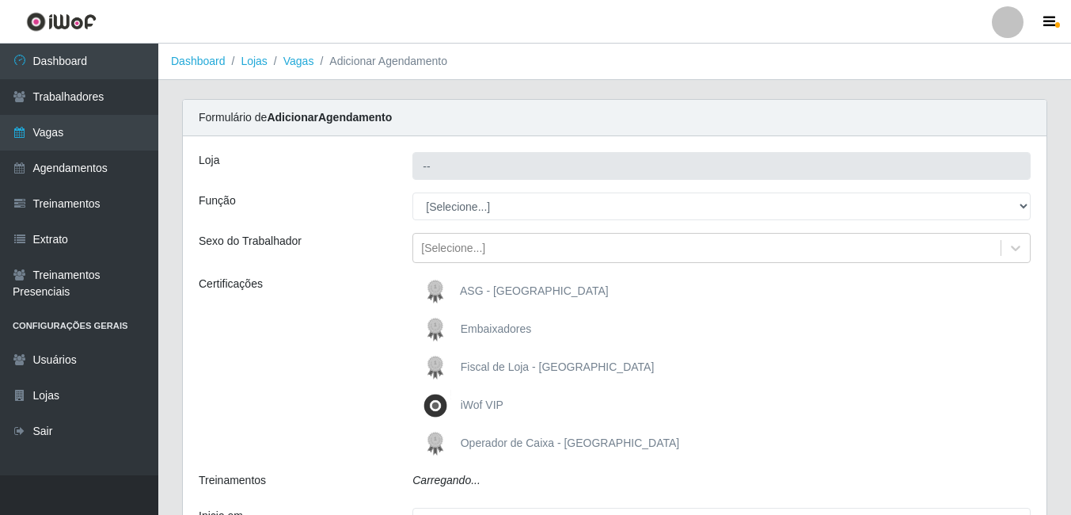
type input "[GEOGRAPHIC_DATA] - [DATE] Shopping"
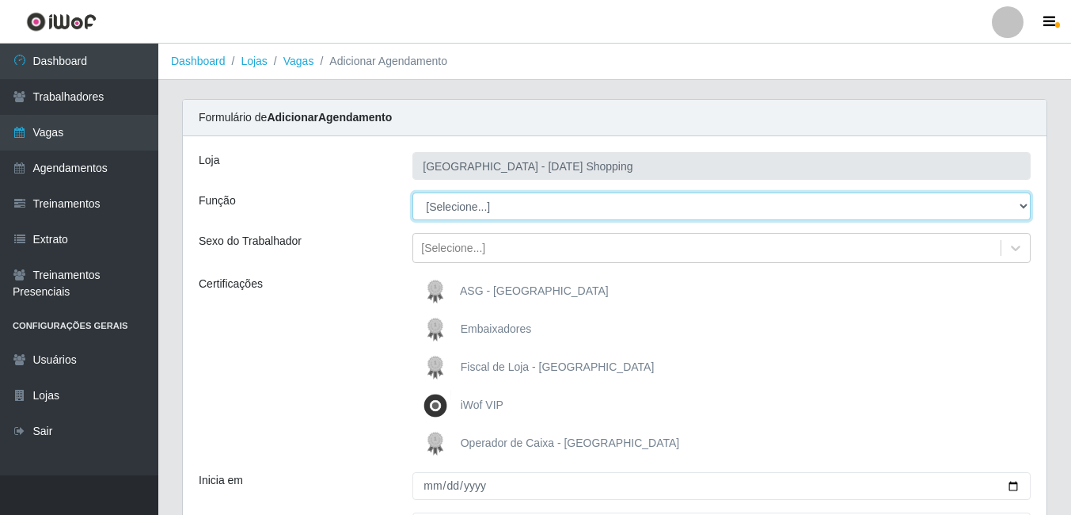
click at [543, 203] on select "[Selecione...] ASG ASG + ASG ++ Assistente de Loja Assistente de Loja + Assiste…" at bounding box center [721, 206] width 618 height 28
select select "72"
click at [412, 192] on select "[Selecione...] ASG ASG + ASG ++ Assistente de Loja Assistente de Loja + Assiste…" at bounding box center [721, 206] width 618 height 28
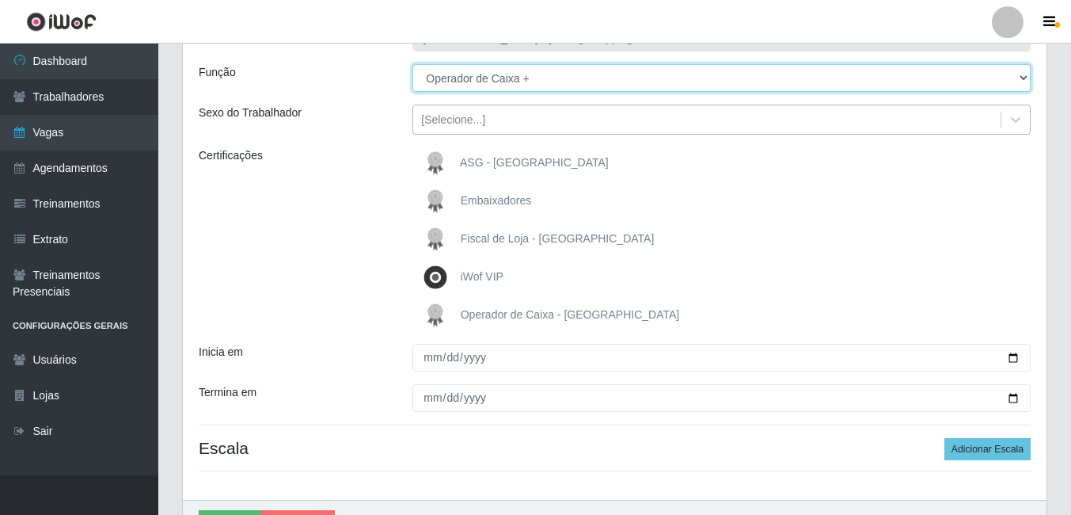
scroll to position [158, 0]
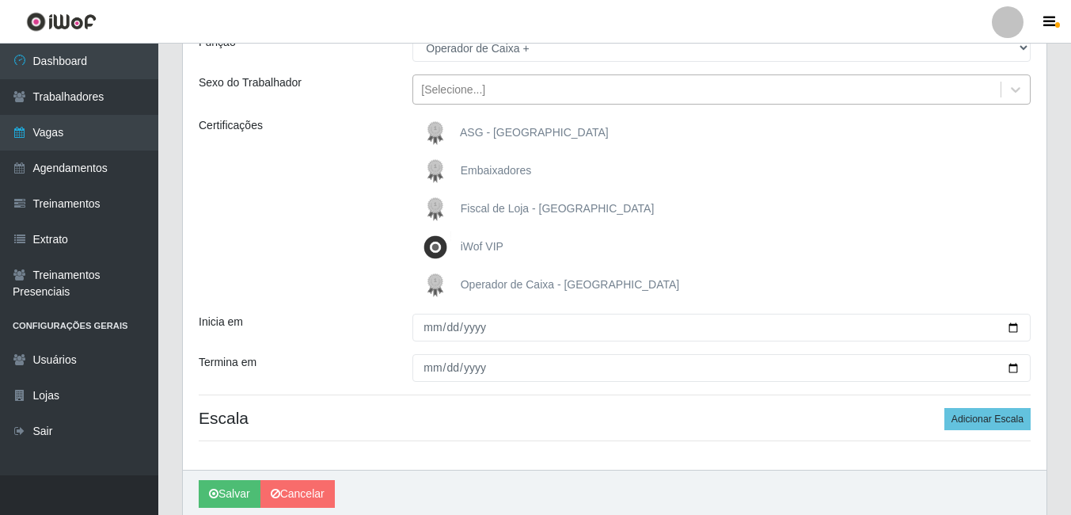
click at [561, 97] on div "[Selecione...]" at bounding box center [706, 90] width 587 height 26
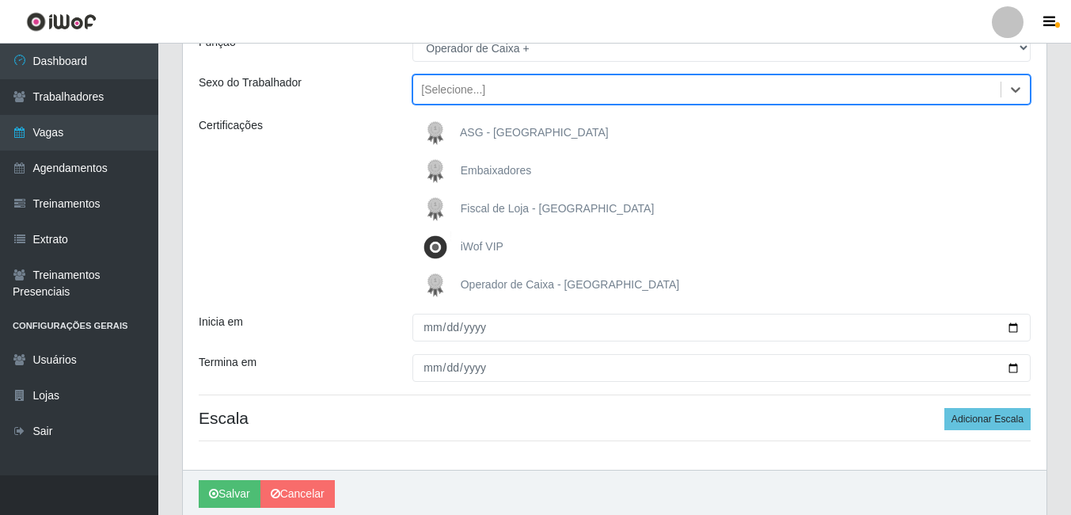
click at [561, 97] on div "[Selecione...]" at bounding box center [706, 90] width 587 height 26
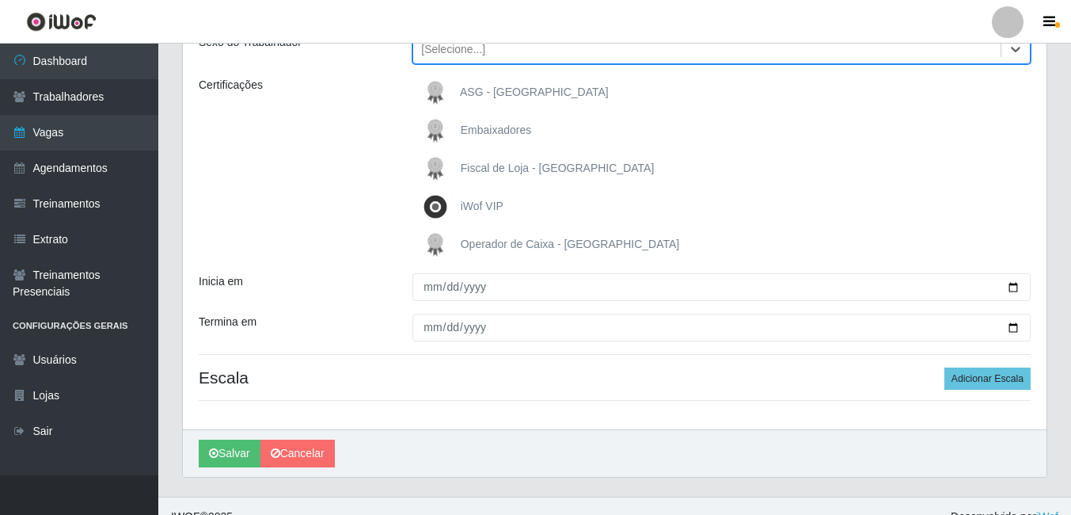
scroll to position [220, 0]
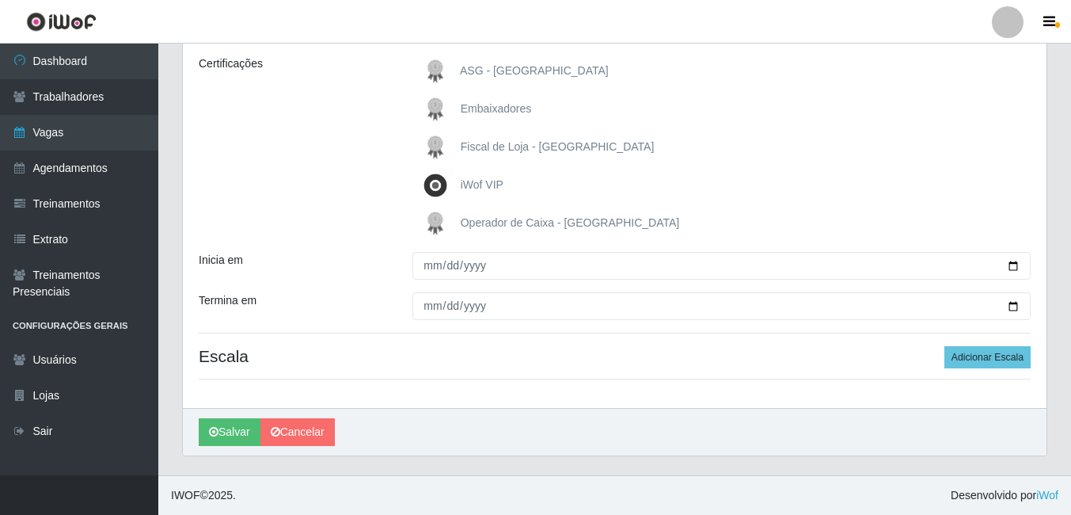
click at [354, 348] on h4 "Escala Adicionar Escala" at bounding box center [615, 356] width 832 height 20
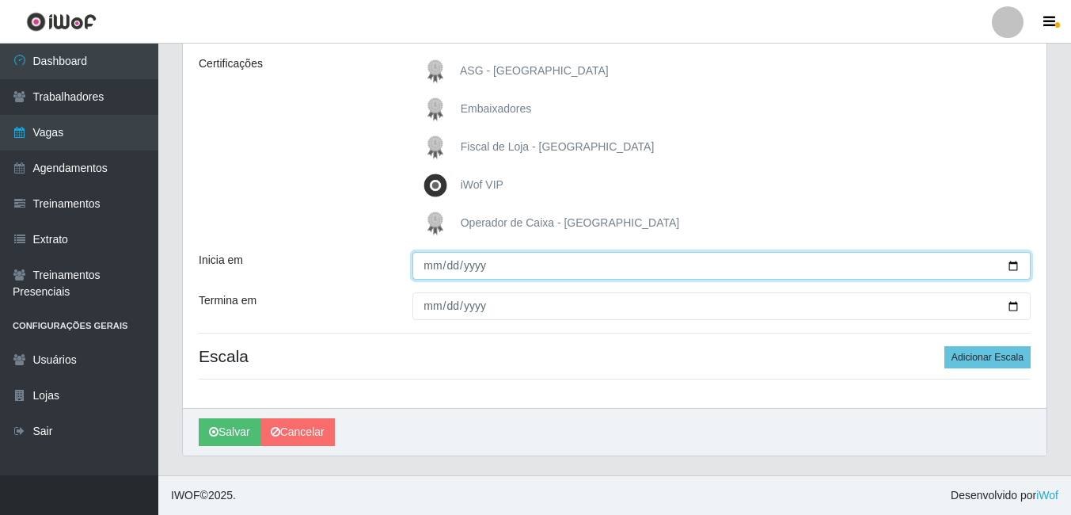
click at [1011, 265] on input "Inicia em" at bounding box center [721, 266] width 618 height 28
type input "[DATE]"
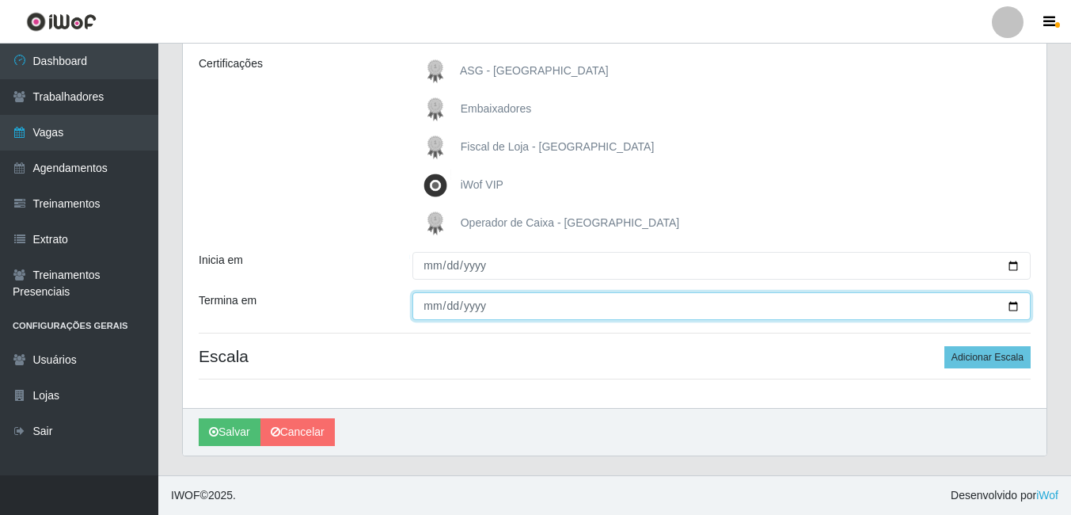
click at [1014, 306] on input "Termina em" at bounding box center [721, 306] width 618 height 28
type input "[DATE]"
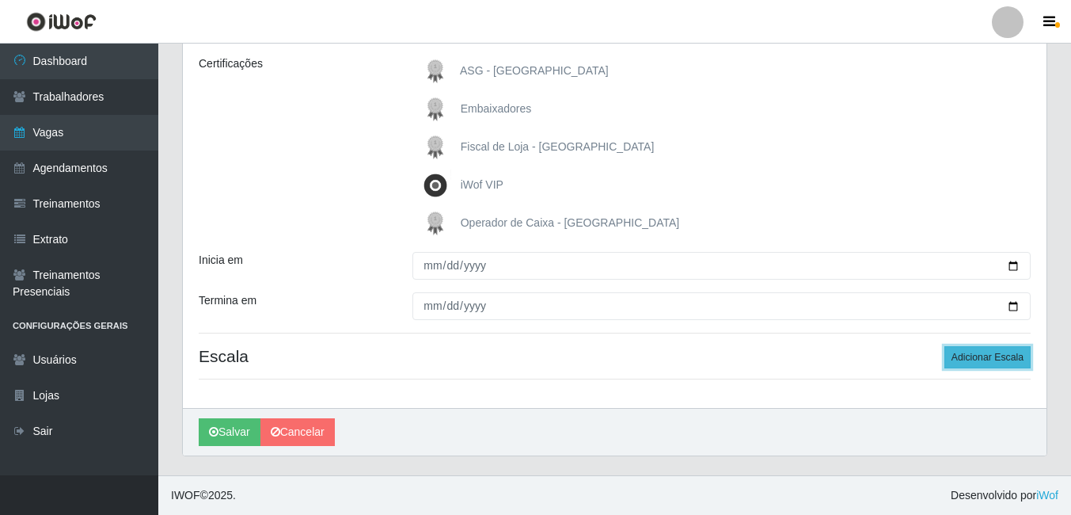
click at [1002, 356] on button "Adicionar Escala" at bounding box center [988, 357] width 86 height 22
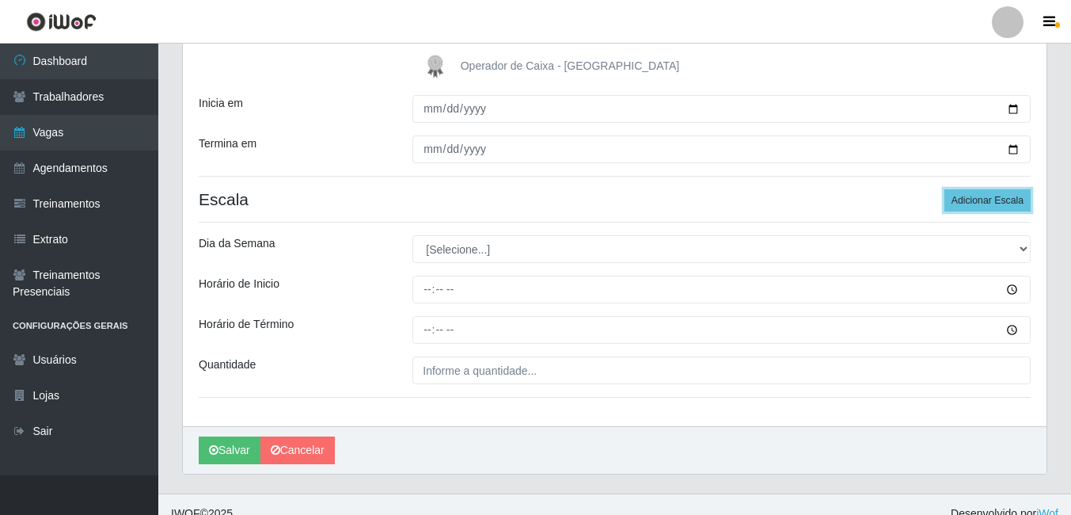
scroll to position [378, 0]
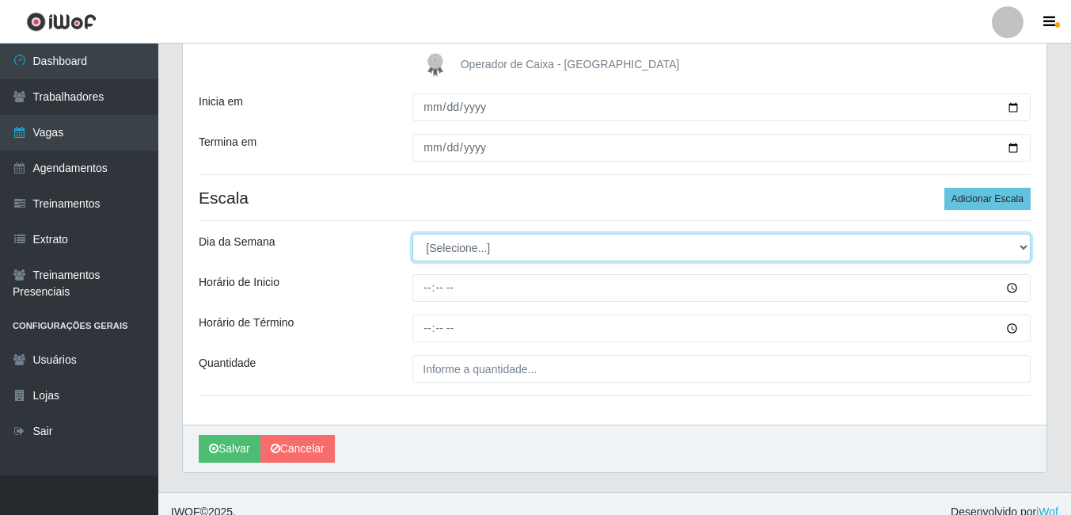
click at [589, 251] on select "[Selecione...] Segunda Terça Quarta Quinta Sexta Sábado Domingo" at bounding box center [721, 248] width 618 height 28
select select "6"
click at [412, 234] on select "[Selecione...] Segunda Terça Quarta Quinta Sexta Sábado Domingo" at bounding box center [721, 248] width 618 height 28
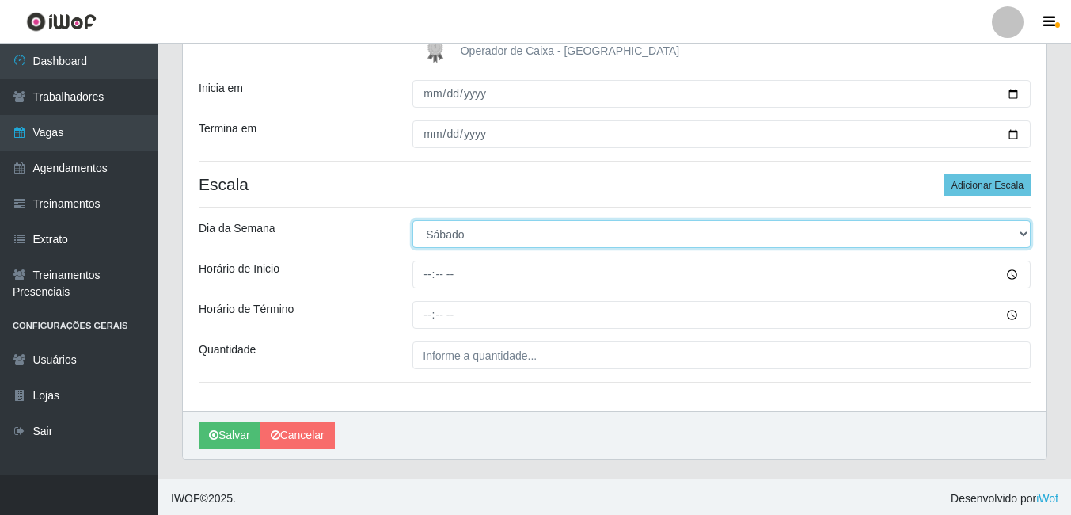
scroll to position [395, 0]
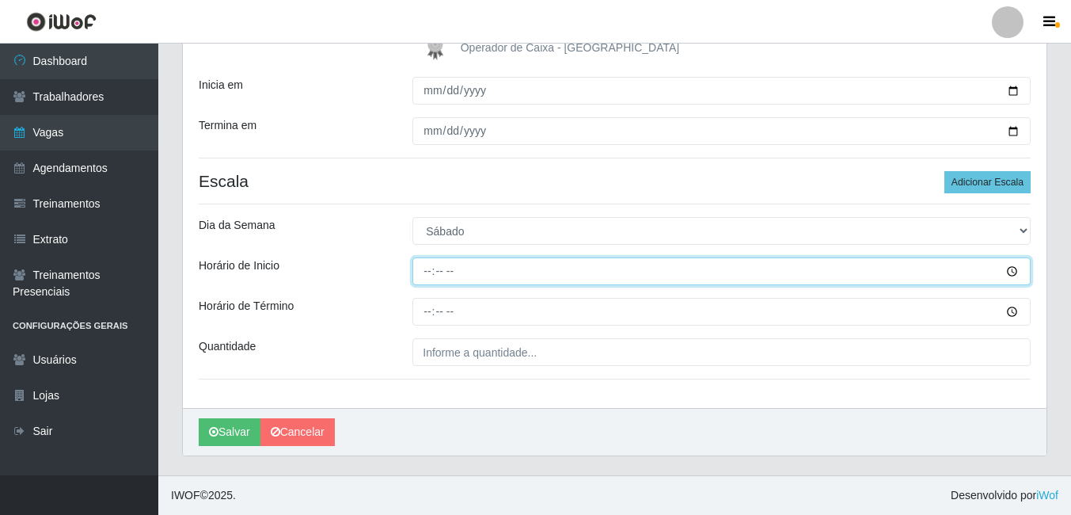
click at [492, 276] on input "Horário de Inicio" at bounding box center [721, 271] width 618 height 28
type input "16:00"
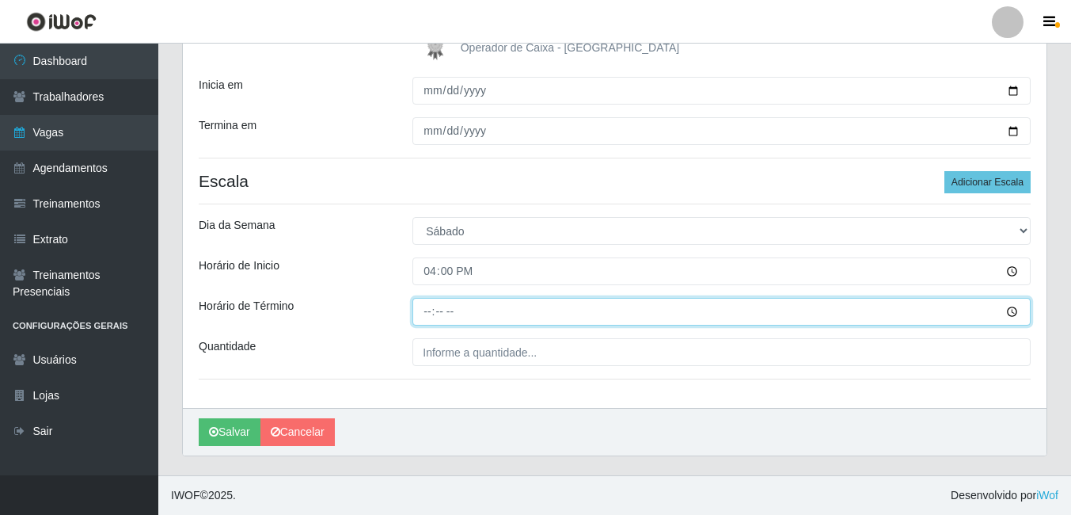
click at [530, 312] on input "Horário de Término" at bounding box center [721, 312] width 618 height 28
type input "22:00"
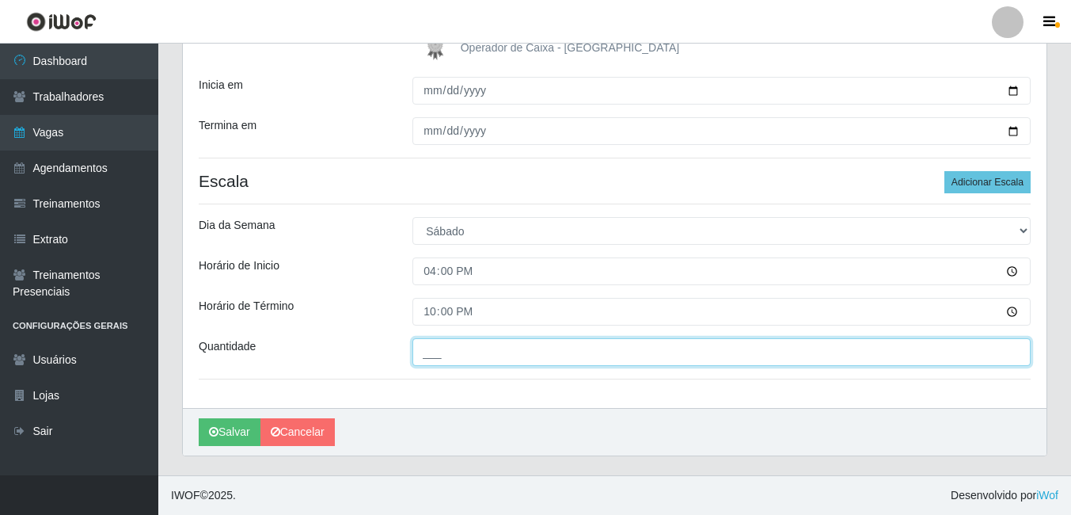
click at [623, 345] on input "___" at bounding box center [721, 352] width 618 height 28
type input "01_"
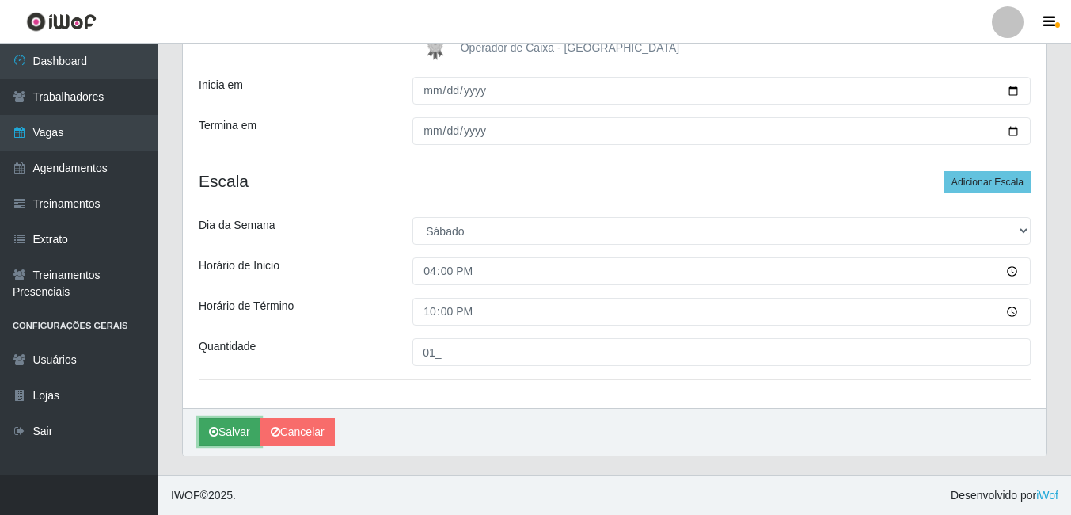
click at [228, 430] on button "Salvar" at bounding box center [230, 432] width 62 height 28
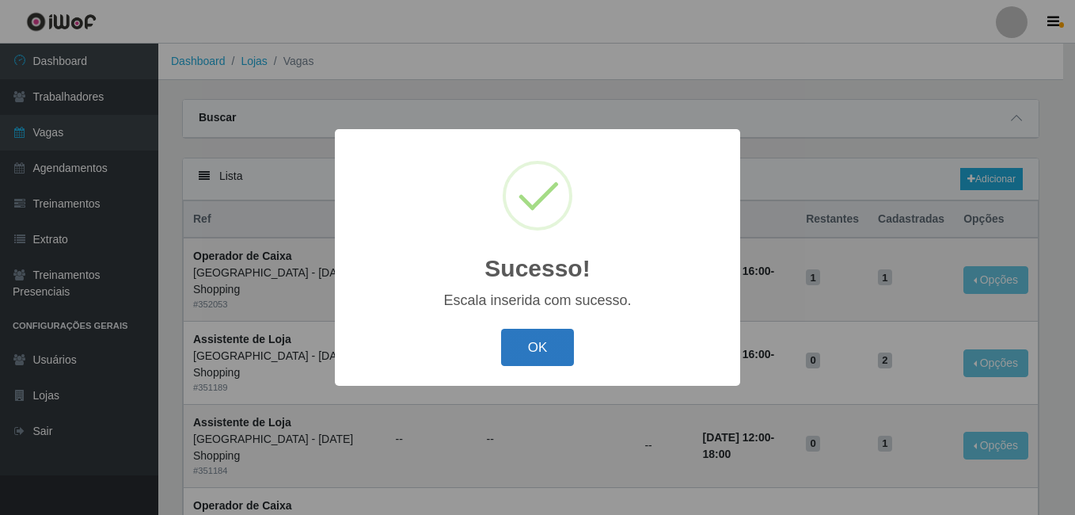
click at [540, 347] on button "OK" at bounding box center [538, 347] width 74 height 37
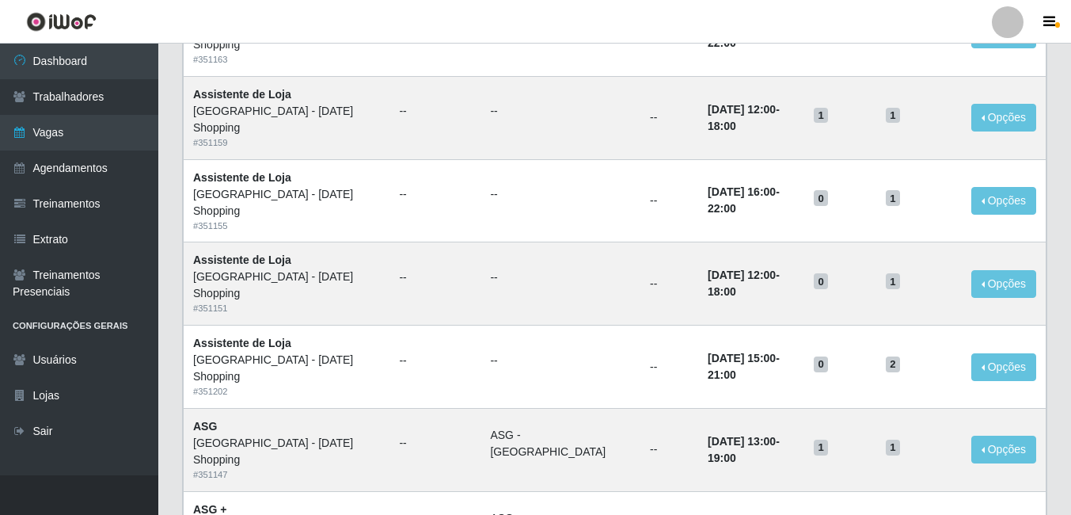
scroll to position [827, 0]
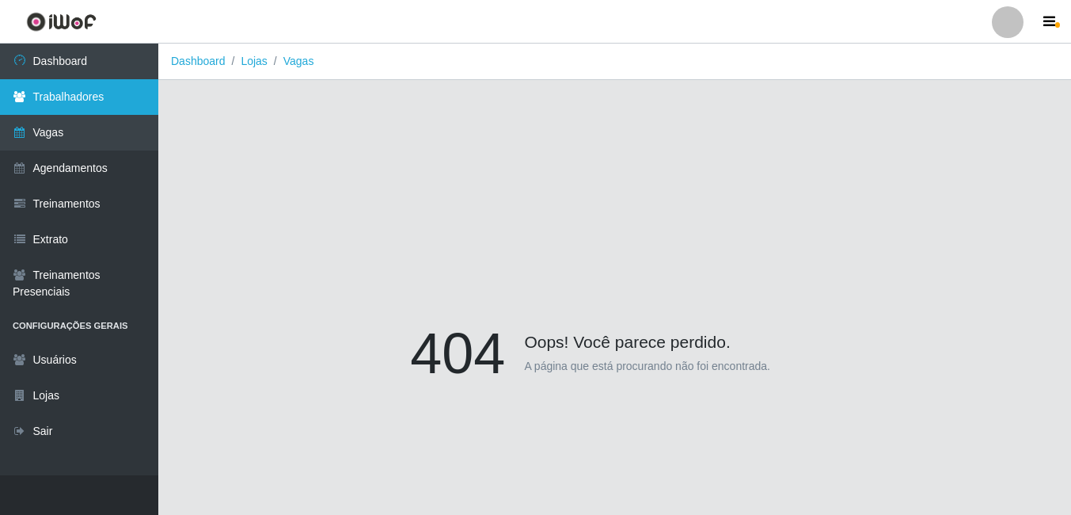
click at [82, 96] on link "Trabalhadores" at bounding box center [79, 97] width 158 height 36
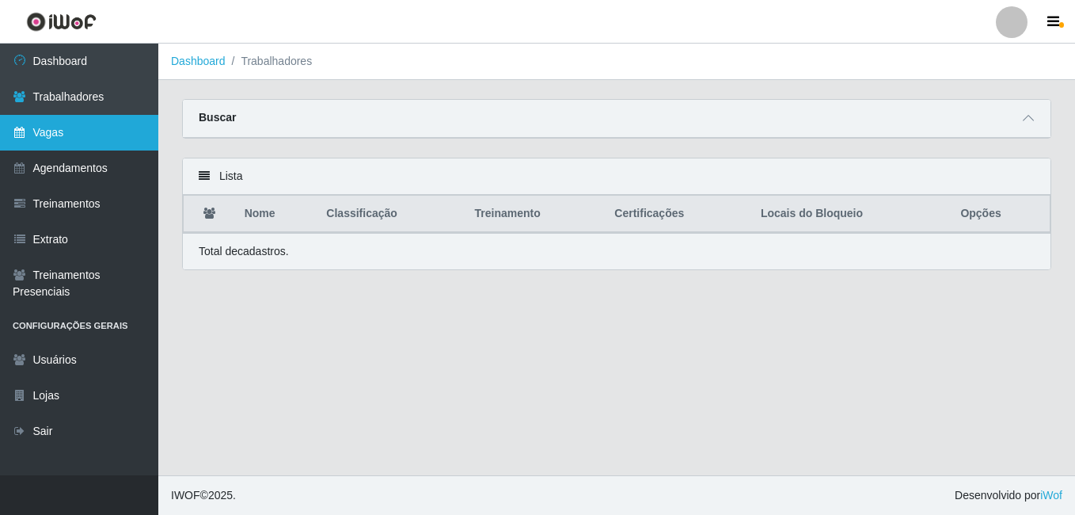
click at [76, 135] on link "Vagas" at bounding box center [79, 133] width 158 height 36
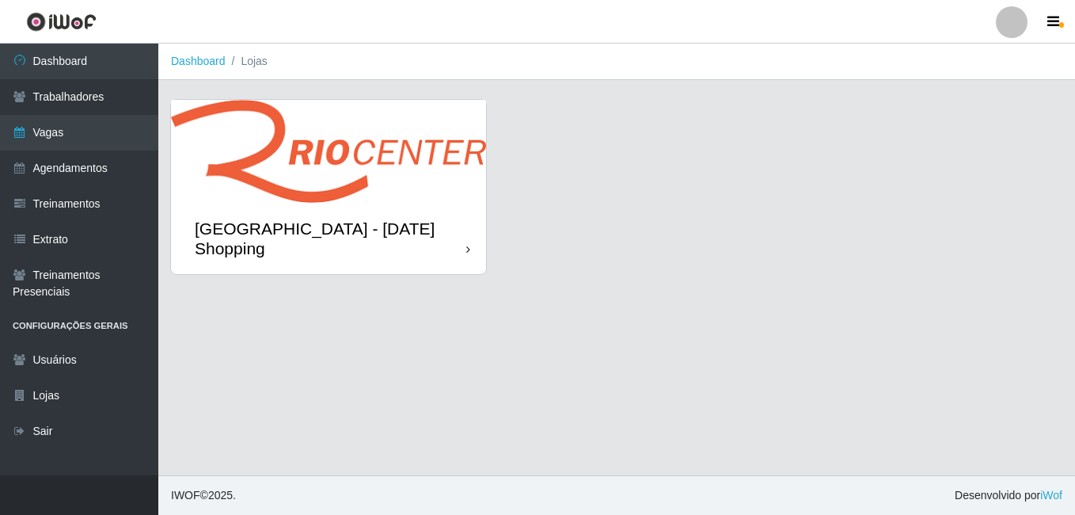
click at [278, 175] on img at bounding box center [328, 151] width 315 height 103
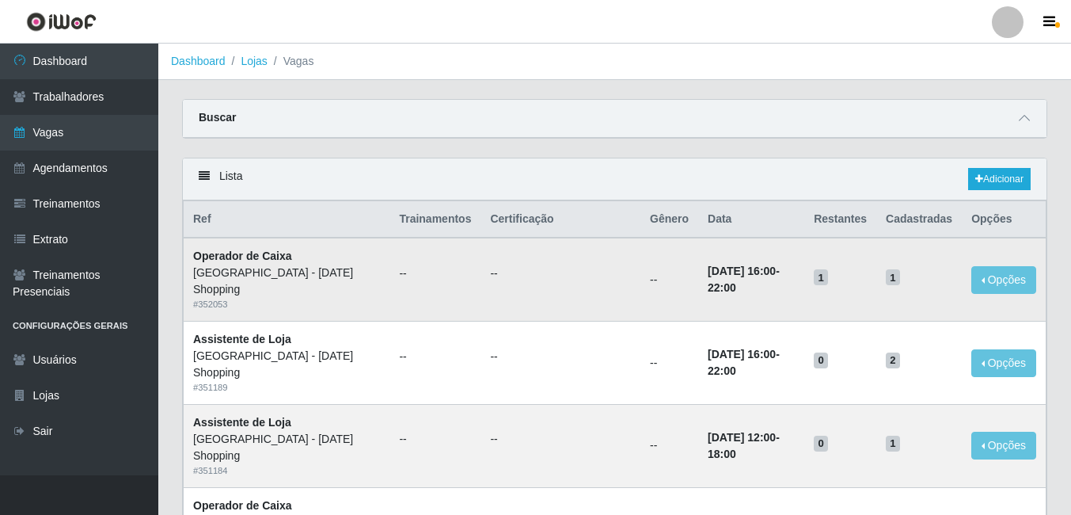
click at [708, 272] on time "[DATE] 16:00" at bounding box center [742, 270] width 68 height 13
click at [640, 274] on td "--" at bounding box center [669, 279] width 58 height 83
click at [886, 269] on span "1" at bounding box center [893, 277] width 14 height 16
click at [1019, 271] on button "Opções" at bounding box center [1003, 280] width 65 height 28
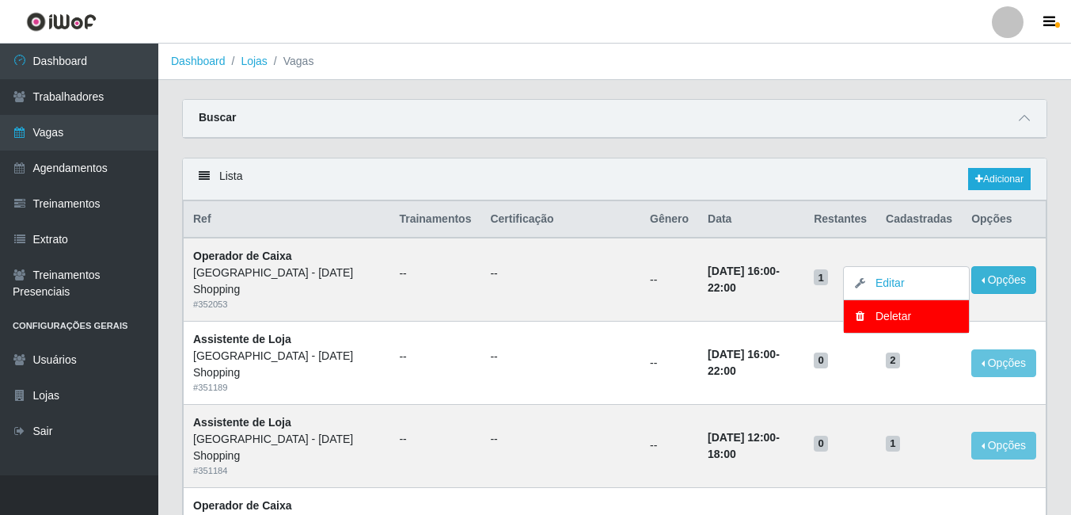
click at [897, 234] on th "Cadastradas" at bounding box center [919, 219] width 86 height 37
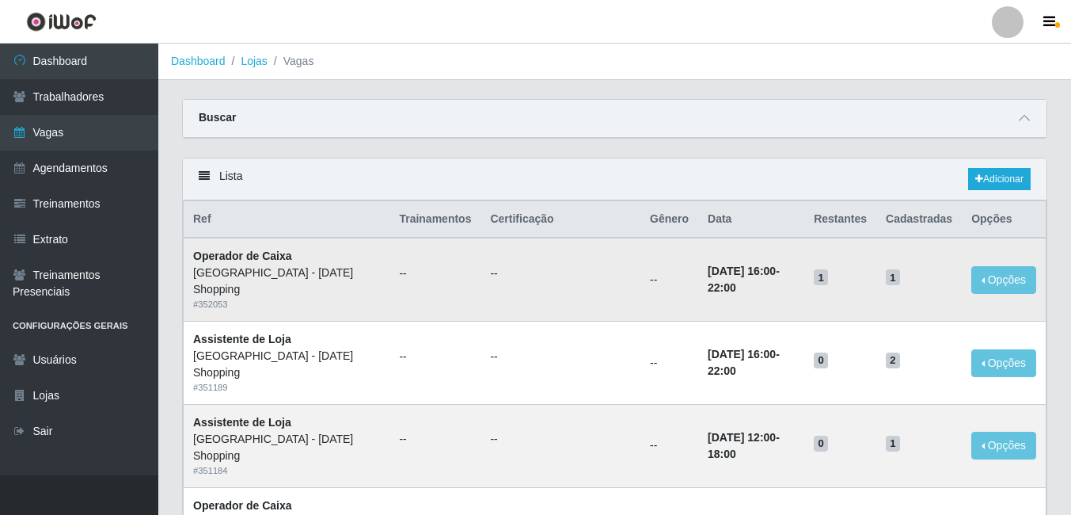
click at [876, 272] on td "1" at bounding box center [919, 279] width 86 height 83
click at [886, 273] on span "1" at bounding box center [893, 277] width 14 height 16
click at [994, 277] on button "Opções" at bounding box center [1003, 280] width 65 height 28
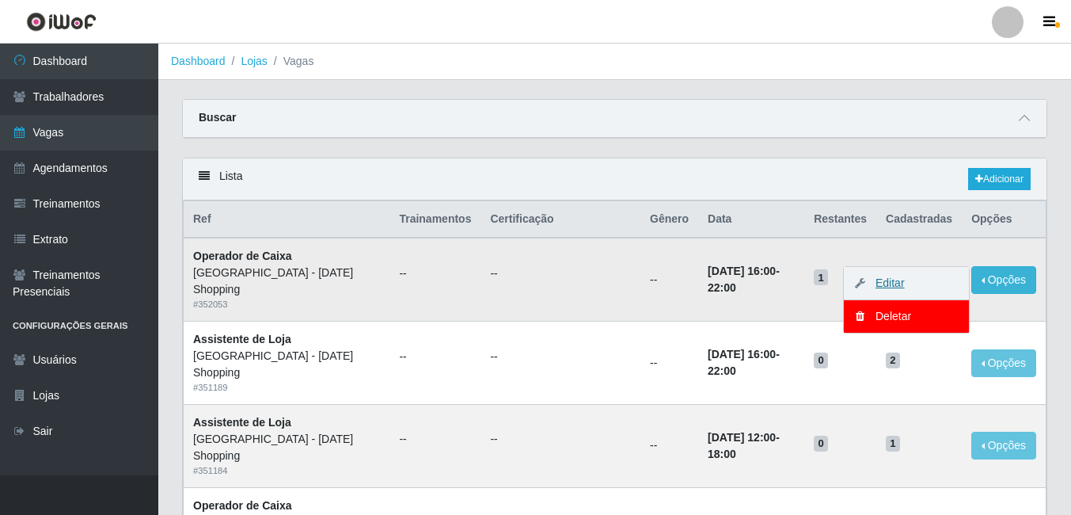
click at [894, 276] on link "Editar" at bounding box center [882, 282] width 45 height 13
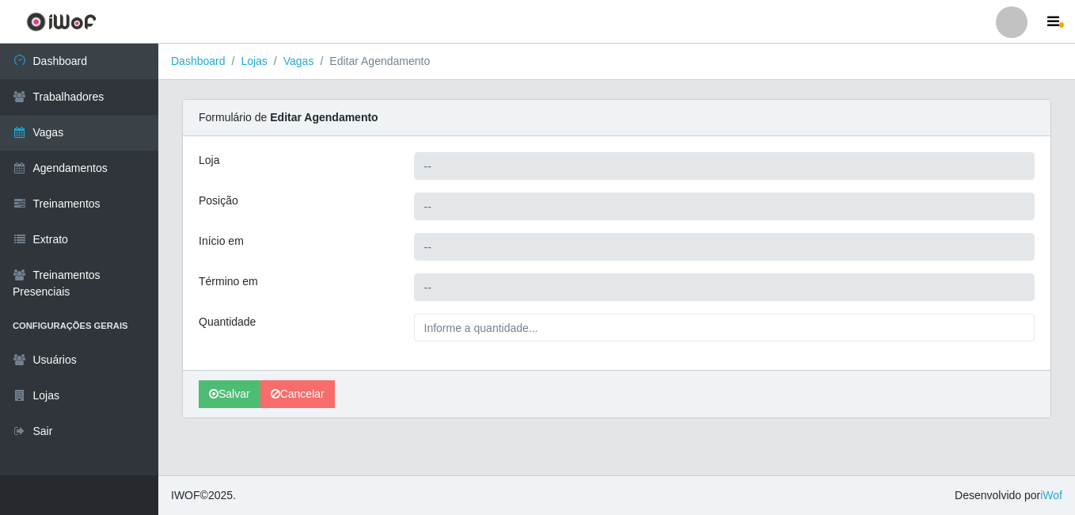
type input "[GEOGRAPHIC_DATA] - [DATE] Shopping"
type input "Operador de Caixa"
type input "2025-10-31 16:00:00"
type input "2025-10-31 22:00:00"
type input "1__"
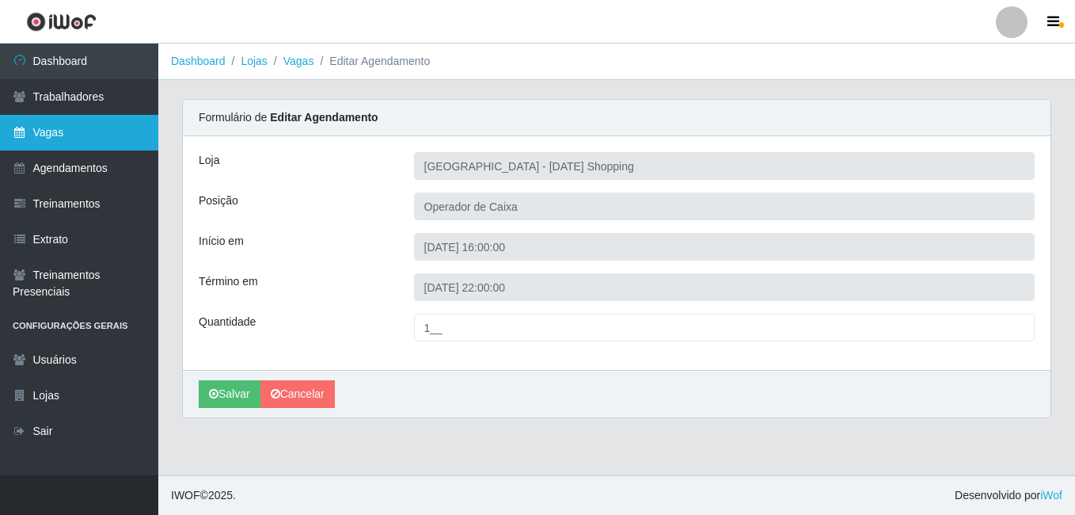
click at [73, 131] on link "Vagas" at bounding box center [79, 133] width 158 height 36
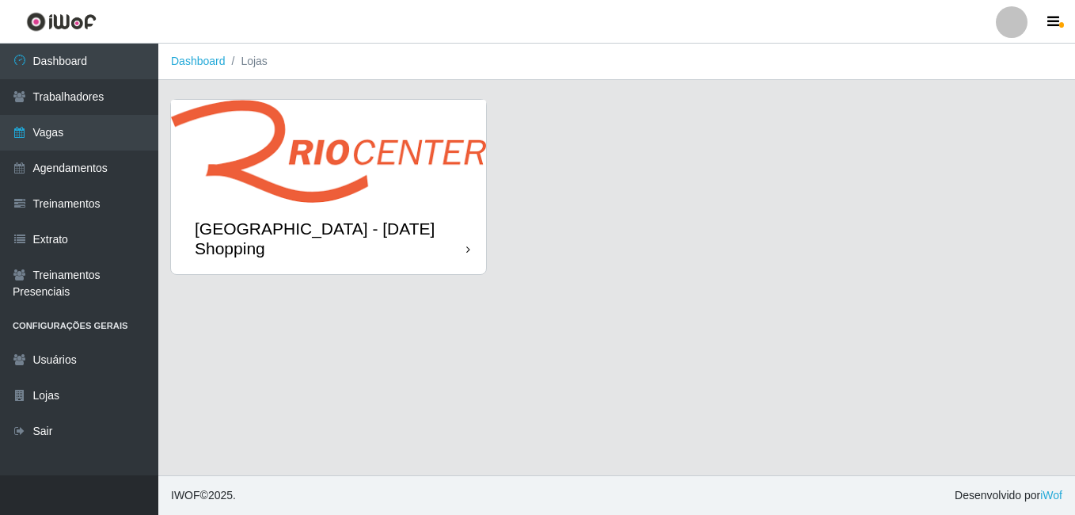
click at [390, 196] on img at bounding box center [328, 151] width 315 height 103
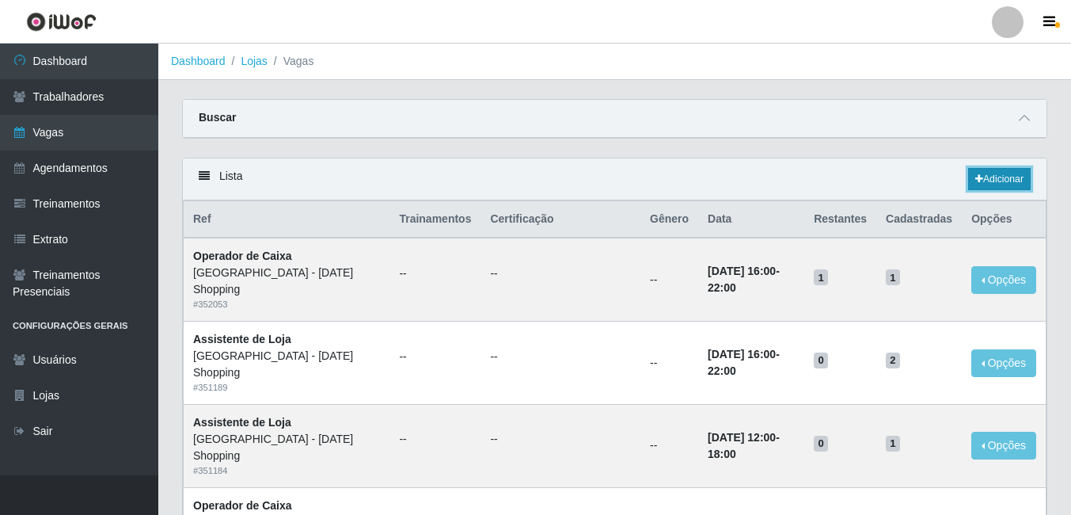
click at [993, 179] on link "Adicionar" at bounding box center [999, 179] width 63 height 22
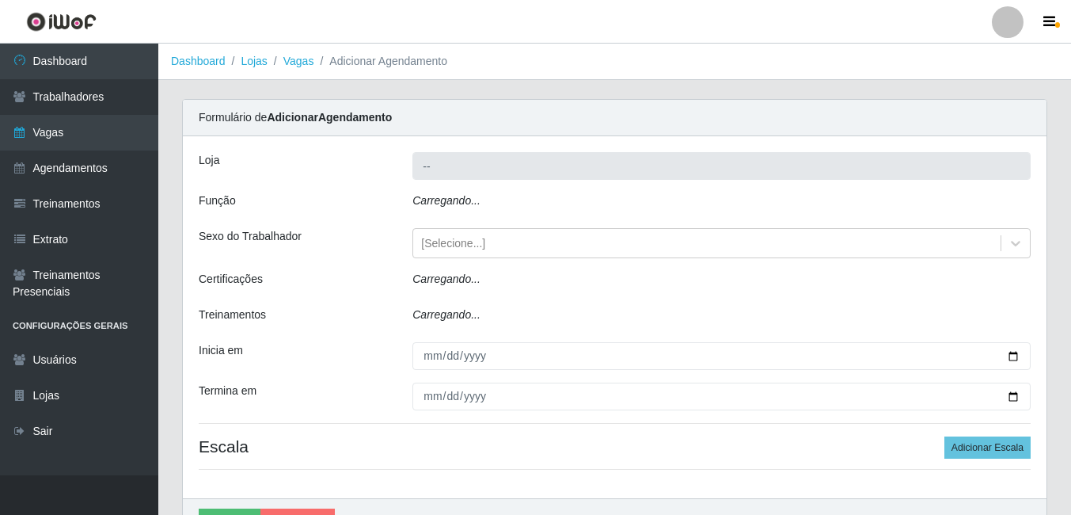
type input "[GEOGRAPHIC_DATA] - [DATE] Shopping"
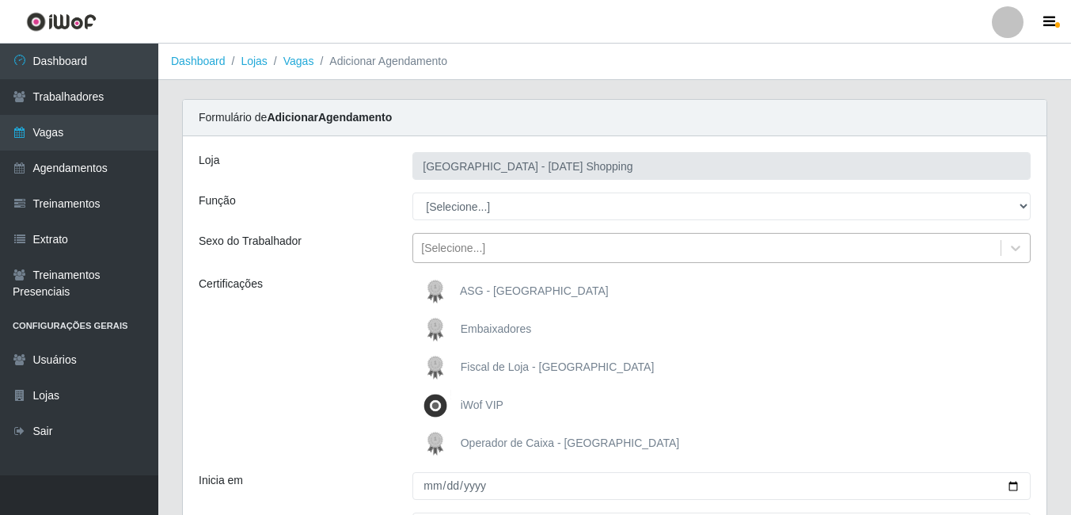
click at [587, 249] on div "[Selecione...]" at bounding box center [706, 248] width 587 height 26
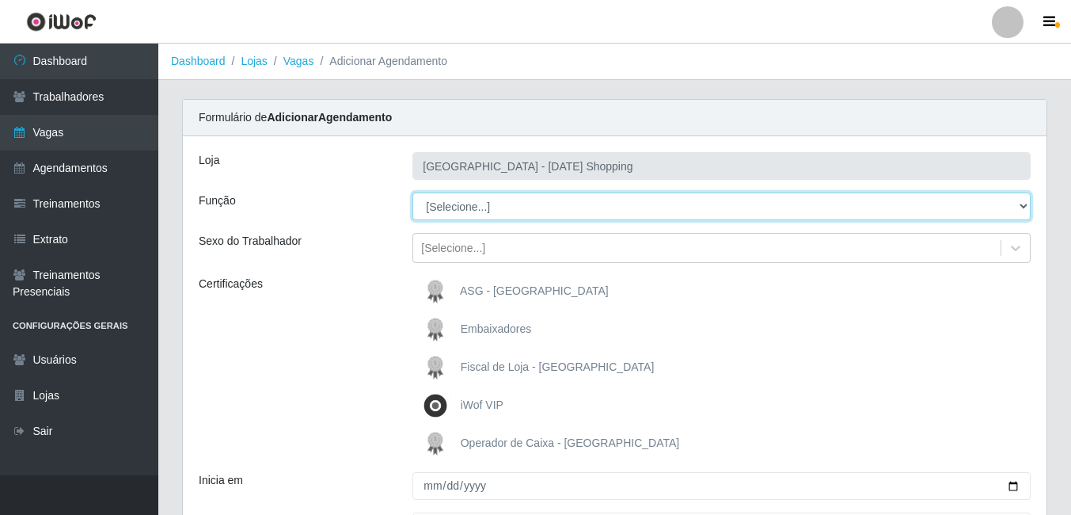
click at [563, 215] on select "[Selecione...] ASG ASG + ASG ++ Assistente de Loja Assistente de Loja + Assiste…" at bounding box center [721, 206] width 618 height 28
select select "72"
click at [412, 192] on select "[Selecione...] ASG ASG + ASG ++ Assistente de Loja Assistente de Loja + Assiste…" at bounding box center [721, 206] width 618 height 28
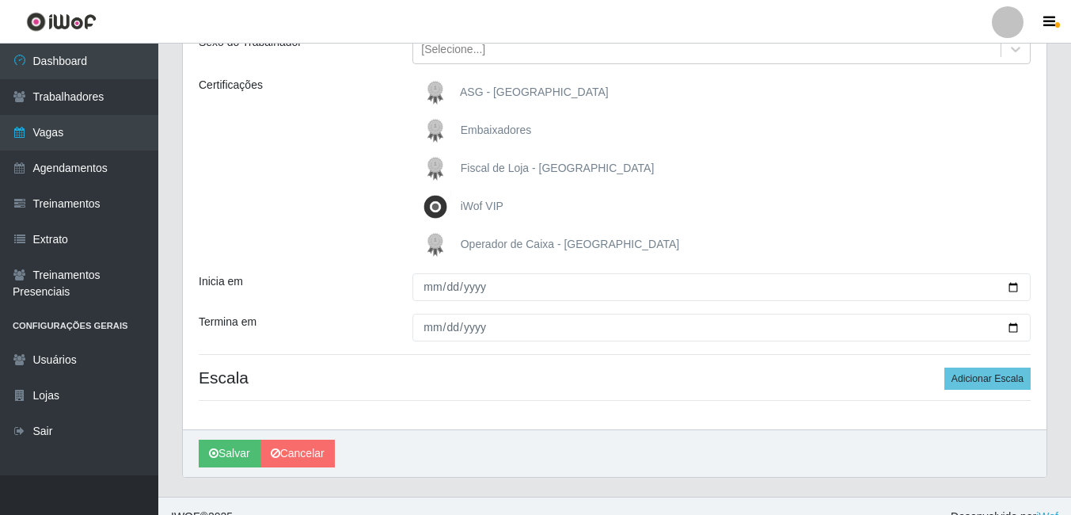
scroll to position [220, 0]
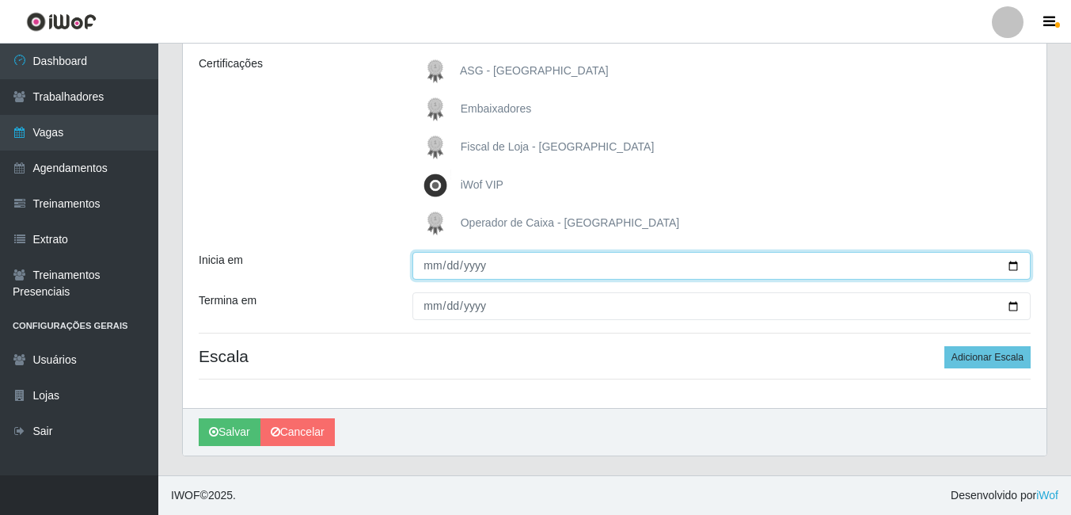
drag, startPoint x: 473, startPoint y: 278, endPoint x: 494, endPoint y: 269, distance: 23.1
click at [473, 277] on input "Inicia em" at bounding box center [721, 266] width 618 height 28
click at [496, 268] on input "Inicia em" at bounding box center [721, 266] width 618 height 28
click at [1020, 267] on input "Inicia em" at bounding box center [721, 266] width 618 height 28
type input "[DATE]"
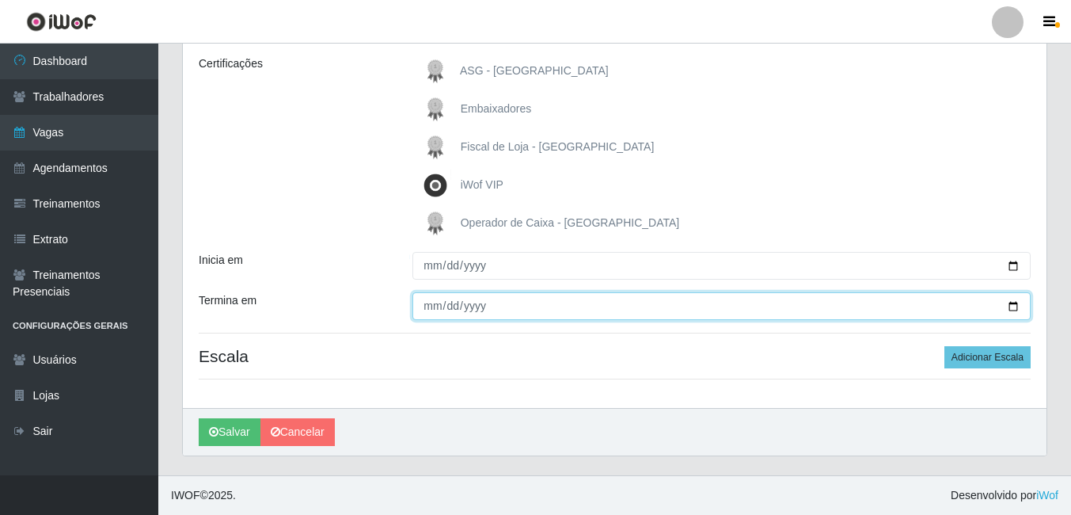
click at [1012, 311] on input "Termina em" at bounding box center [721, 306] width 618 height 28
type input "[DATE]"
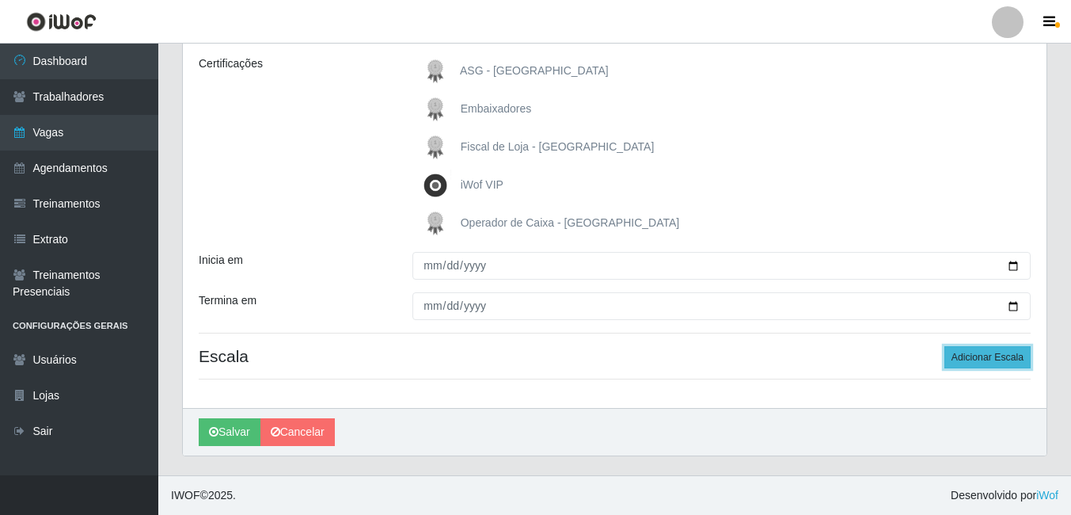
click at [1001, 357] on button "Adicionar Escala" at bounding box center [988, 357] width 86 height 22
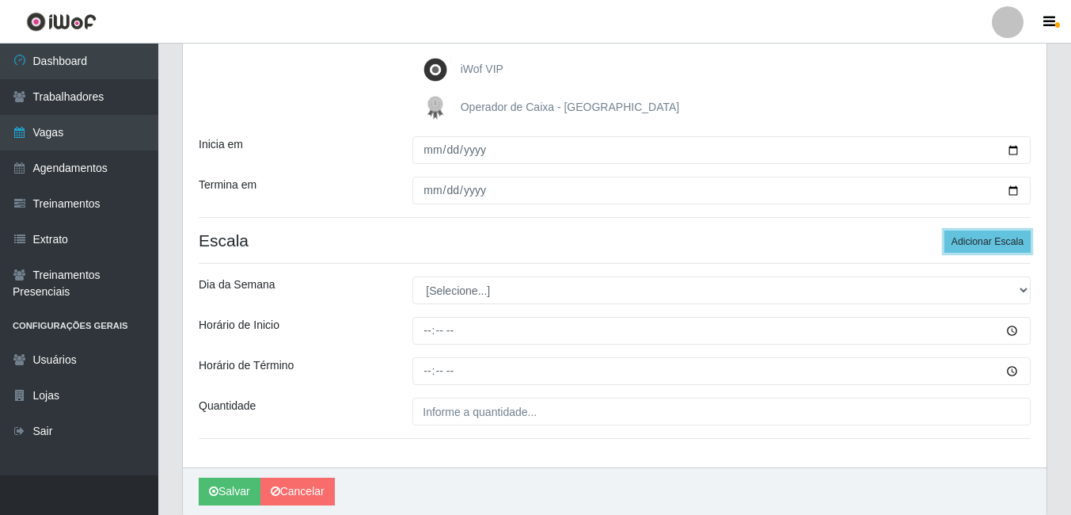
scroll to position [378, 0]
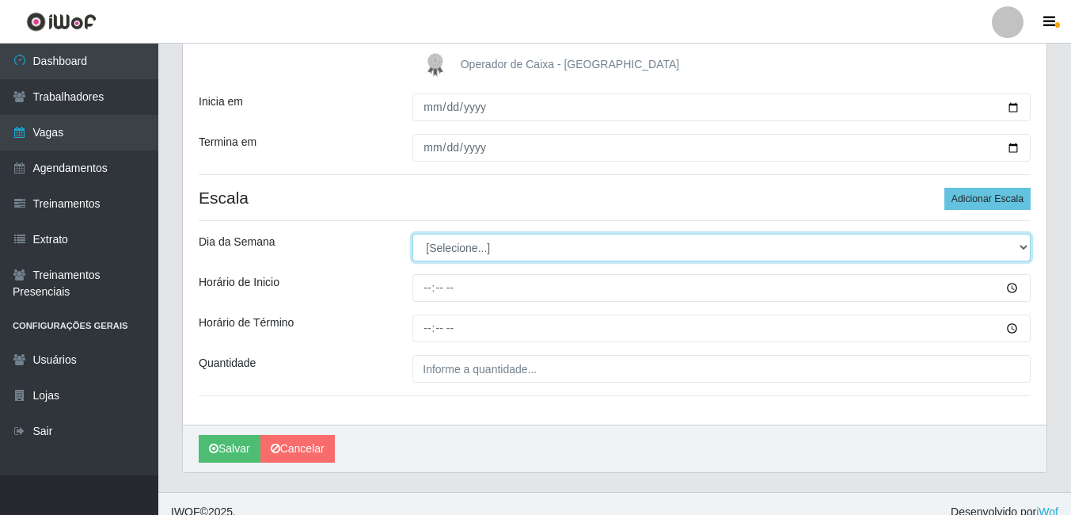
click at [591, 245] on select "[Selecione...] Segunda Terça Quarta Quinta Sexta Sábado Domingo" at bounding box center [721, 248] width 618 height 28
select select "0"
click at [412, 234] on select "[Selecione...] Segunda Terça Quarta Quinta Sexta Sábado Domingo" at bounding box center [721, 248] width 618 height 28
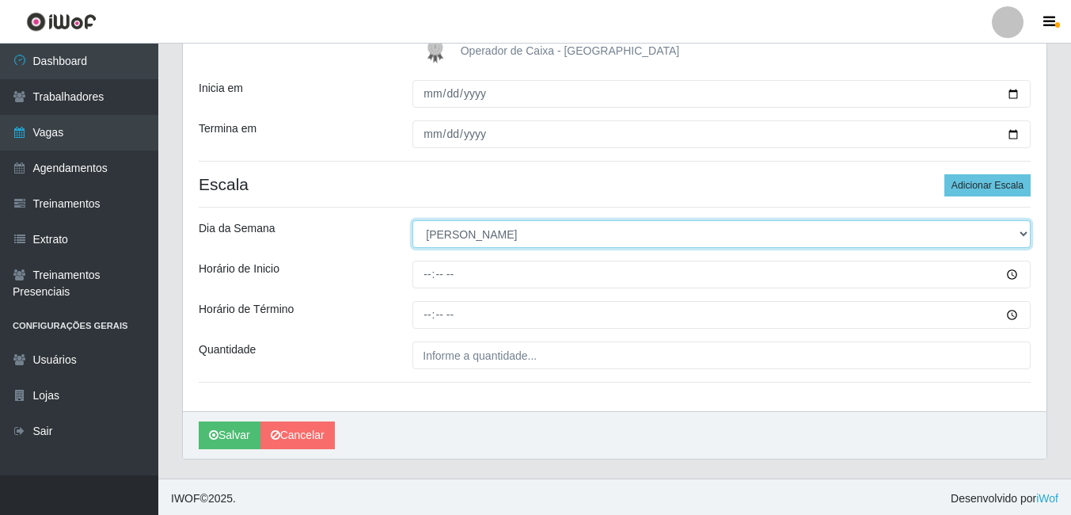
scroll to position [395, 0]
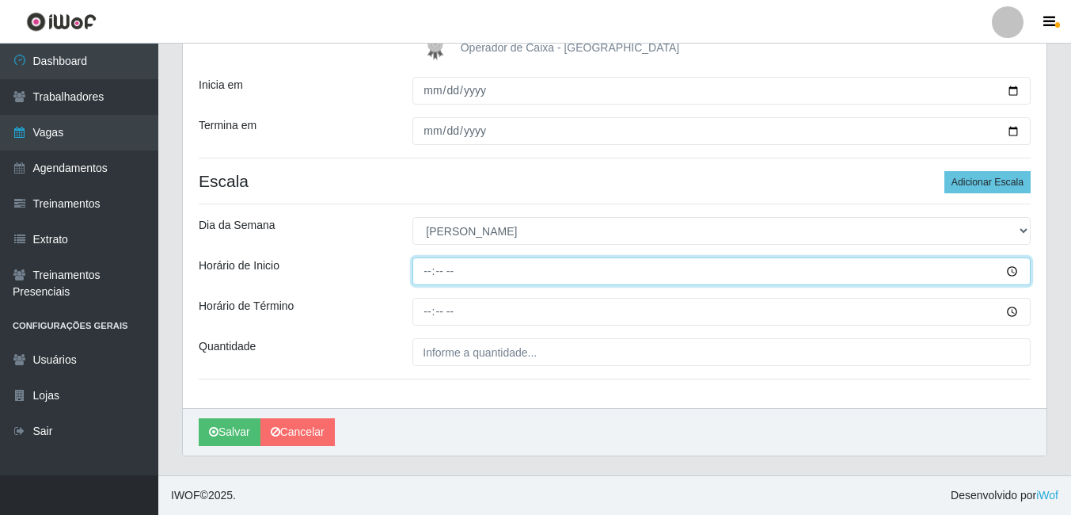
click at [496, 264] on input "Horário de Inicio" at bounding box center [721, 271] width 618 height 28
type input "13:00"
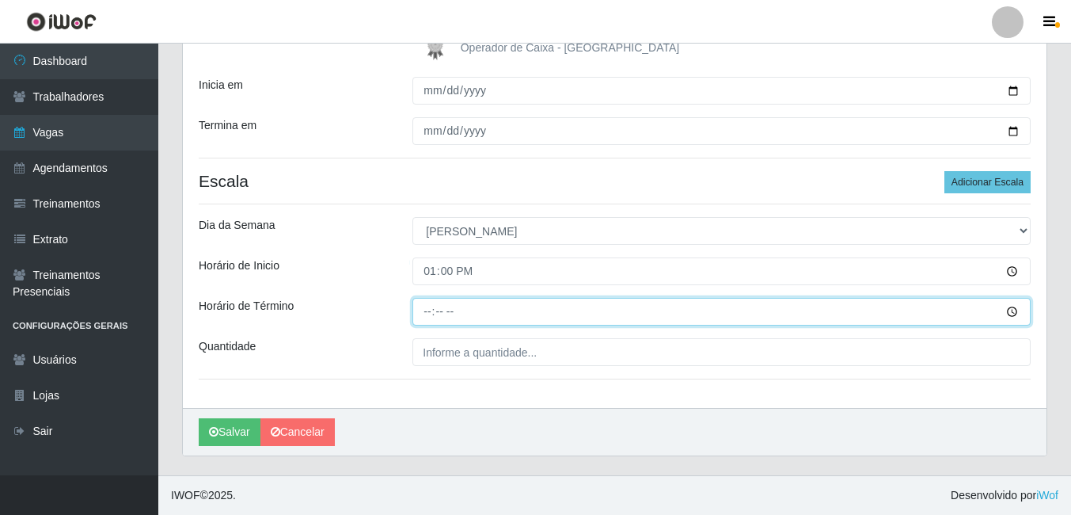
click at [457, 300] on input "Horário de Término" at bounding box center [721, 312] width 618 height 28
type input "19:00"
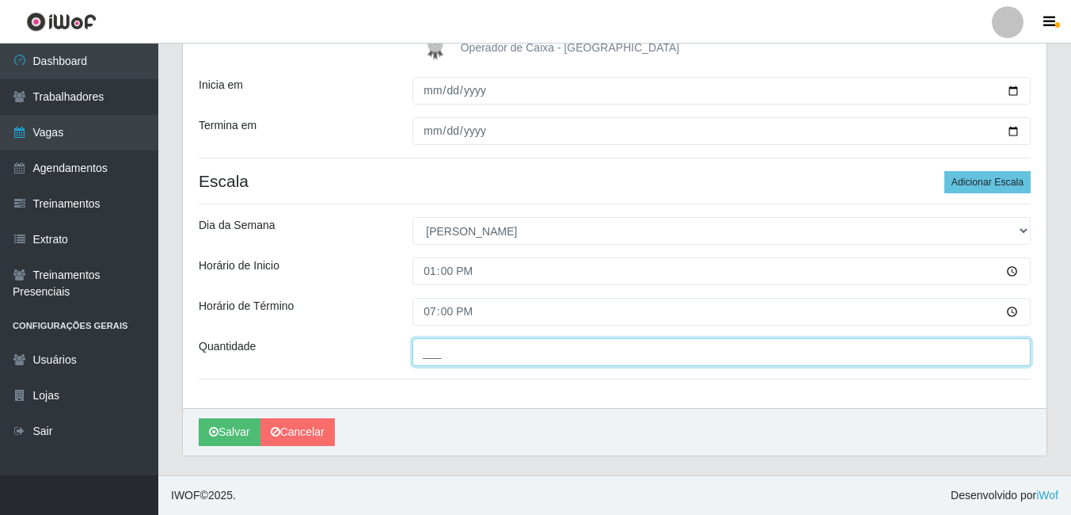
click at [525, 348] on input "___" at bounding box center [721, 352] width 618 height 28
type input "01_"
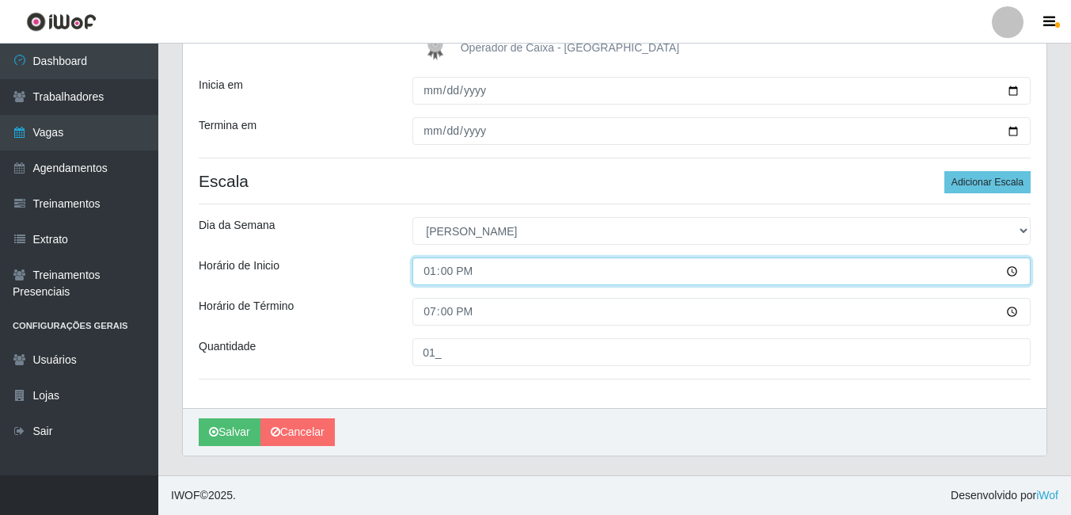
click at [462, 274] on input "13:00" at bounding box center [721, 271] width 618 height 28
type input "14:00"
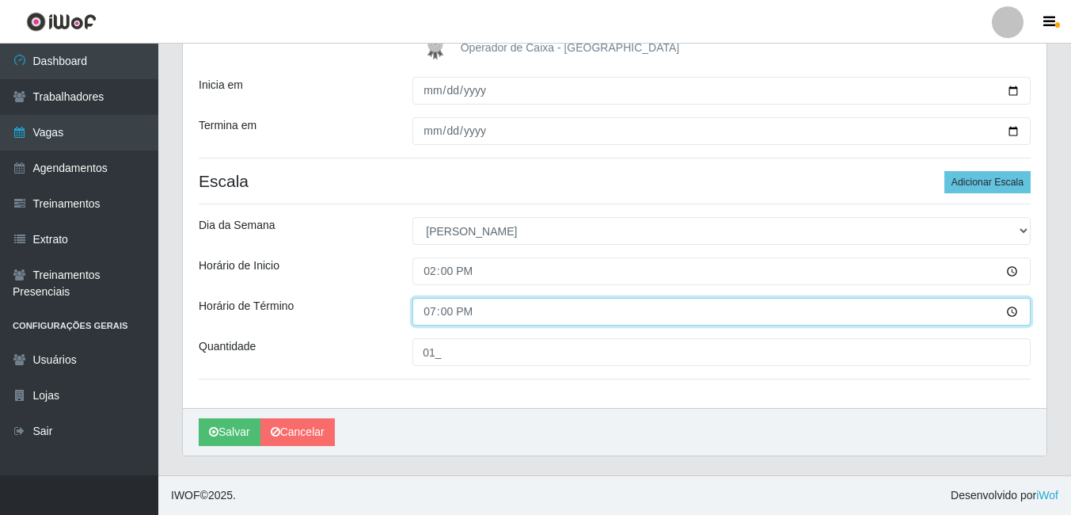
click at [466, 310] on input "19:00" at bounding box center [721, 312] width 618 height 28
type input "20:00"
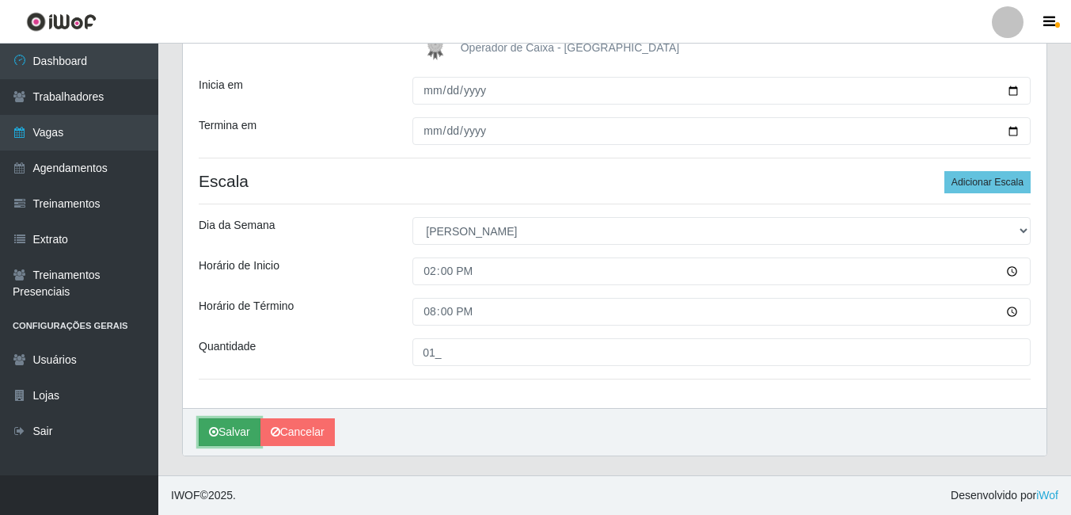
click at [225, 429] on button "Salvar" at bounding box center [230, 432] width 62 height 28
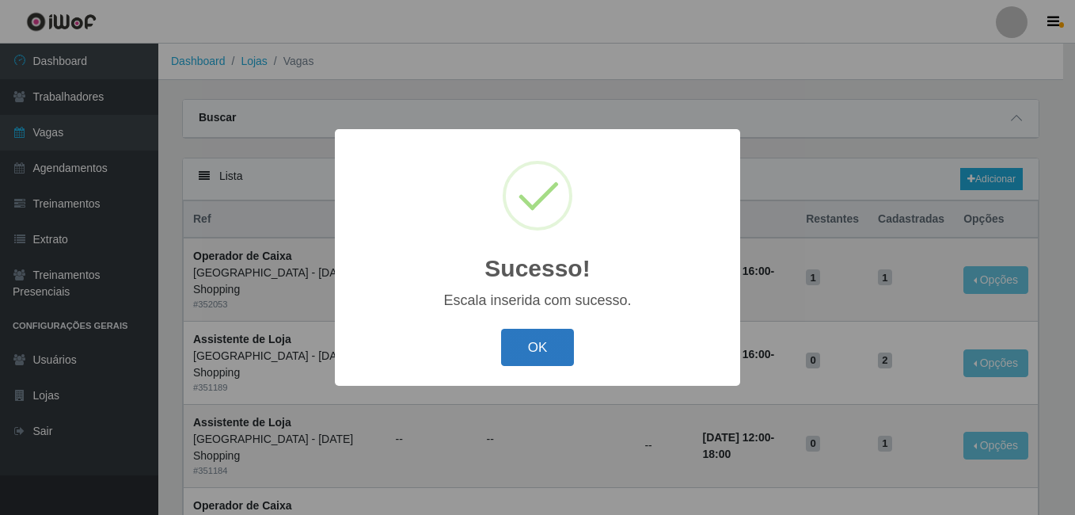
click at [556, 363] on button "OK" at bounding box center [538, 347] width 74 height 37
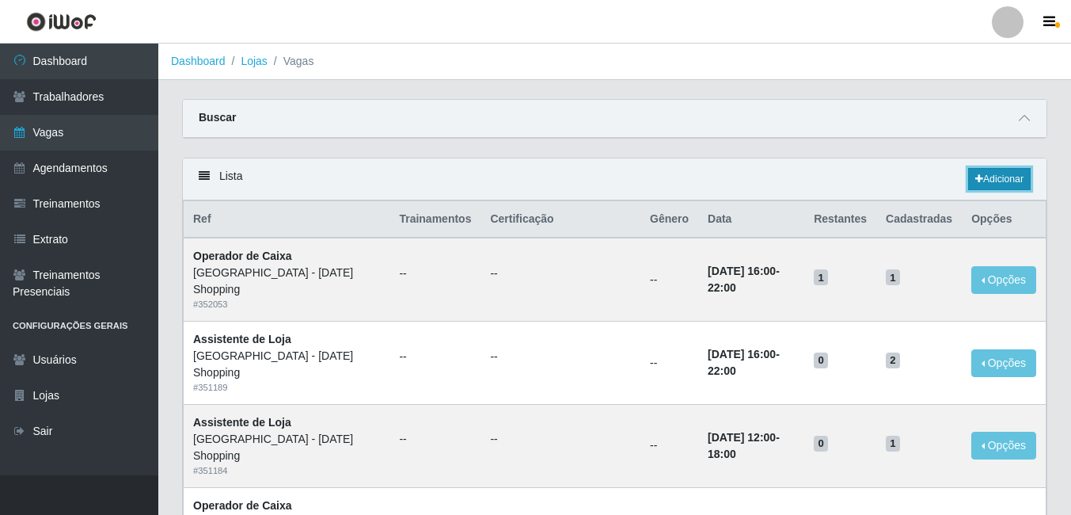
click at [1004, 182] on link "Adicionar" at bounding box center [999, 179] width 63 height 22
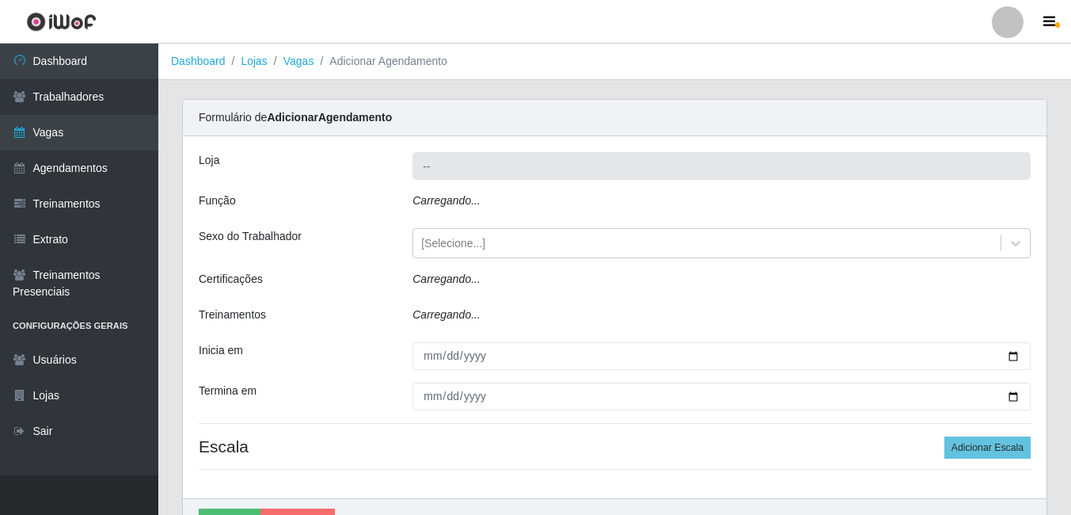
type input "[GEOGRAPHIC_DATA] - [DATE] Shopping"
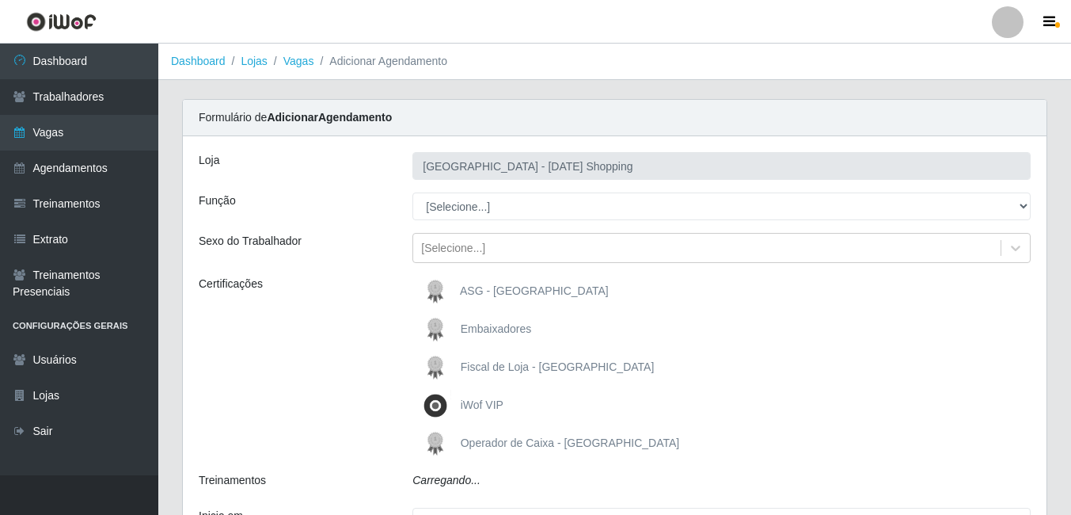
scroll to position [220, 0]
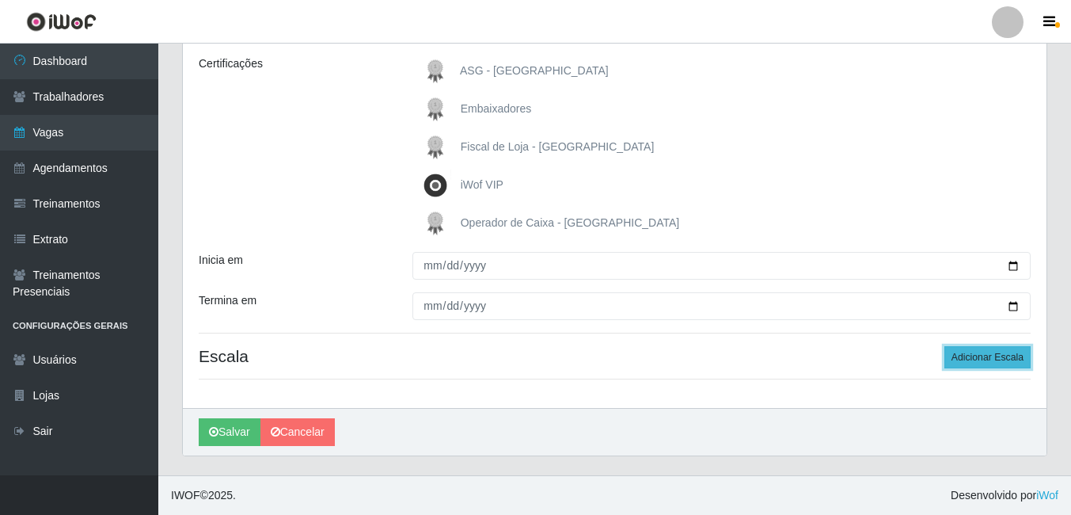
click at [983, 352] on button "Adicionar Escala" at bounding box center [988, 357] width 86 height 22
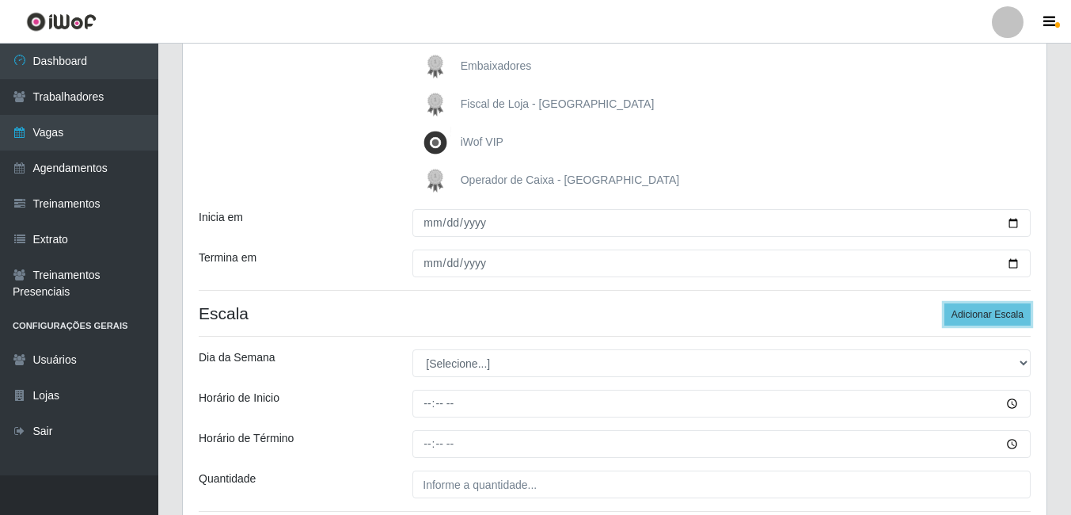
scroll to position [299, 0]
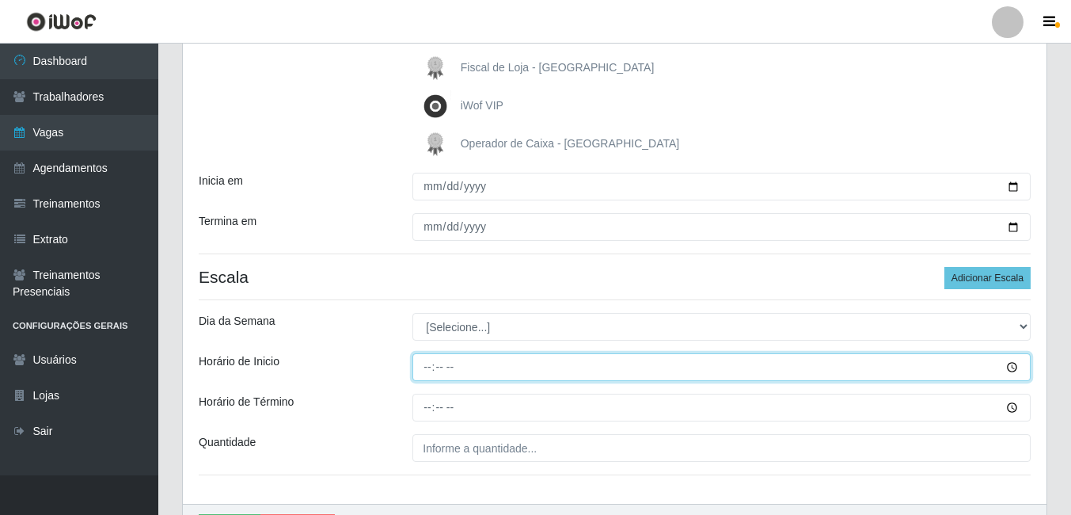
click at [474, 362] on input "Horário de Inicio" at bounding box center [721, 367] width 618 height 28
type input "15:00"
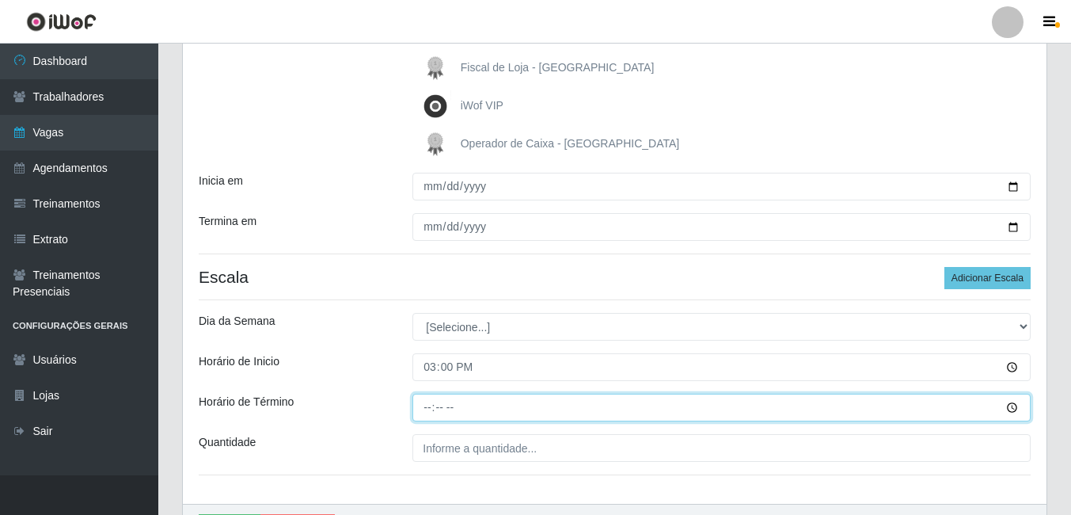
click at [449, 414] on input "Horário de Término" at bounding box center [721, 407] width 618 height 28
type input "21:00"
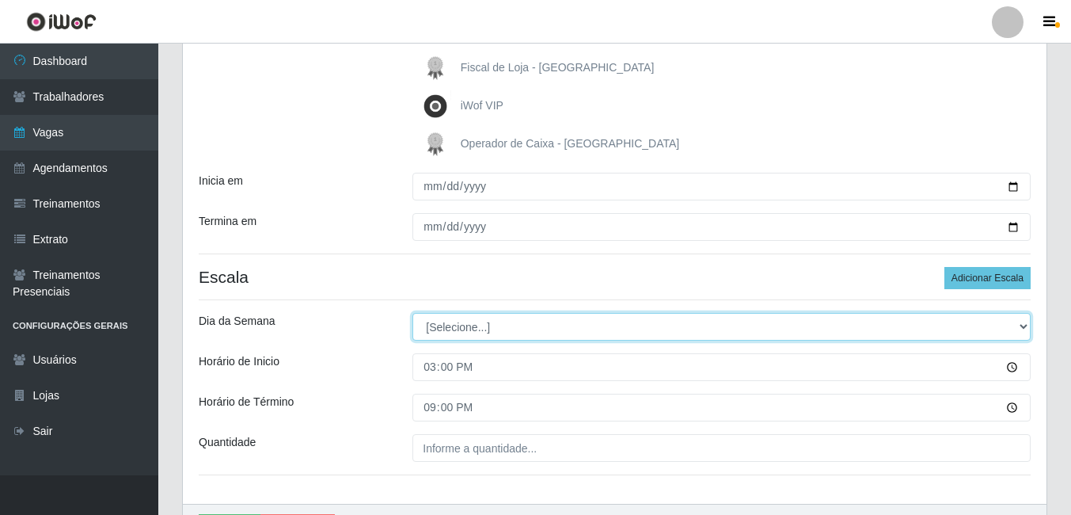
click at [570, 326] on select "[Selecione...] Segunda Terça Quarta Quinta Sexta Sábado Domingo" at bounding box center [721, 327] width 618 height 28
select select "0"
click at [412, 313] on select "[Selecione...] Segunda Terça Quarta Quinta Sexta Sábado Domingo" at bounding box center [721, 327] width 618 height 28
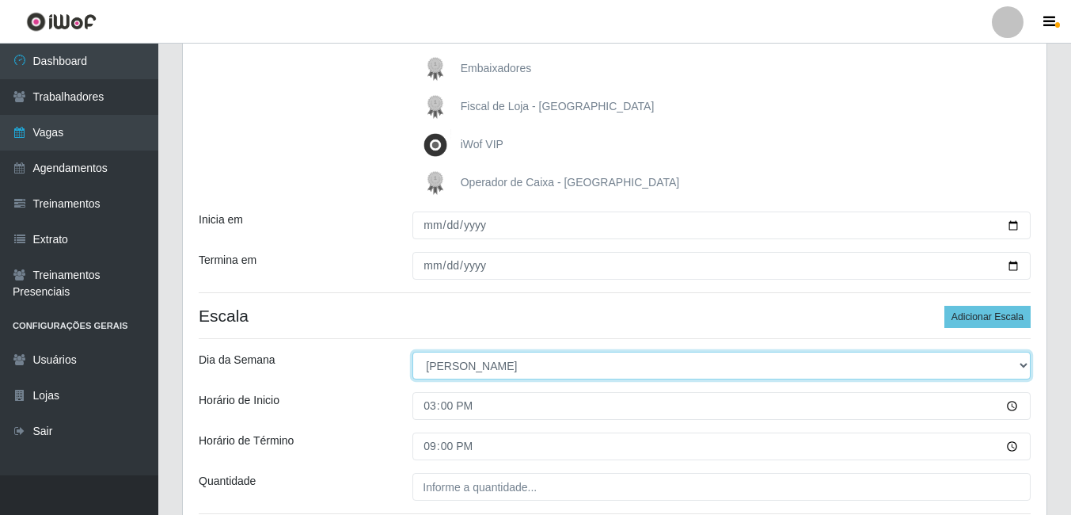
scroll to position [237, 0]
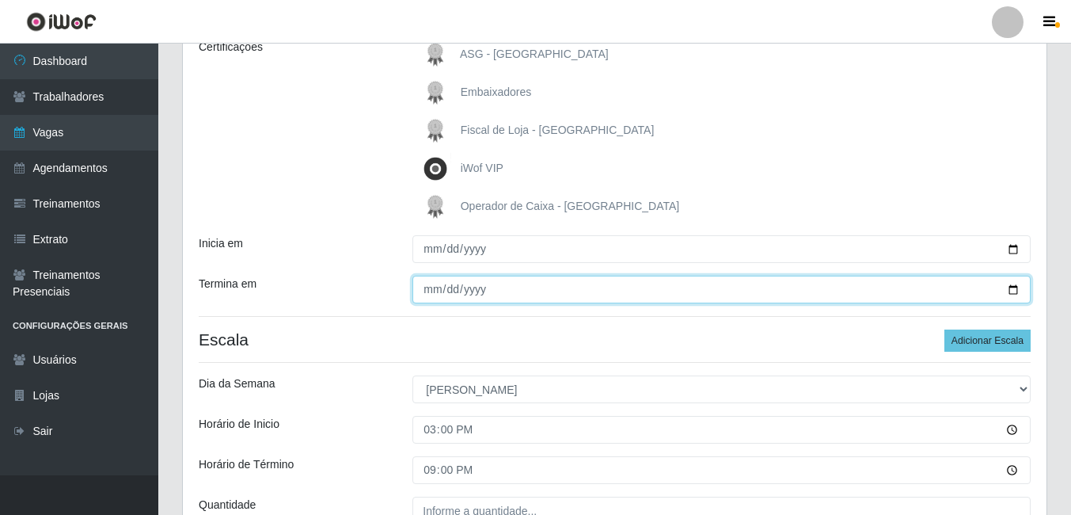
click at [637, 292] on input "Termina em" at bounding box center [721, 290] width 618 height 28
click at [638, 292] on input "Termina em" at bounding box center [721, 290] width 618 height 28
click at [1018, 286] on input "Termina em" at bounding box center [721, 290] width 618 height 28
type input "[DATE]"
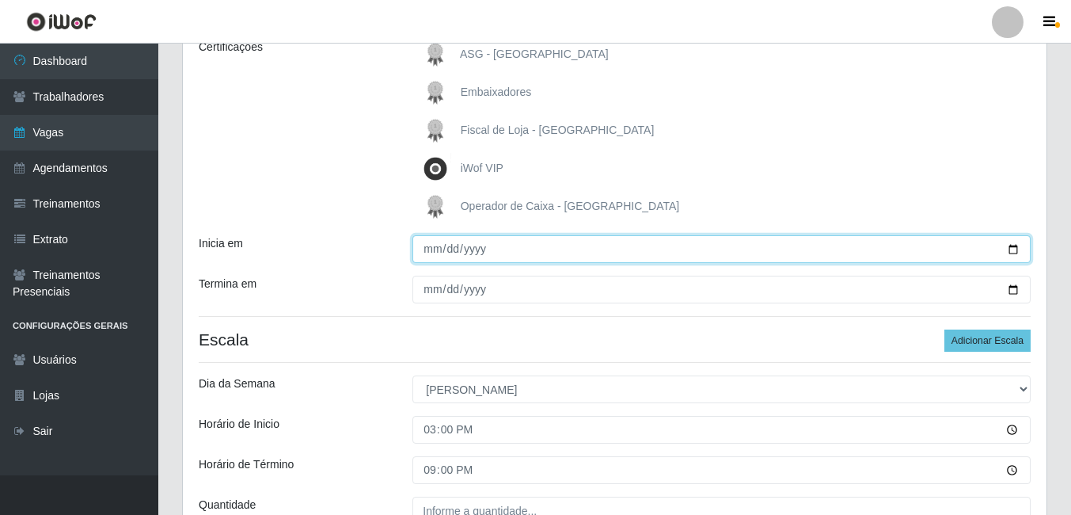
click at [1017, 249] on input "Inicia em" at bounding box center [721, 249] width 618 height 28
type input "[DATE]"
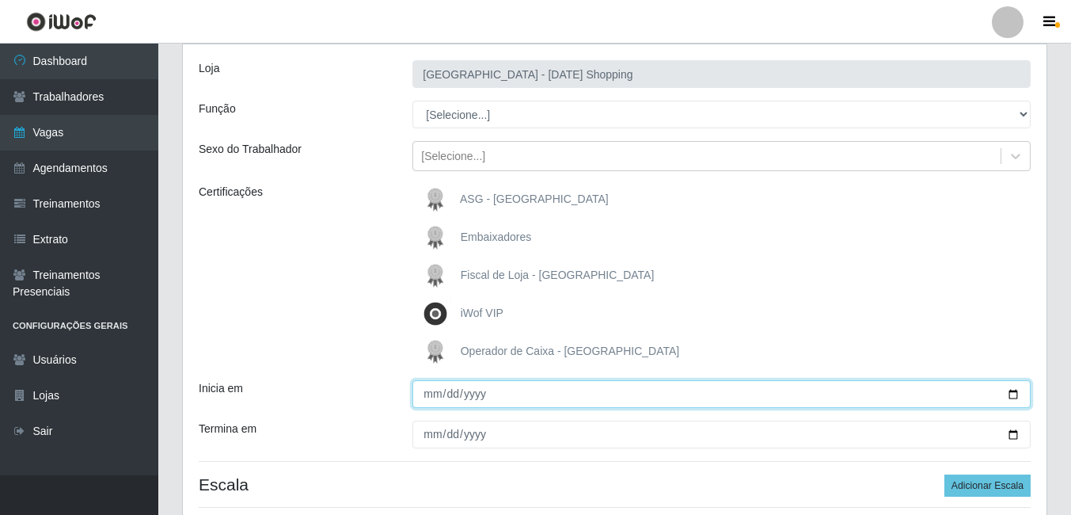
scroll to position [78, 0]
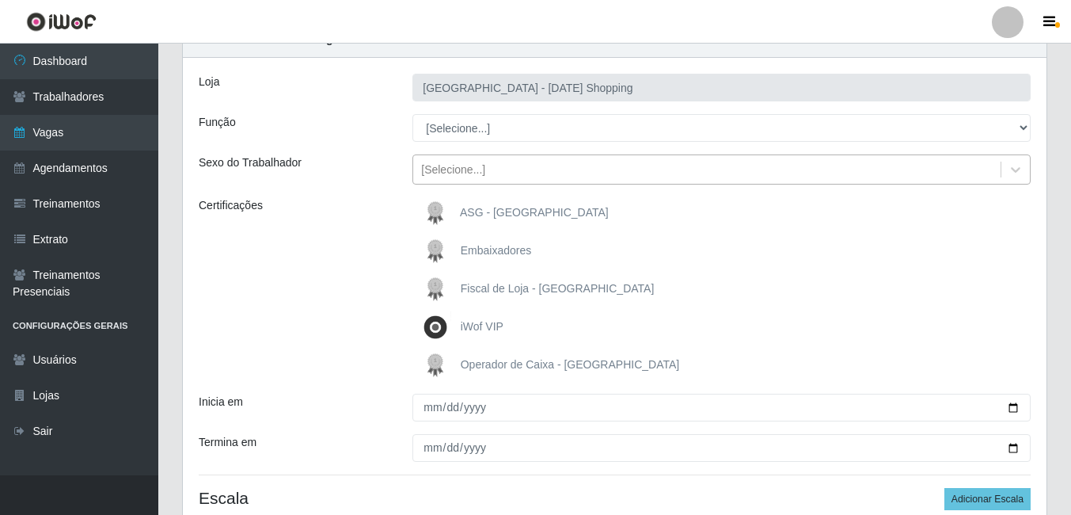
click at [652, 180] on div "[Selecione...]" at bounding box center [706, 170] width 587 height 26
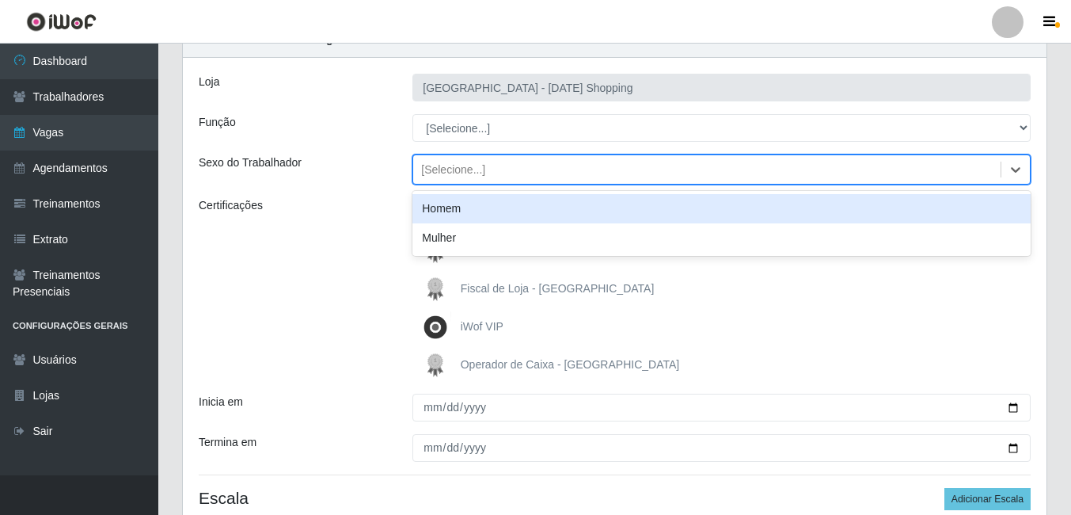
click at [702, 144] on div "Loja Rio Center - Natal Shopping Função [Selecione...] ASG ASG + ASG ++ Assiste…" at bounding box center [615, 391] width 864 height 667
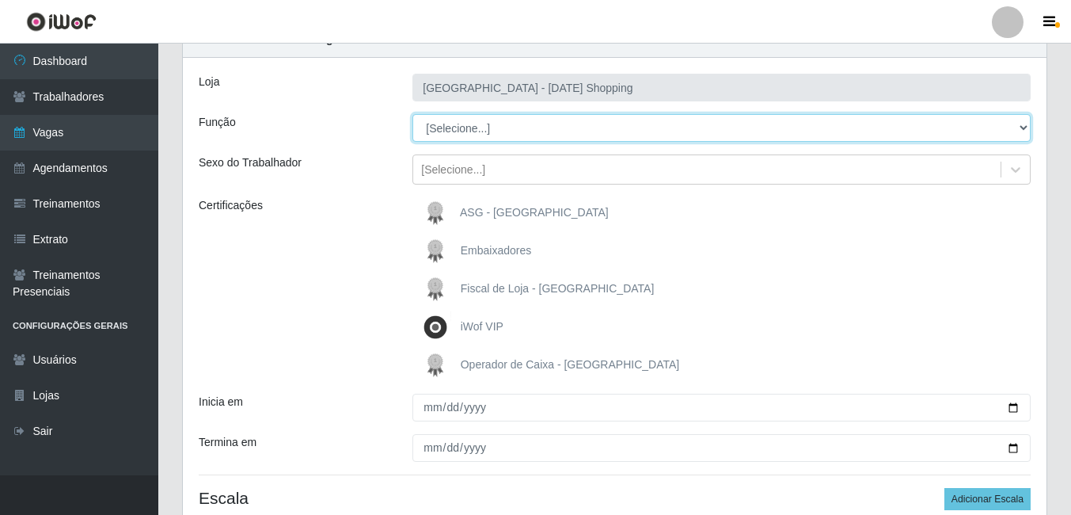
click at [708, 130] on select "[Selecione...] ASG ASG + ASG ++ Assistente de Loja Assistente de Loja + Assiste…" at bounding box center [721, 128] width 618 height 28
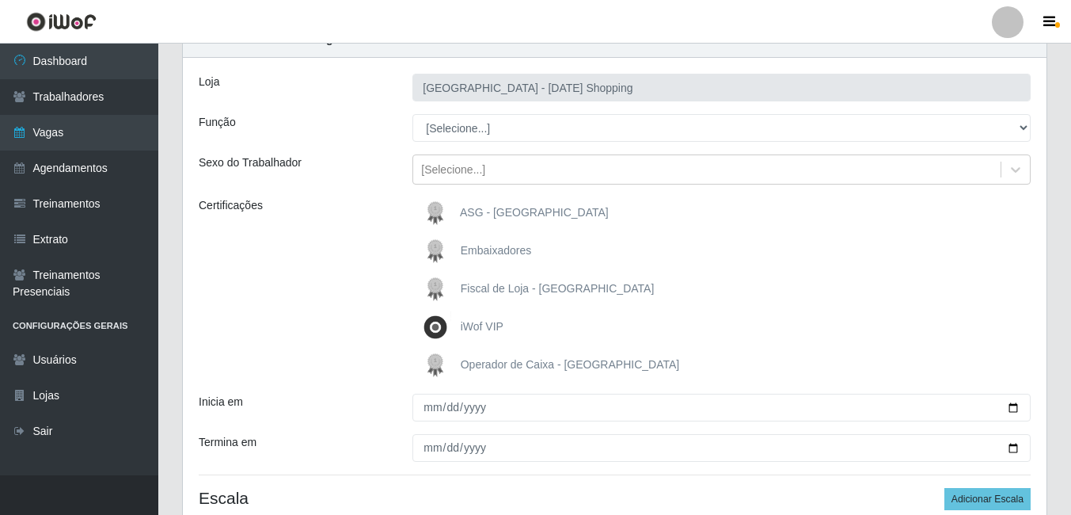
click at [383, 126] on div "Função" at bounding box center [294, 128] width 214 height 28
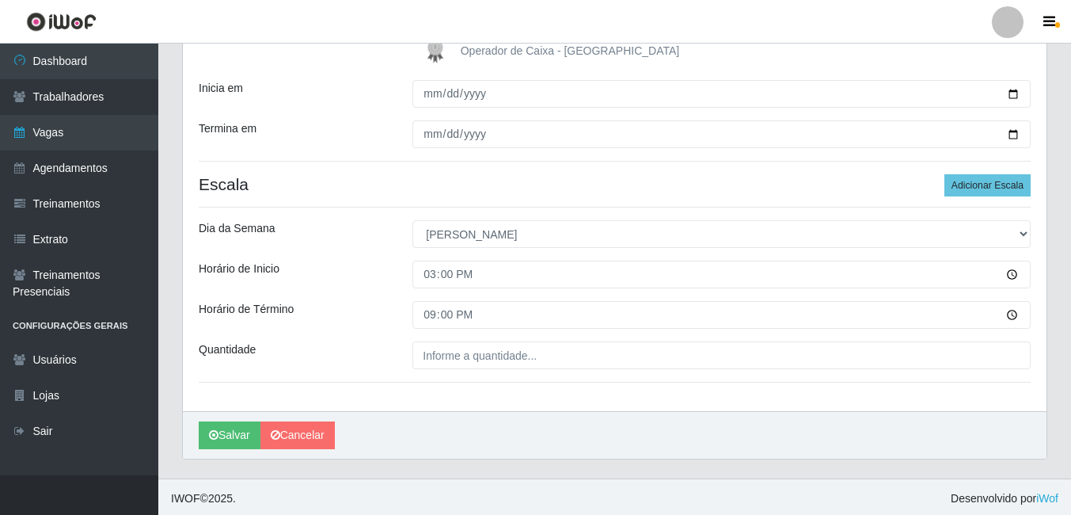
scroll to position [395, 0]
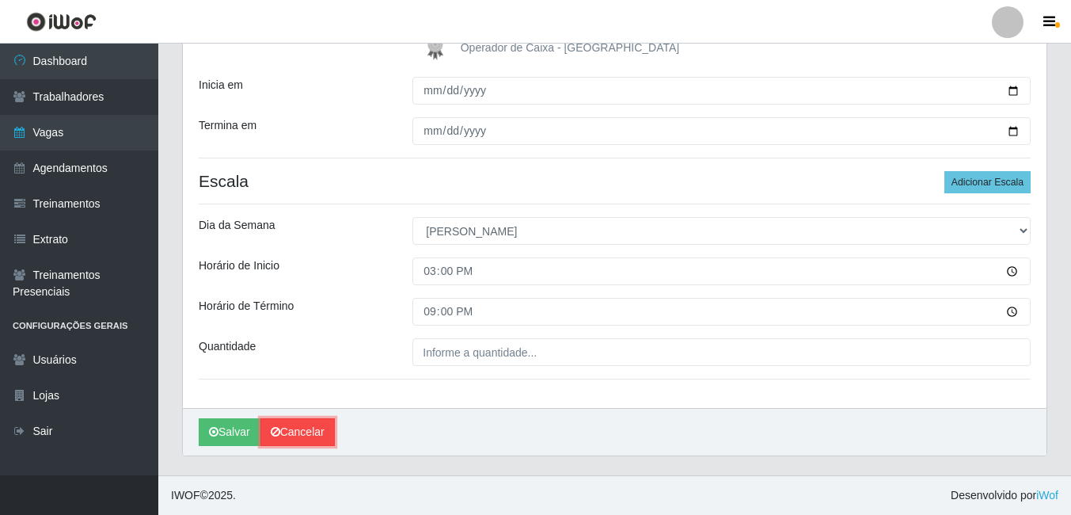
click at [325, 435] on link "Cancelar" at bounding box center [297, 432] width 74 height 28
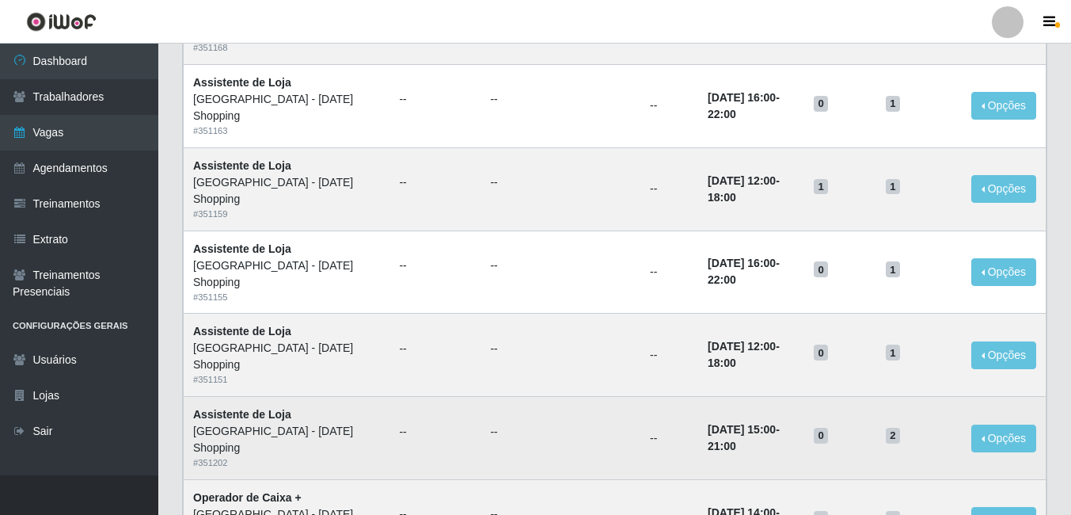
scroll to position [827, 0]
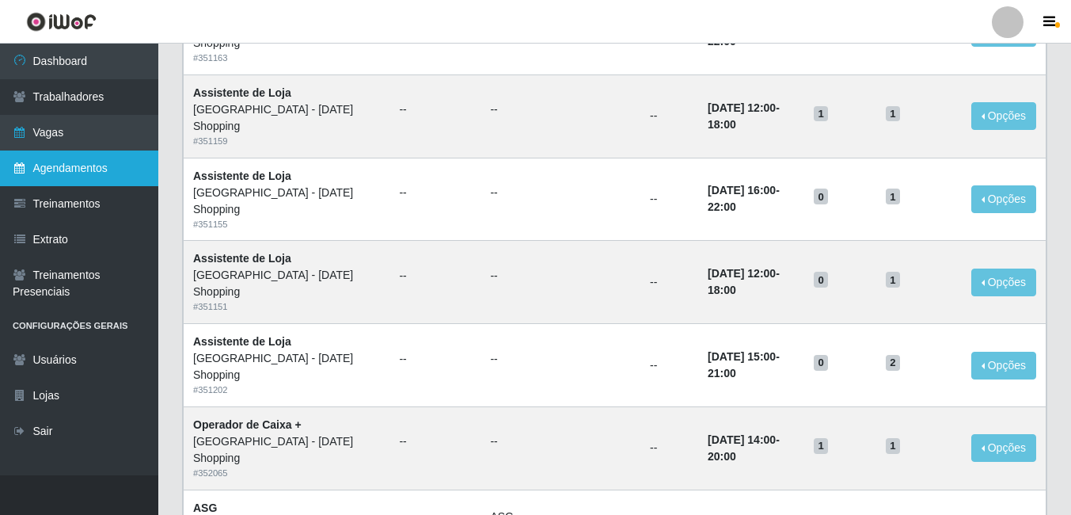
click at [101, 174] on link "Agendamentos" at bounding box center [79, 168] width 158 height 36
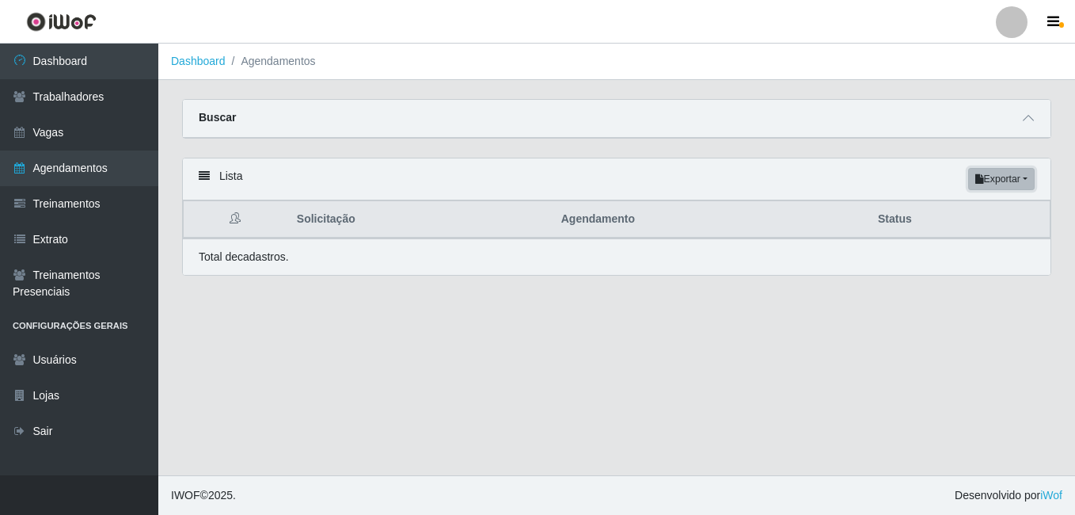
click at [1001, 179] on button "Exportar" at bounding box center [1001, 179] width 67 height 22
click at [861, 156] on div "Carregando... Buscar Início em Término em Status [Selecione...] AGENDADO AGUARD…" at bounding box center [616, 128] width 893 height 59
click at [739, 261] on div "Total de cadastros." at bounding box center [617, 257] width 836 height 17
click at [1035, 120] on span at bounding box center [1028, 118] width 19 height 18
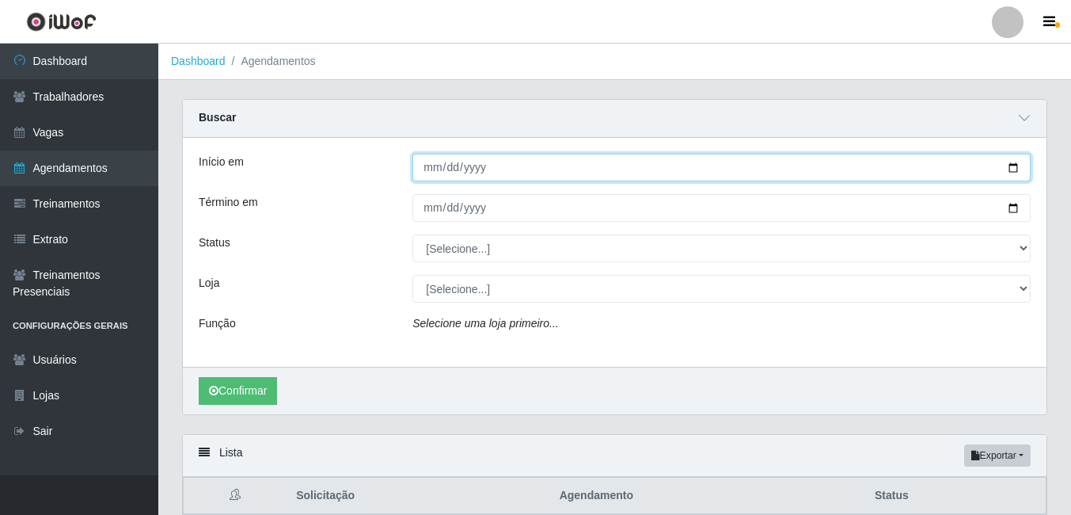
click at [1010, 166] on input "Início em" at bounding box center [721, 168] width 618 height 28
type input "[DATE]"
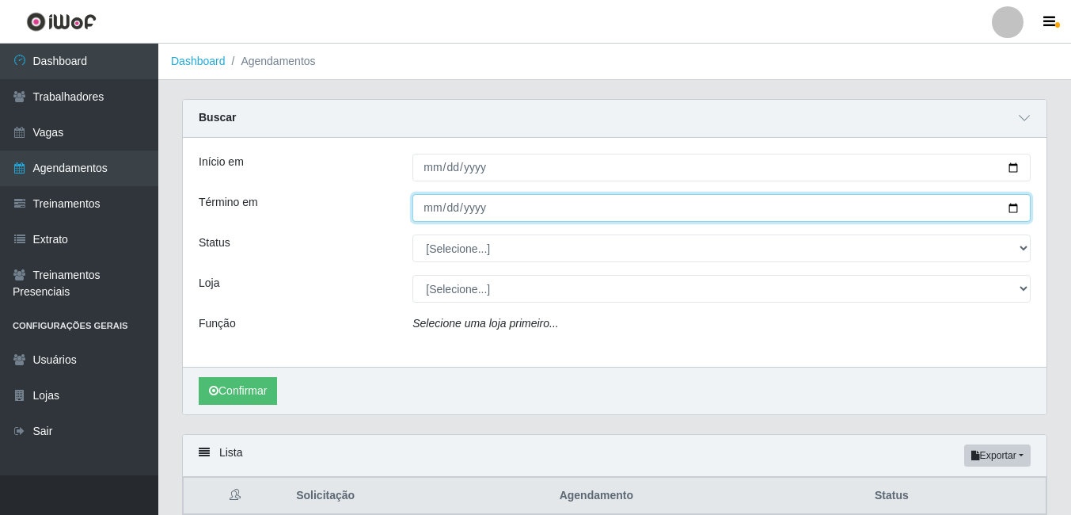
click at [524, 197] on input "Término em" at bounding box center [721, 208] width 618 height 28
click at [1017, 211] on input "Término em" at bounding box center [721, 208] width 618 height 28
type input "[DATE]"
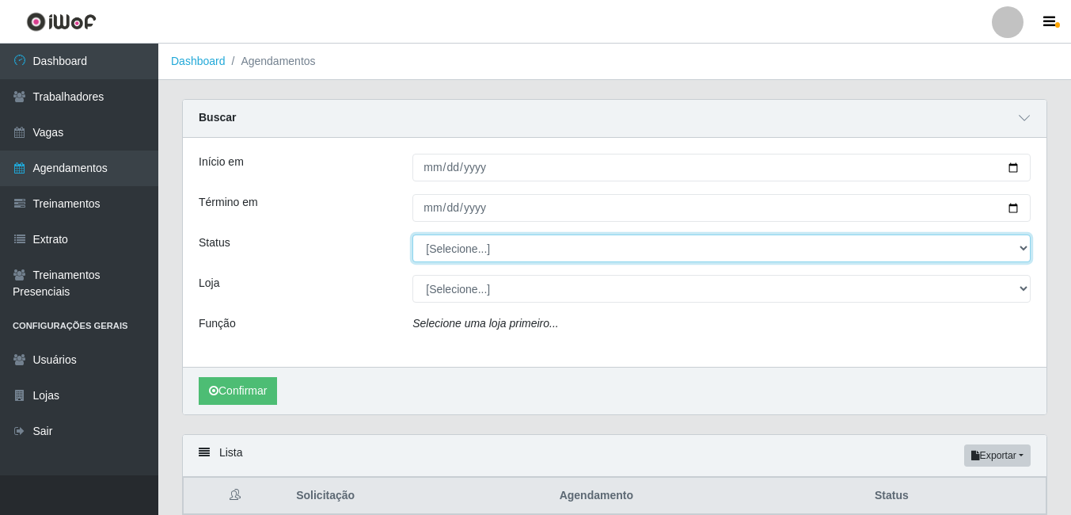
click at [583, 262] on select "[Selecione...] AGENDADO AGUARDANDO LIBERAR EM ANDAMENTO EM REVISÃO FINALIZADO C…" at bounding box center [721, 248] width 618 height 28
click at [612, 253] on select "[Selecione...] AGENDADO AGUARDANDO LIBERAR EM ANDAMENTO EM REVISÃO FINALIZADO C…" at bounding box center [721, 248] width 618 height 28
select select "AGENDADO"
click at [412, 235] on select "[Selecione...] AGENDADO AGUARDANDO LIBERAR EM ANDAMENTO EM REVISÃO FINALIZADO C…" at bounding box center [721, 248] width 618 height 28
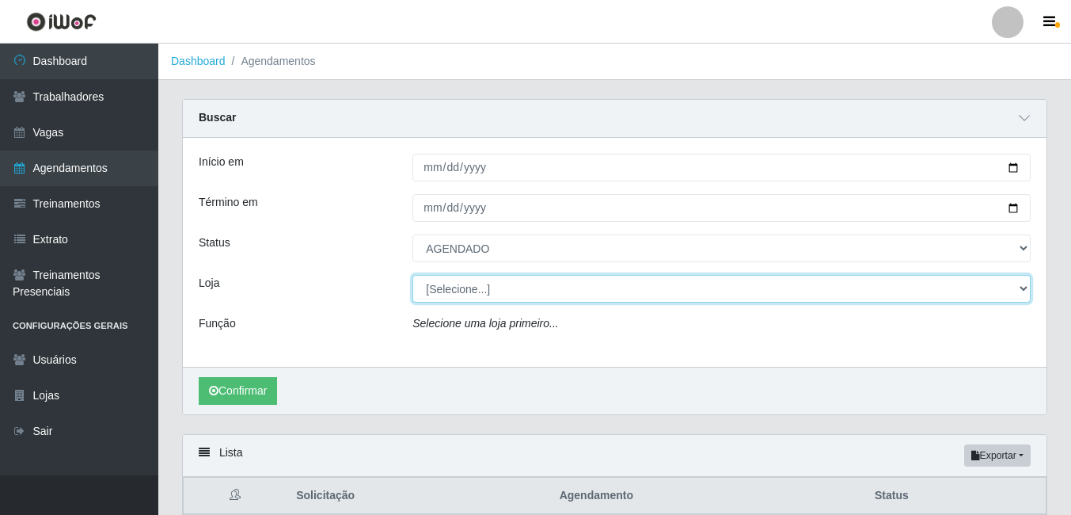
click at [650, 285] on select "[Selecione...] Rio Center - Natal Shopping" at bounding box center [721, 289] width 618 height 28
select select "471"
click at [412, 276] on select "[Selecione...] Rio Center - Natal Shopping" at bounding box center [721, 289] width 618 height 28
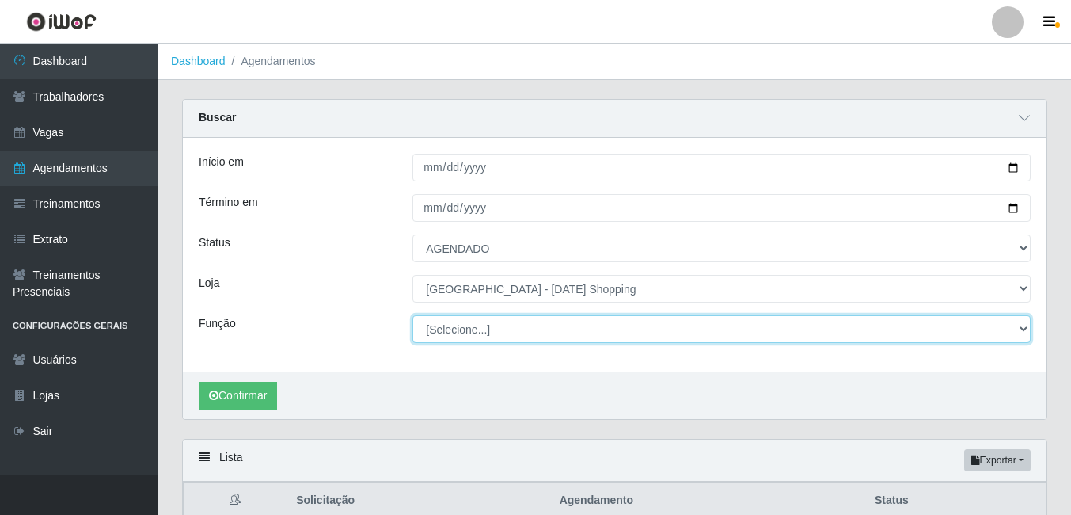
click at [492, 333] on select "[Selecione...] ASG ASG + ASG ++ Assistente de Loja Assistente de Loja + Assiste…" at bounding box center [721, 329] width 618 height 28
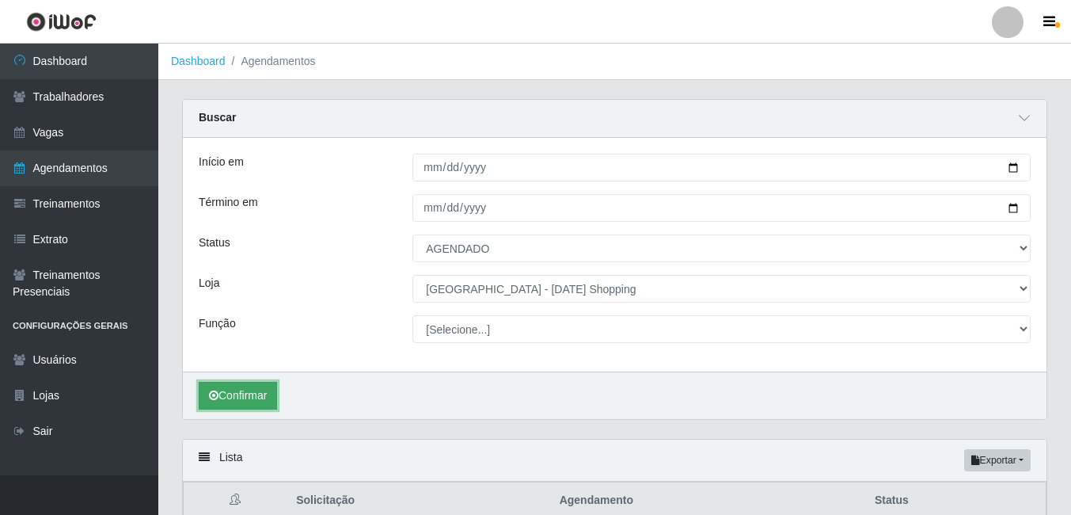
click at [260, 395] on button "Confirmar" at bounding box center [238, 396] width 78 height 28
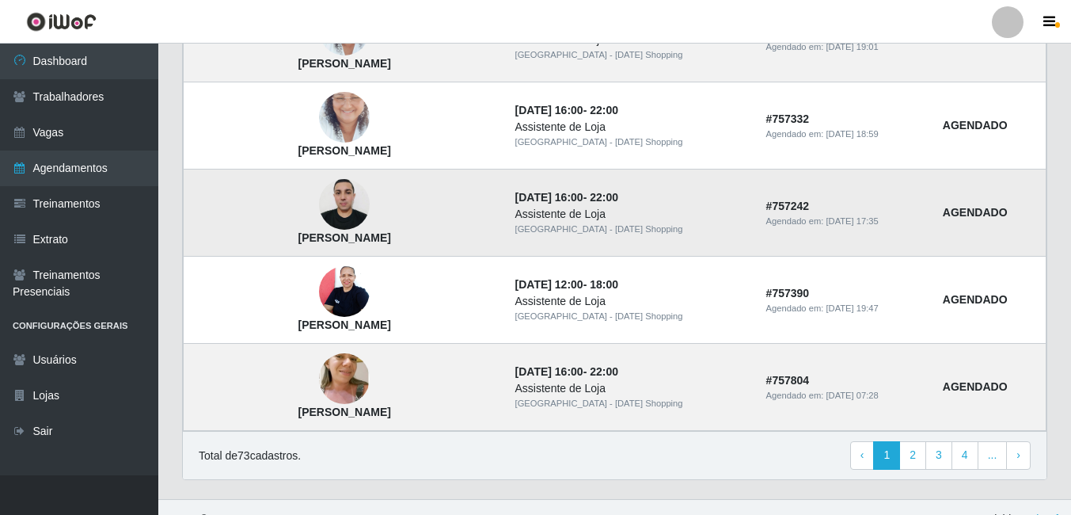
scroll to position [1420, 0]
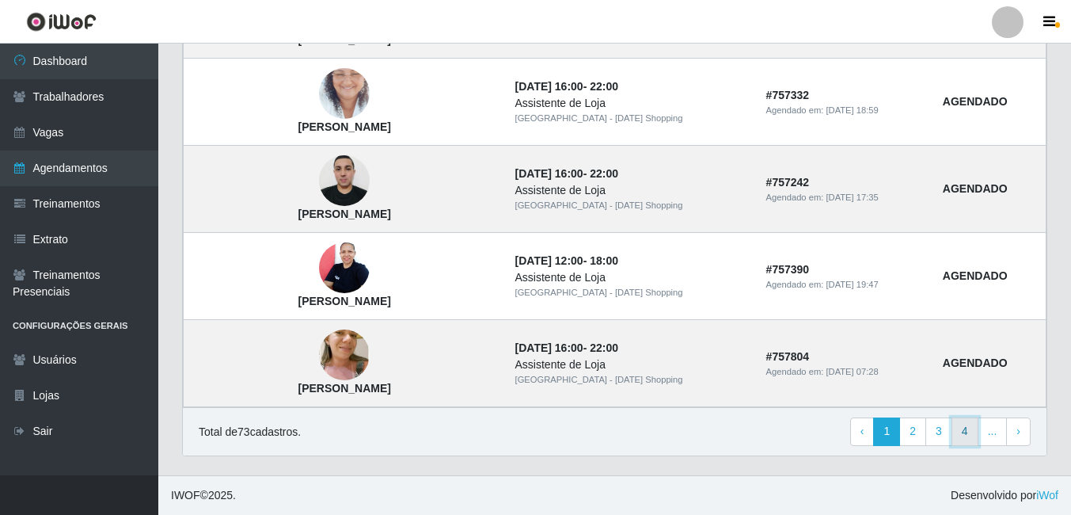
click at [963, 436] on link "4" at bounding box center [965, 431] width 27 height 29
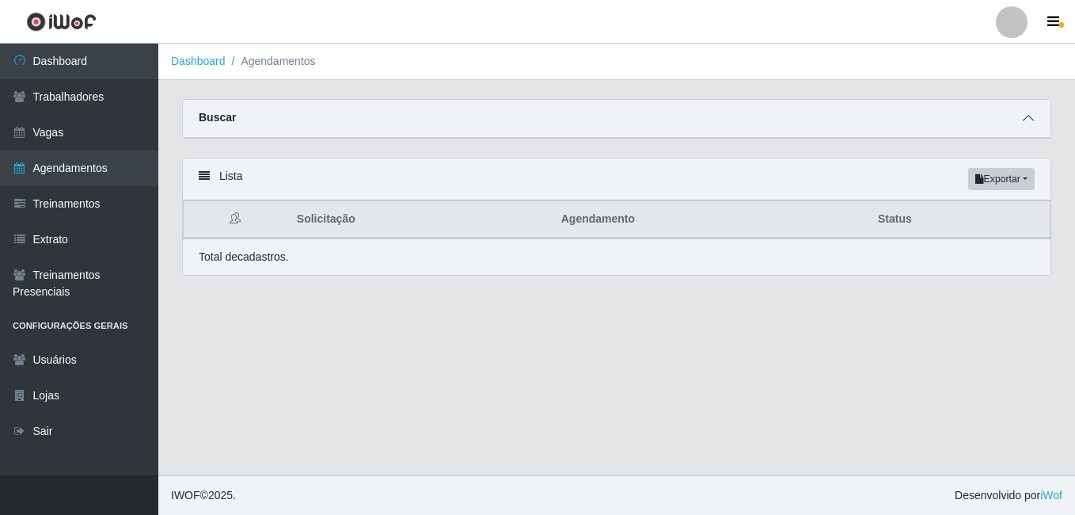
click at [1025, 121] on icon at bounding box center [1028, 117] width 11 height 11
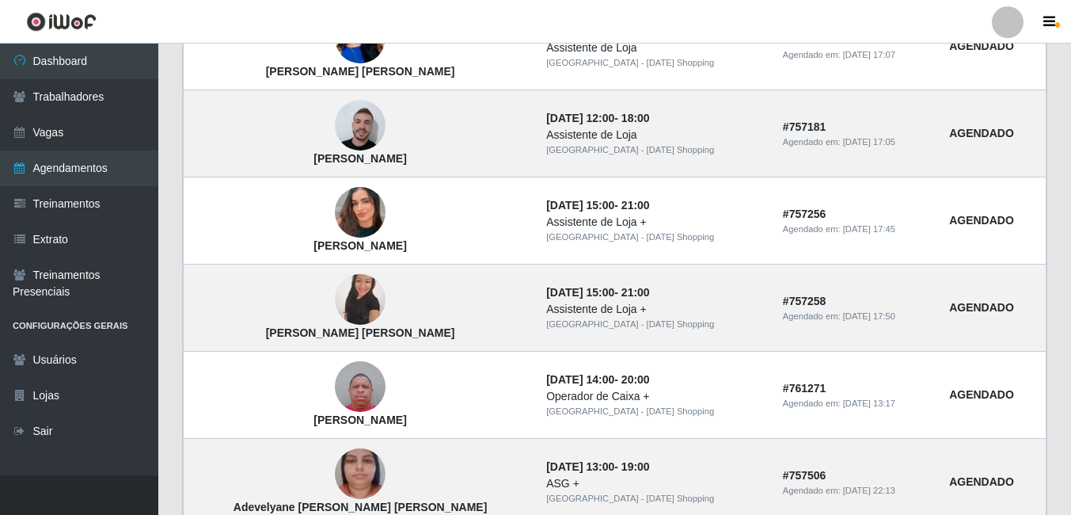
scroll to position [1420, 0]
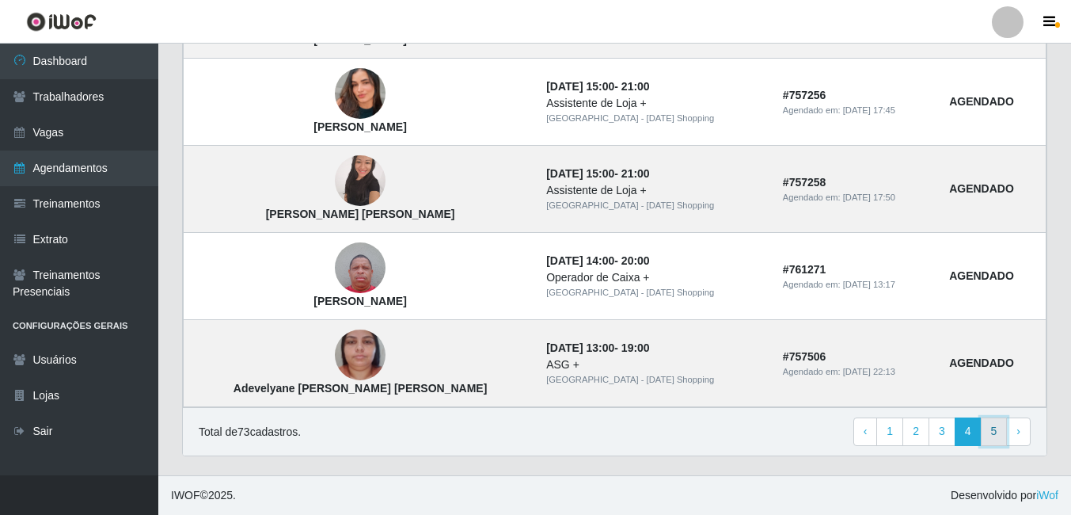
click at [993, 432] on link "5" at bounding box center [994, 431] width 27 height 29
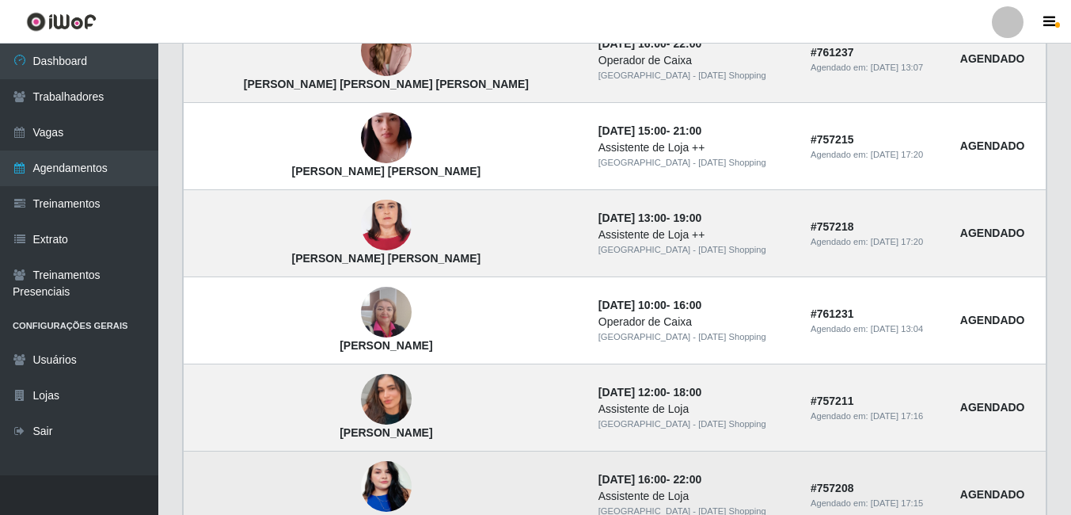
scroll to position [964, 0]
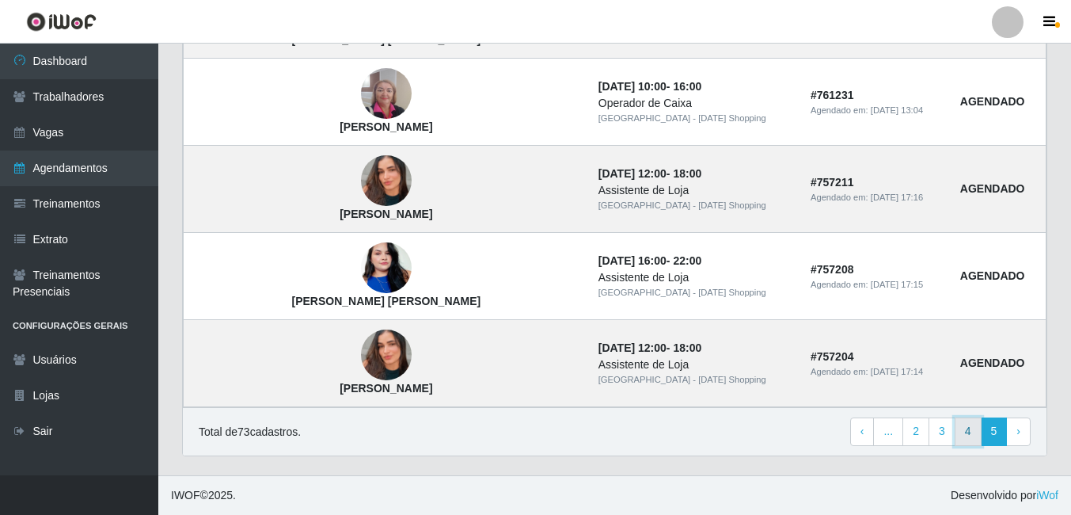
click at [967, 436] on link "4" at bounding box center [968, 431] width 27 height 29
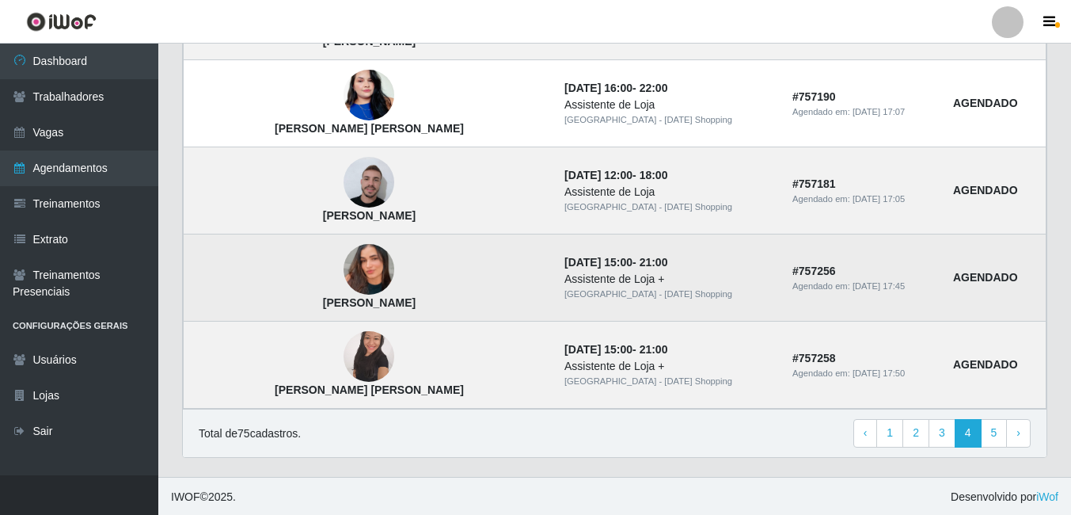
scroll to position [1138, 0]
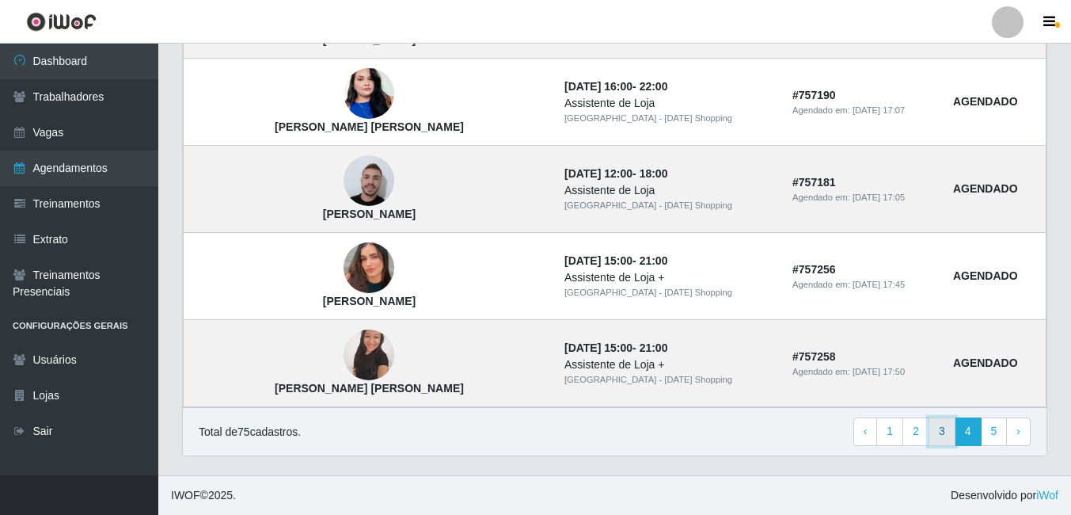
click at [943, 440] on link "3" at bounding box center [942, 431] width 27 height 29
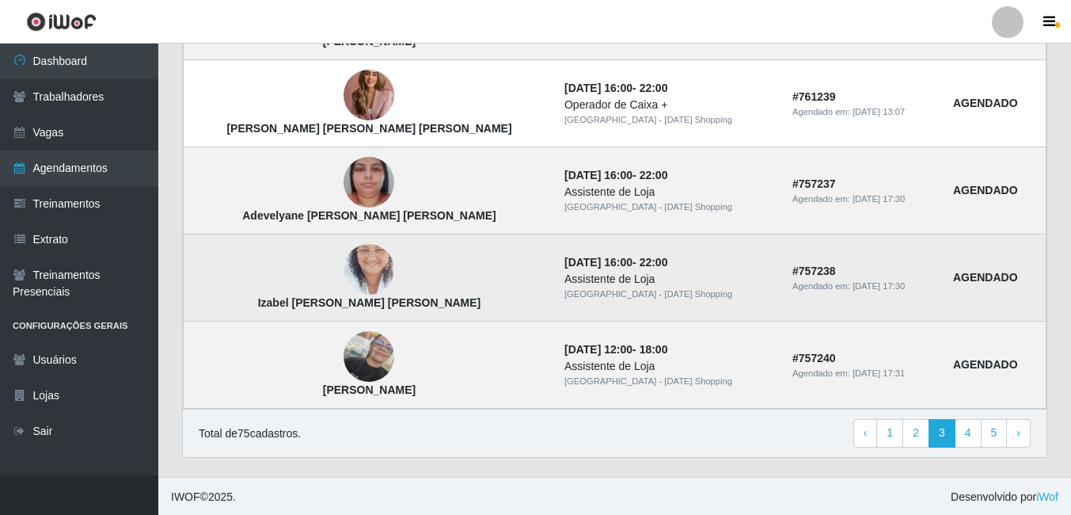
scroll to position [1138, 0]
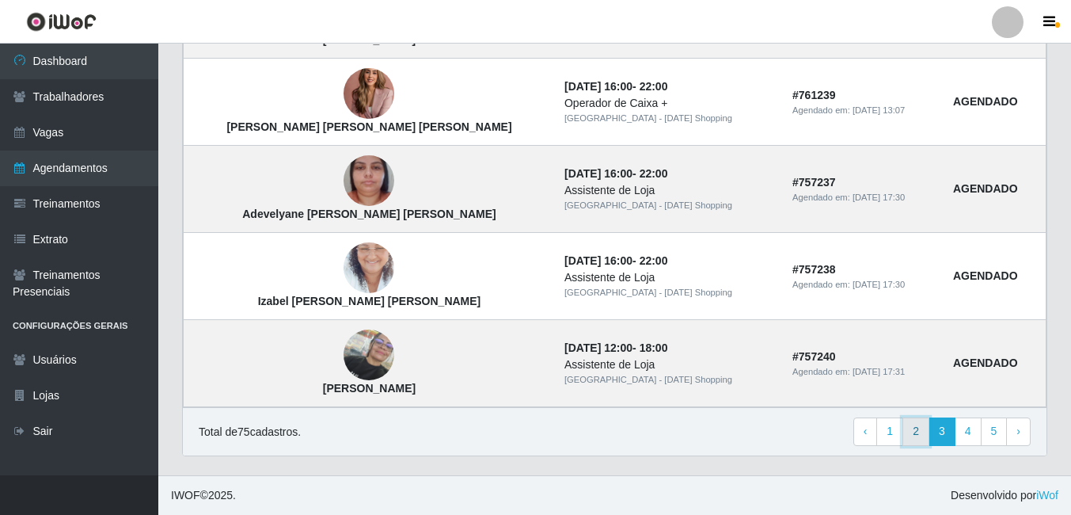
click at [924, 437] on link "2" at bounding box center [916, 431] width 27 height 29
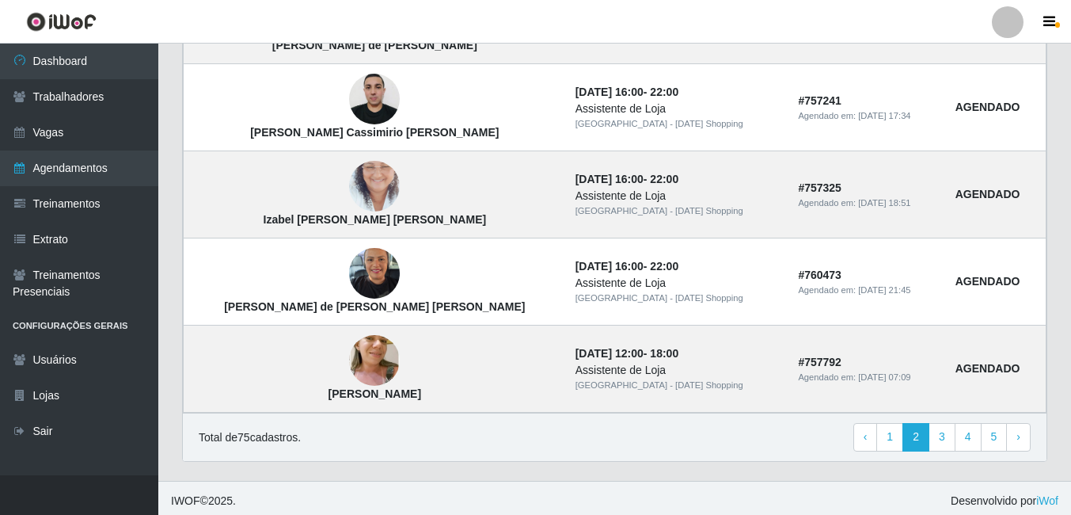
scroll to position [1138, 0]
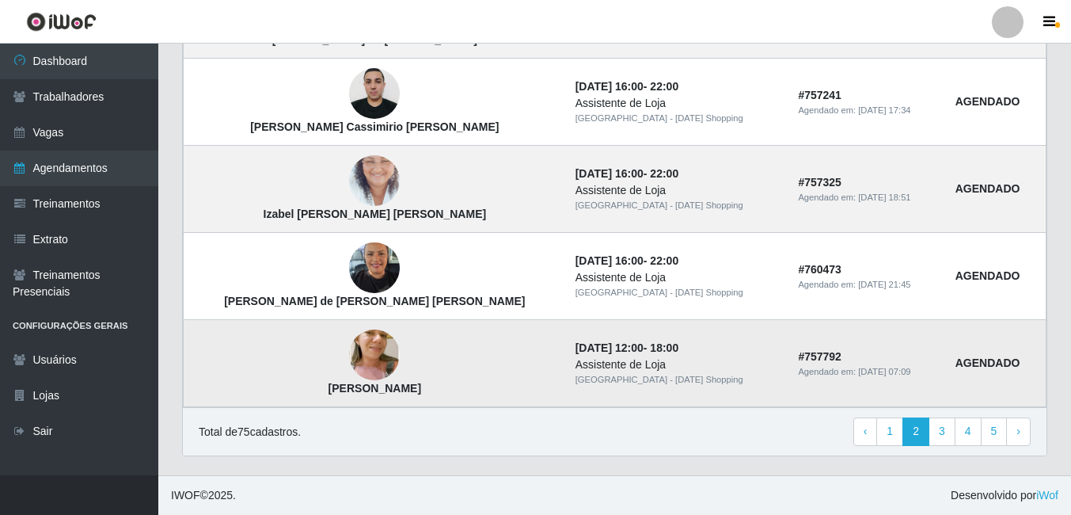
click at [357, 349] on img at bounding box center [374, 354] width 51 height 95
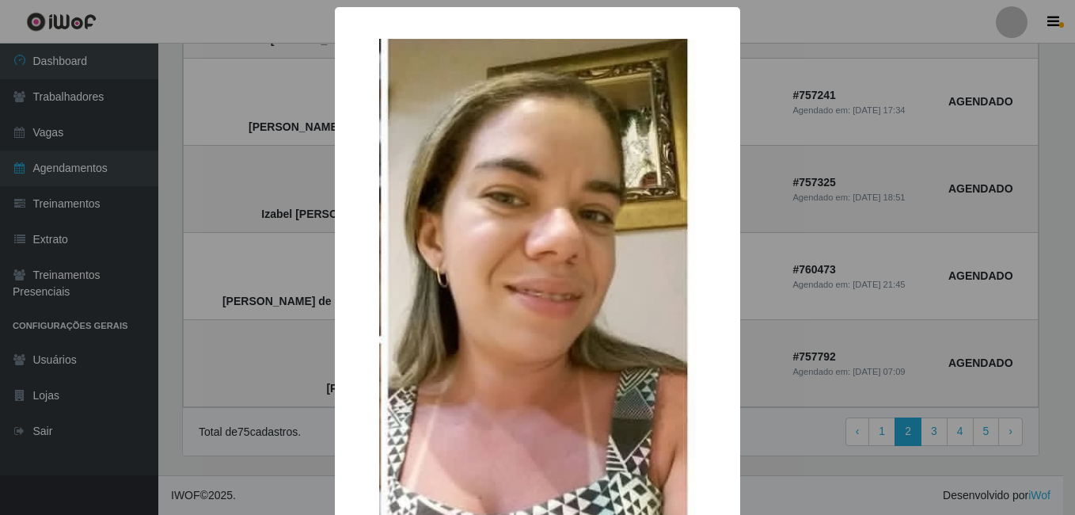
click at [807, 279] on div "× [PERSON_NAME] OK Cancel" at bounding box center [537, 257] width 1075 height 515
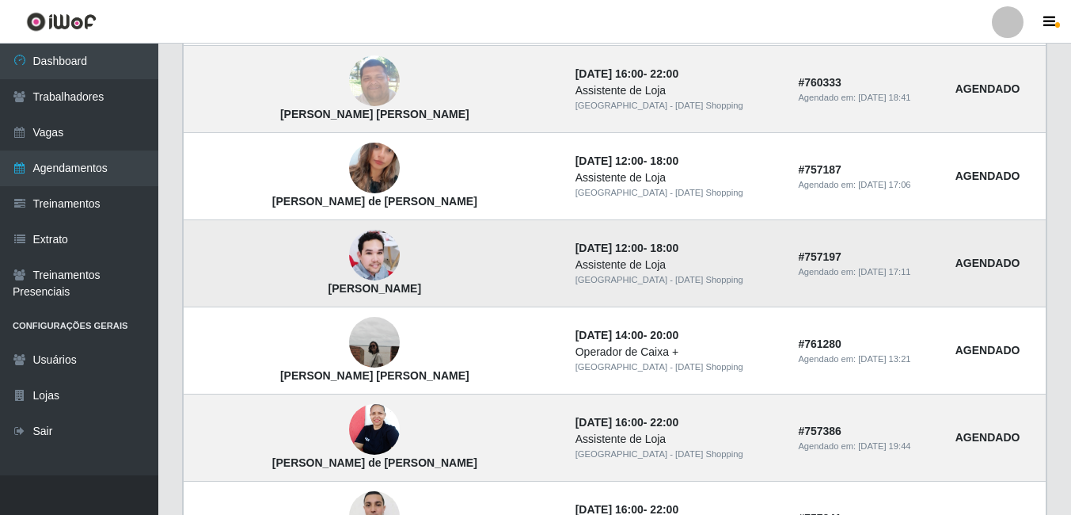
scroll to position [743, 0]
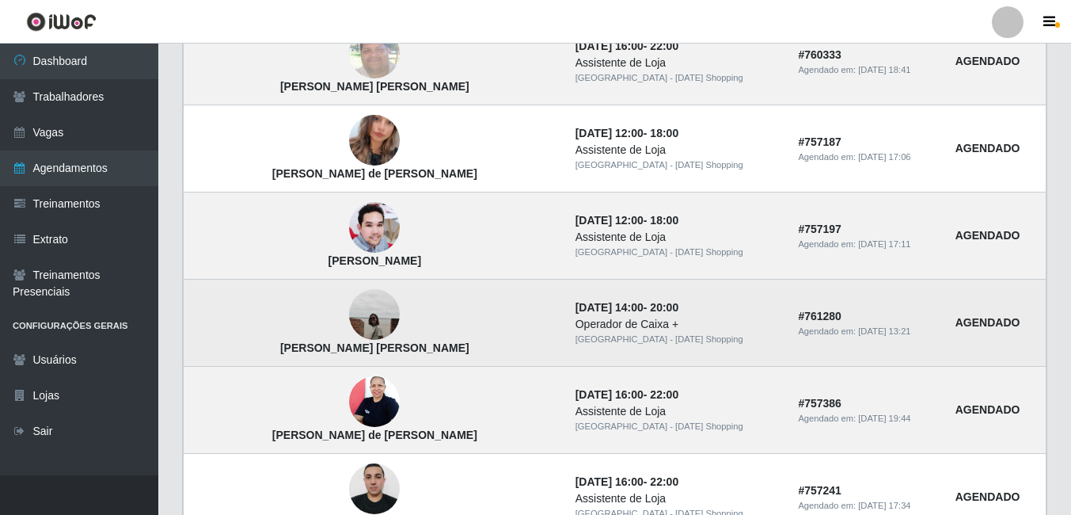
click at [349, 325] on img at bounding box center [374, 314] width 51 height 51
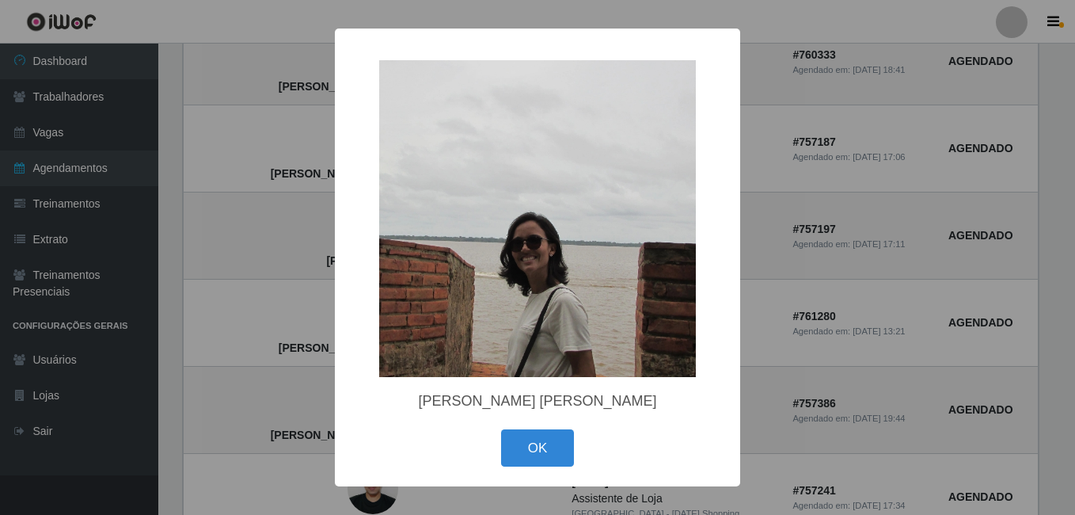
click at [894, 253] on div "× Jéssica Maria Pereira de Oliveira OK Cancel" at bounding box center [537, 257] width 1075 height 515
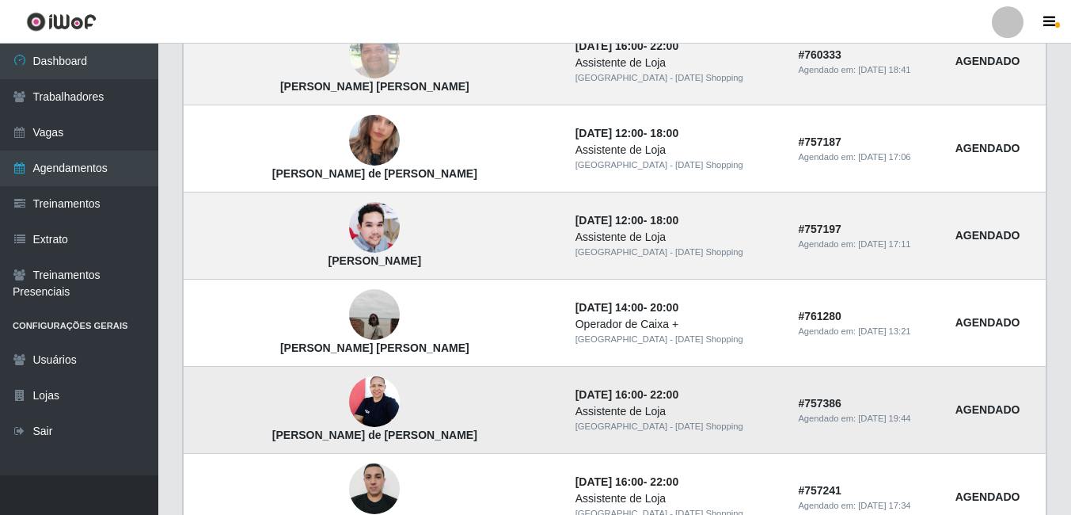
click at [349, 395] on img at bounding box center [374, 401] width 51 height 67
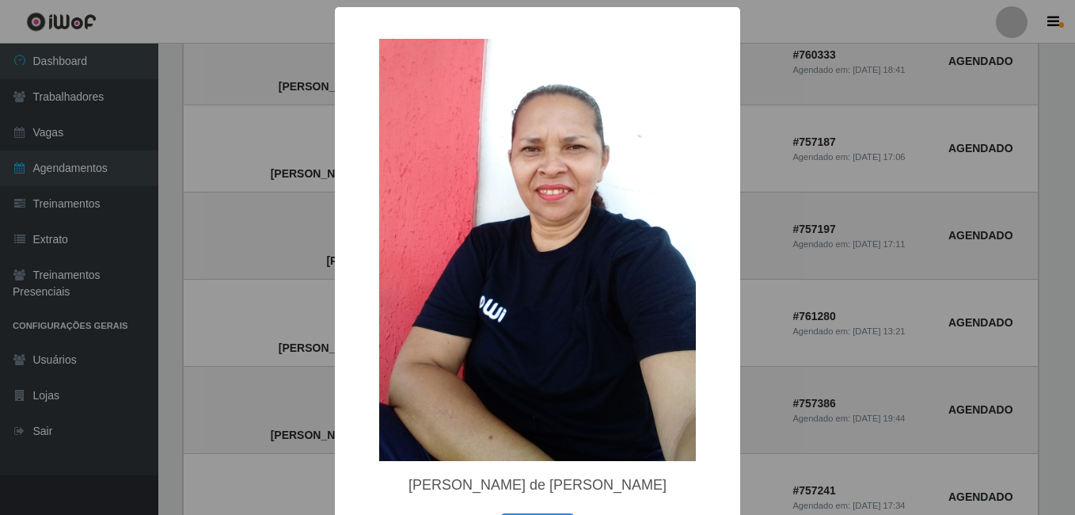
click at [822, 312] on div "× Maria de Fatima Silva de Medeiros OK Cancel" at bounding box center [537, 257] width 1075 height 515
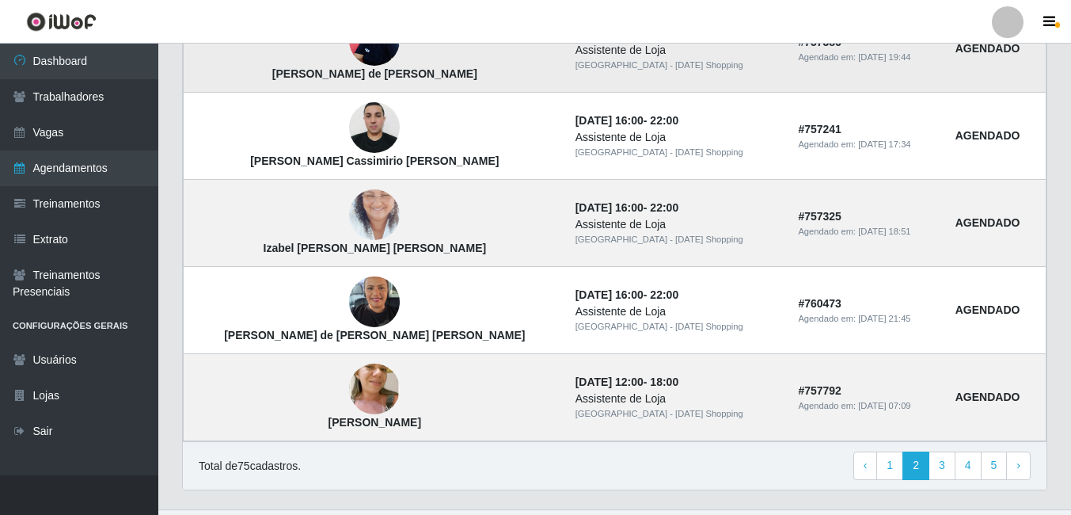
scroll to position [1138, 0]
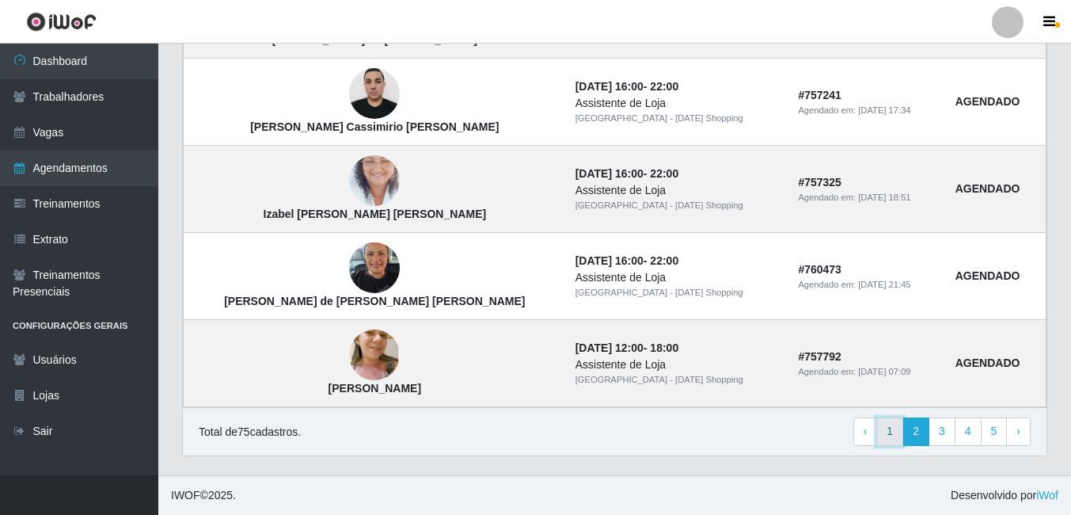
click at [895, 435] on link "1" at bounding box center [889, 431] width 27 height 29
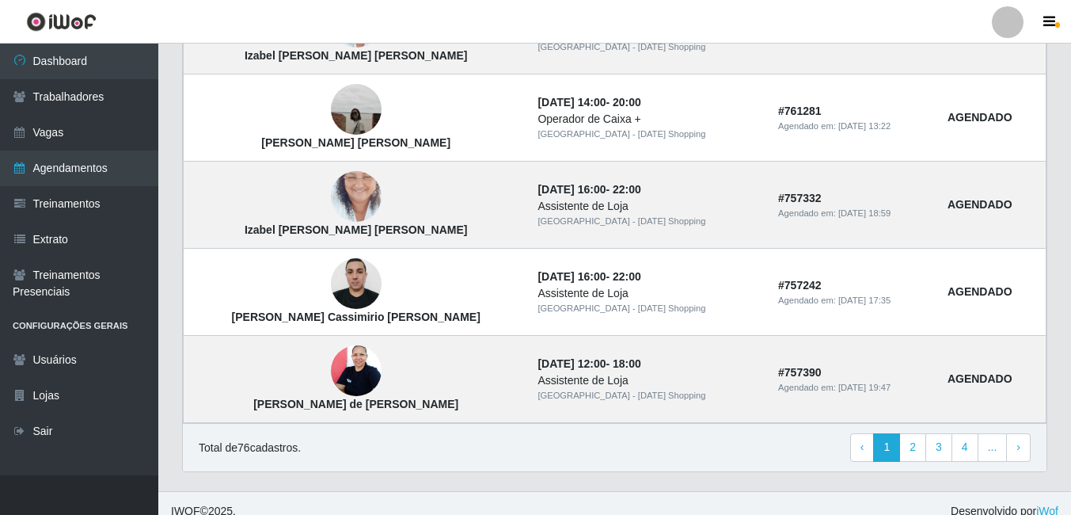
scroll to position [1138, 0]
